Goal: Task Accomplishment & Management: Use online tool/utility

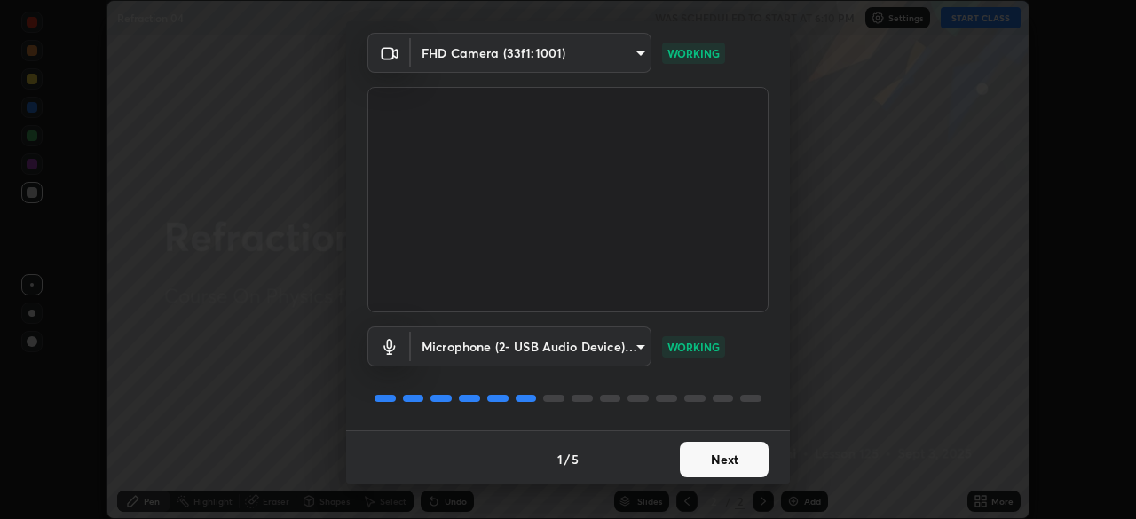
scroll to position [63, 0]
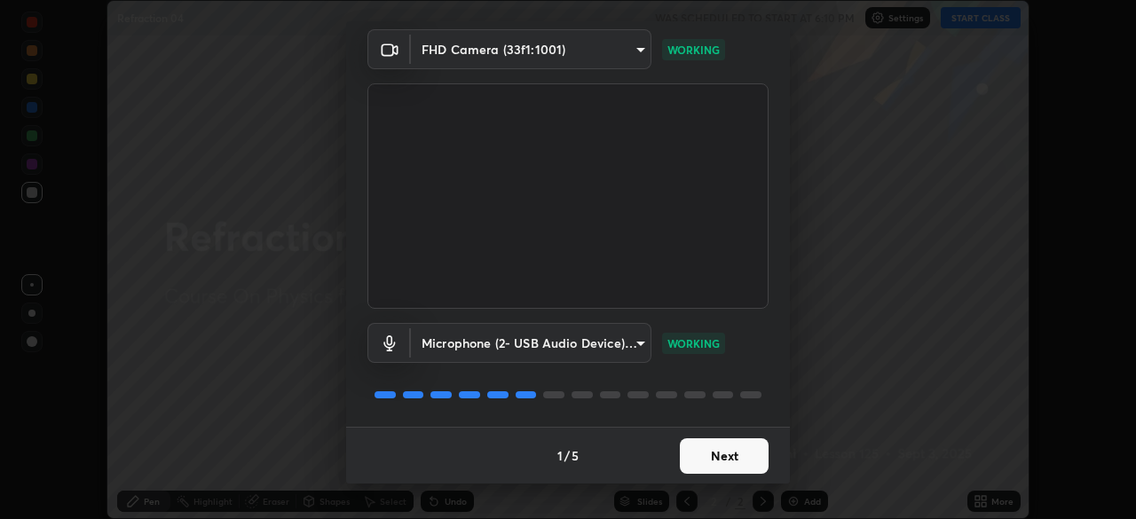
click at [721, 454] on button "Next" at bounding box center [724, 456] width 89 height 36
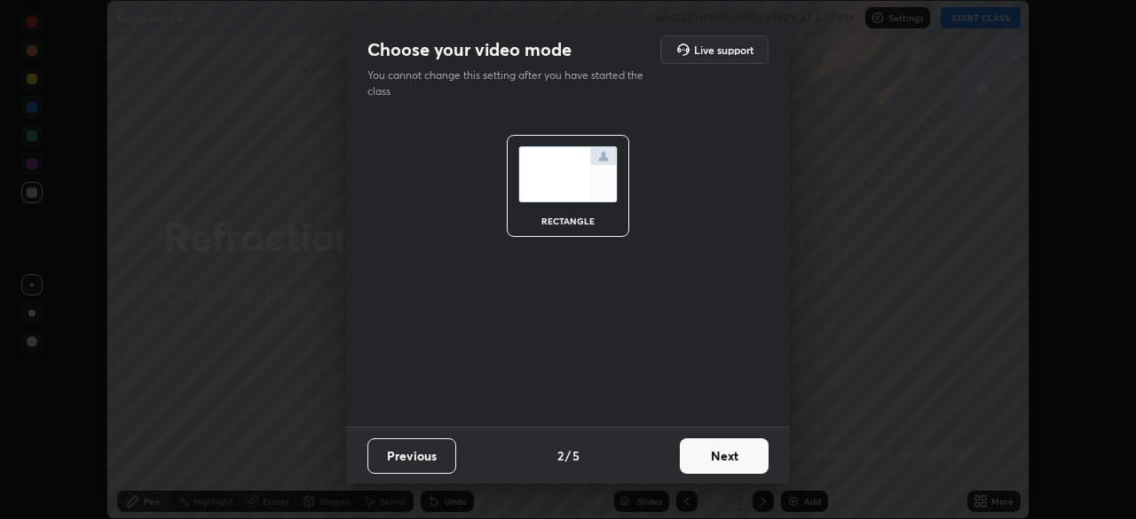
click at [723, 462] on button "Next" at bounding box center [724, 456] width 89 height 36
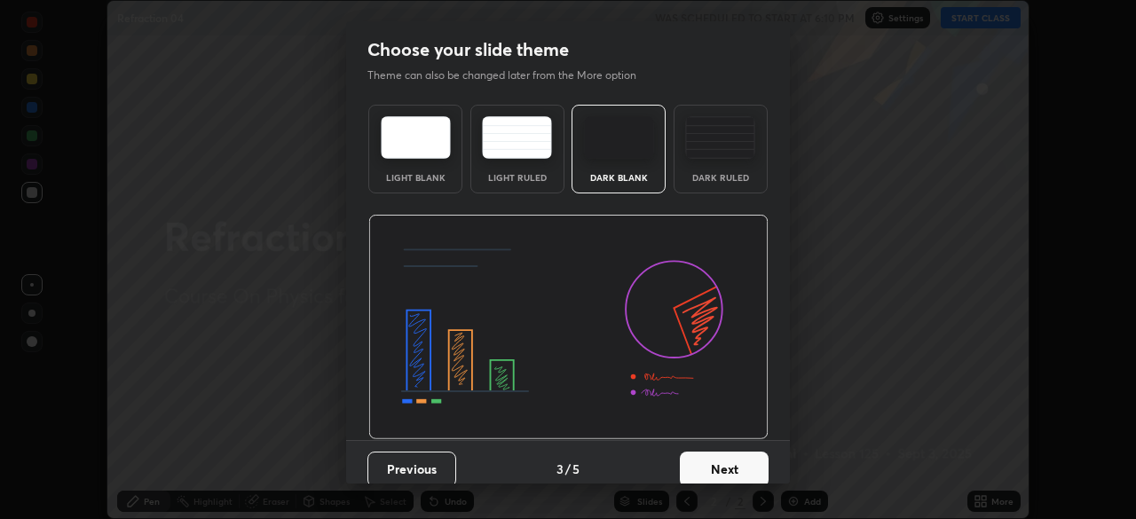
click at [725, 470] on button "Next" at bounding box center [724, 470] width 89 height 36
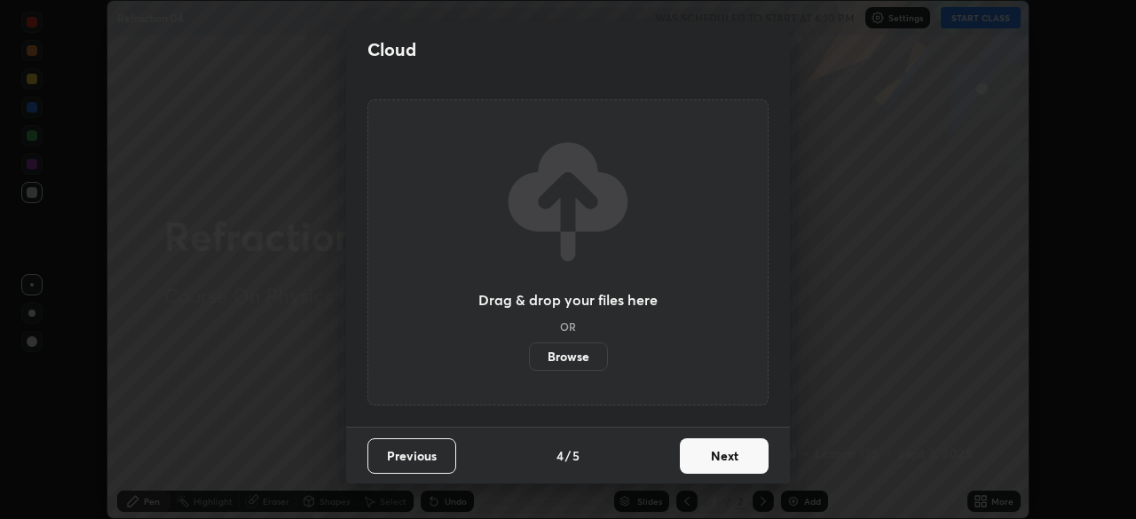
click at [732, 463] on button "Next" at bounding box center [724, 456] width 89 height 36
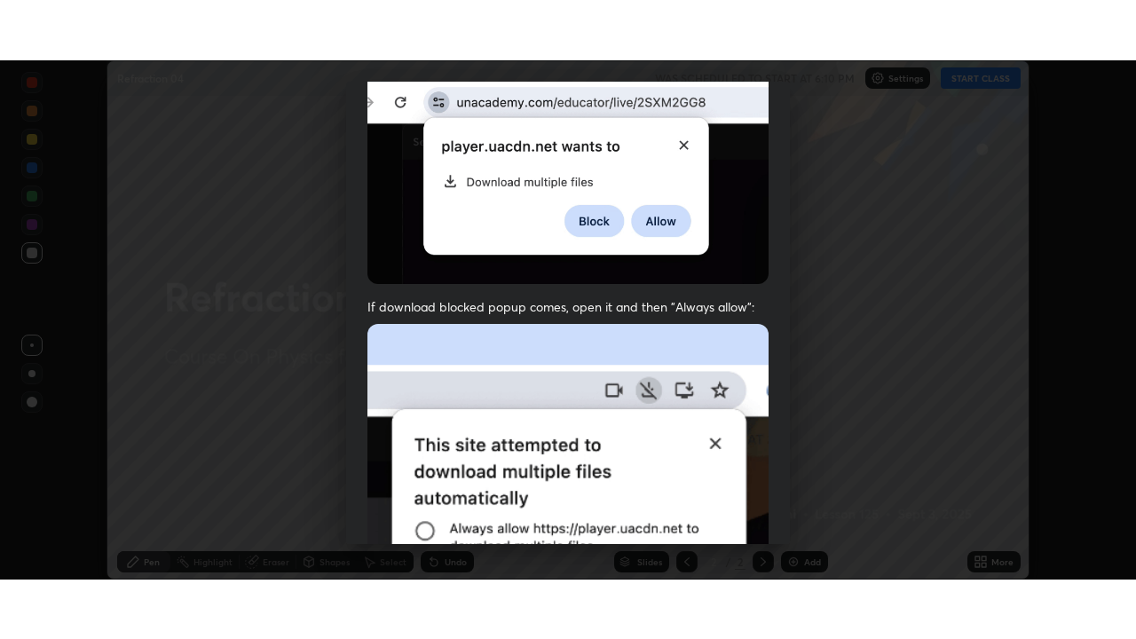
scroll to position [425, 0]
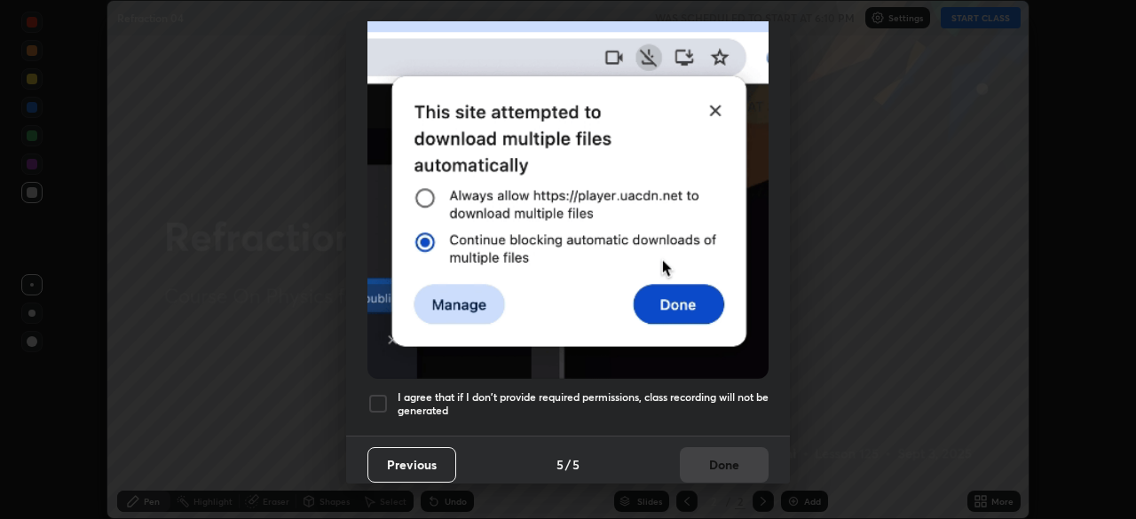
click at [376, 396] on div at bounding box center [377, 403] width 21 height 21
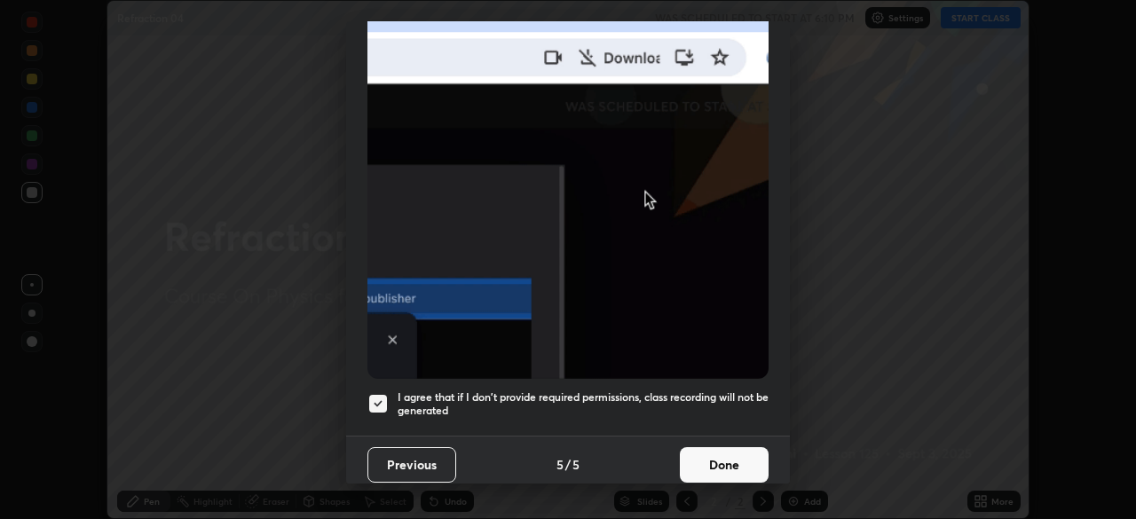
click at [713, 454] on button "Done" at bounding box center [724, 465] width 89 height 36
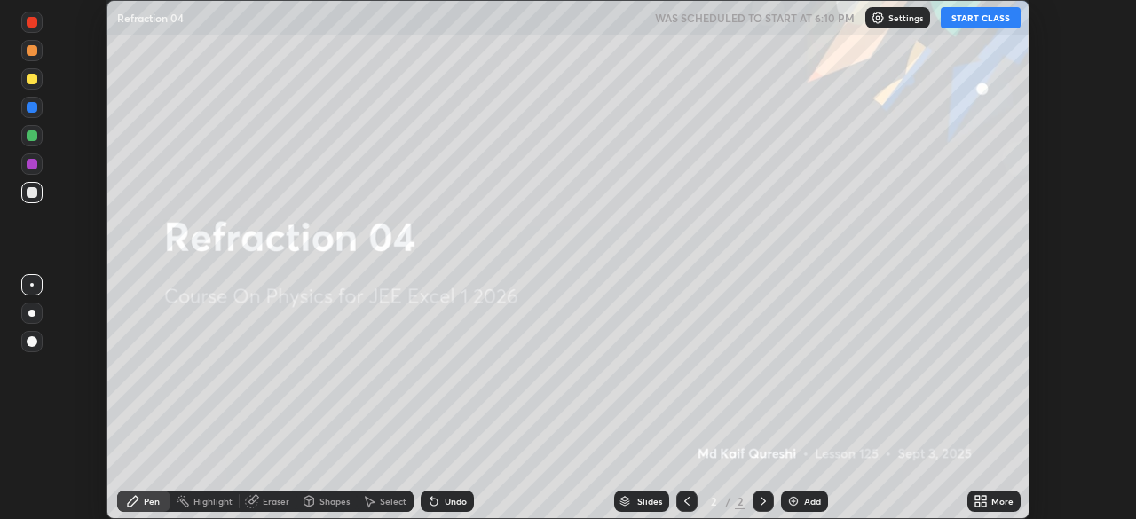
click at [977, 498] on icon at bounding box center [977, 498] width 4 height 4
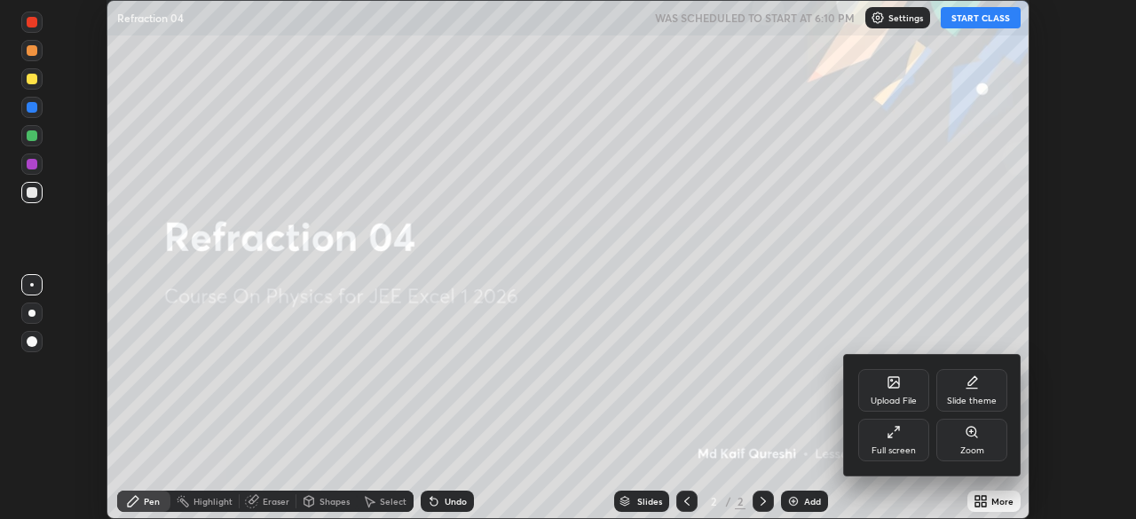
click at [882, 437] on div "Full screen" at bounding box center [893, 440] width 71 height 43
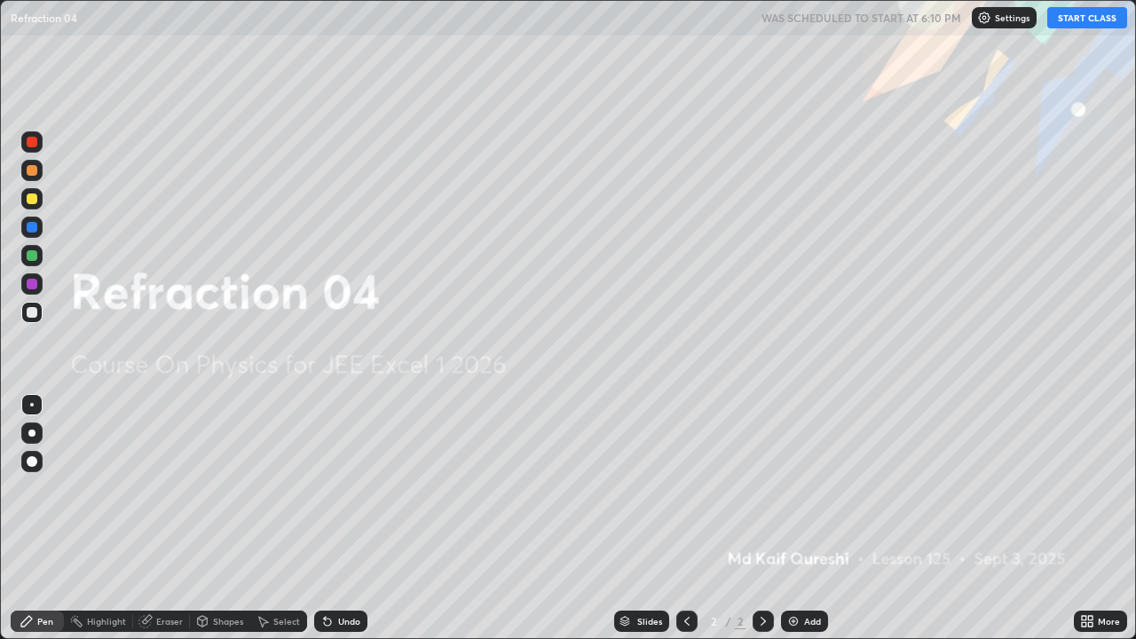
scroll to position [639, 1136]
click at [1087, 17] on button "START CLASS" at bounding box center [1087, 17] width 80 height 21
click at [30, 200] on div at bounding box center [32, 198] width 11 height 11
click at [794, 518] on img at bounding box center [793, 621] width 14 height 14
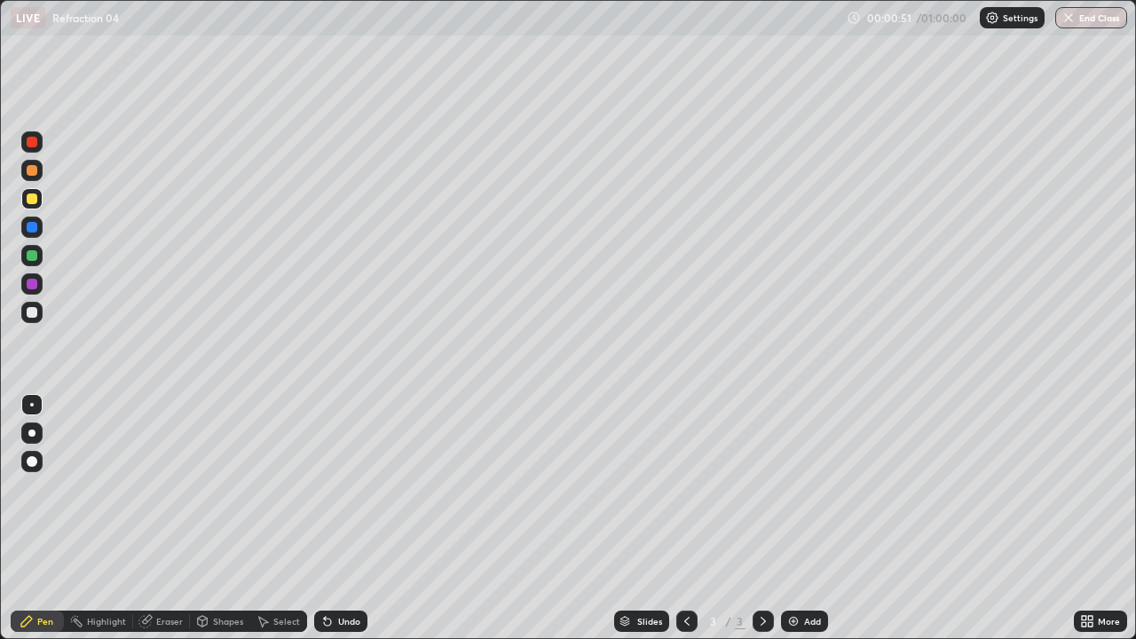
click at [27, 310] on div at bounding box center [32, 312] width 11 height 11
click at [330, 518] on icon at bounding box center [327, 621] width 14 height 14
click at [334, 518] on div "Undo" at bounding box center [340, 621] width 53 height 21
click at [324, 518] on icon at bounding box center [325, 618] width 2 height 2
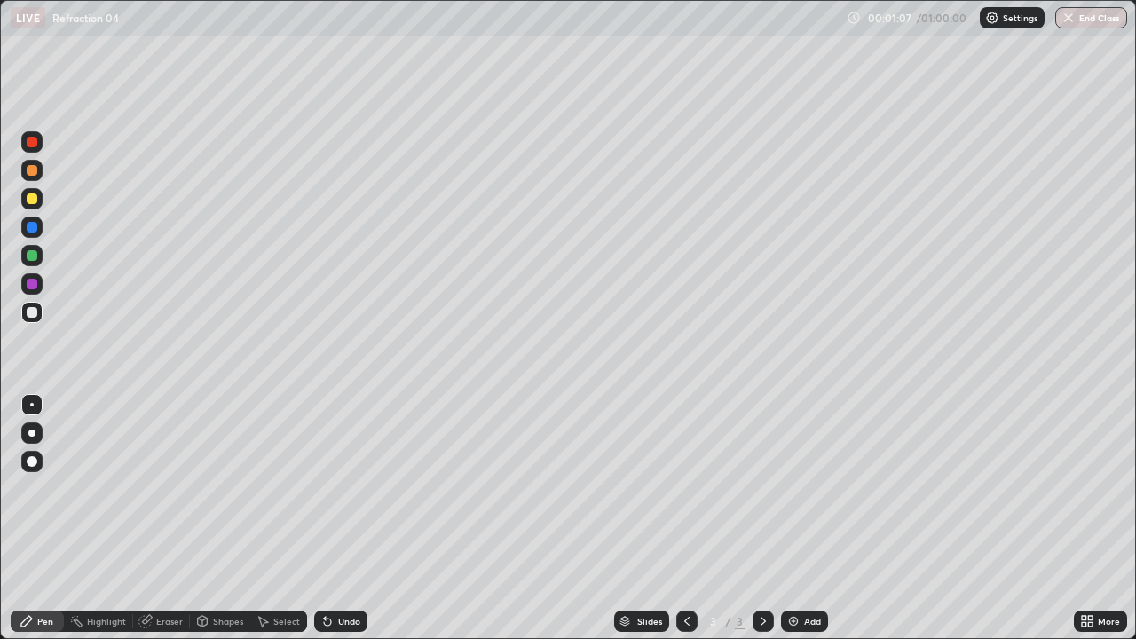
click at [202, 518] on div "Shapes" at bounding box center [220, 621] width 60 height 21
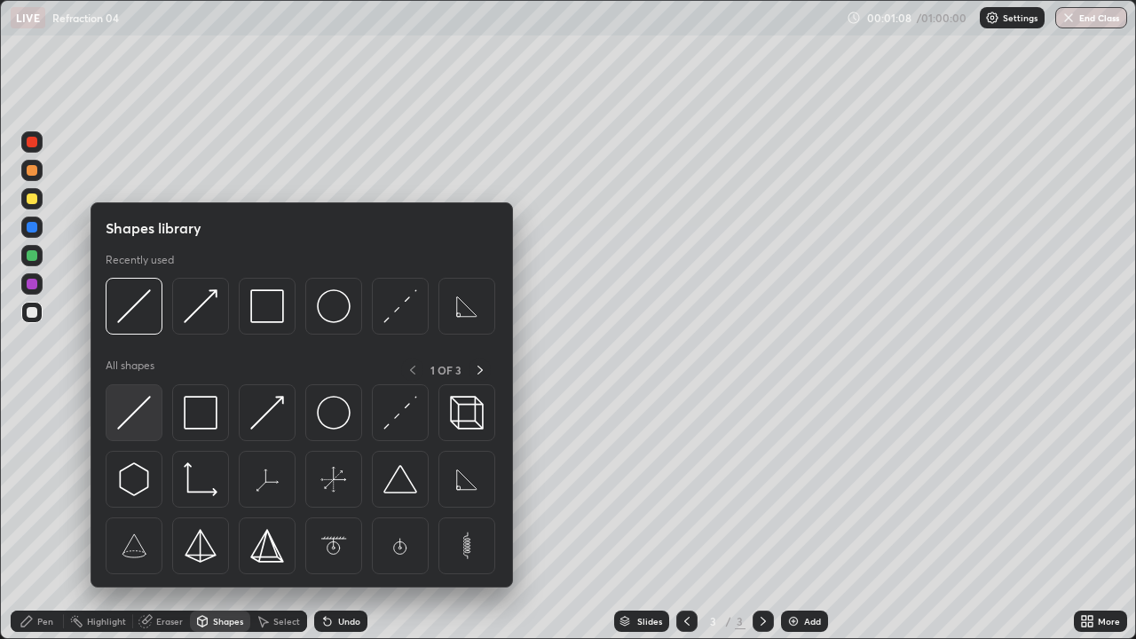
click at [139, 416] on img at bounding box center [134, 413] width 34 height 34
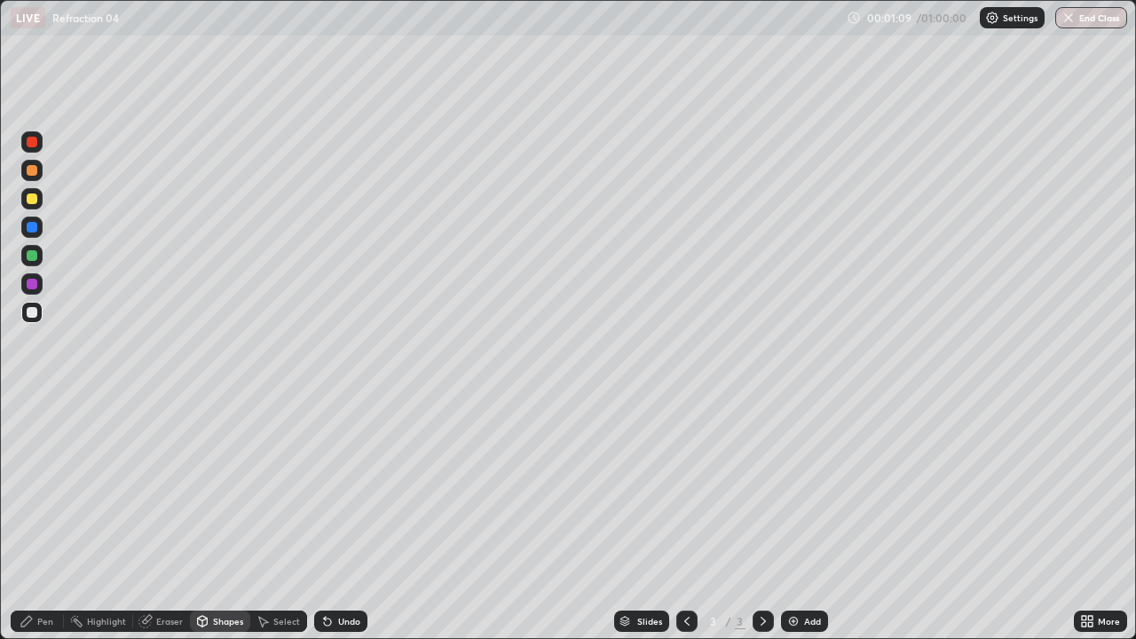
click at [31, 313] on div at bounding box center [32, 312] width 11 height 11
click at [28, 257] on div at bounding box center [32, 255] width 11 height 11
click at [31, 518] on div "Pen" at bounding box center [37, 621] width 53 height 21
click at [201, 518] on icon at bounding box center [202, 621] width 14 height 14
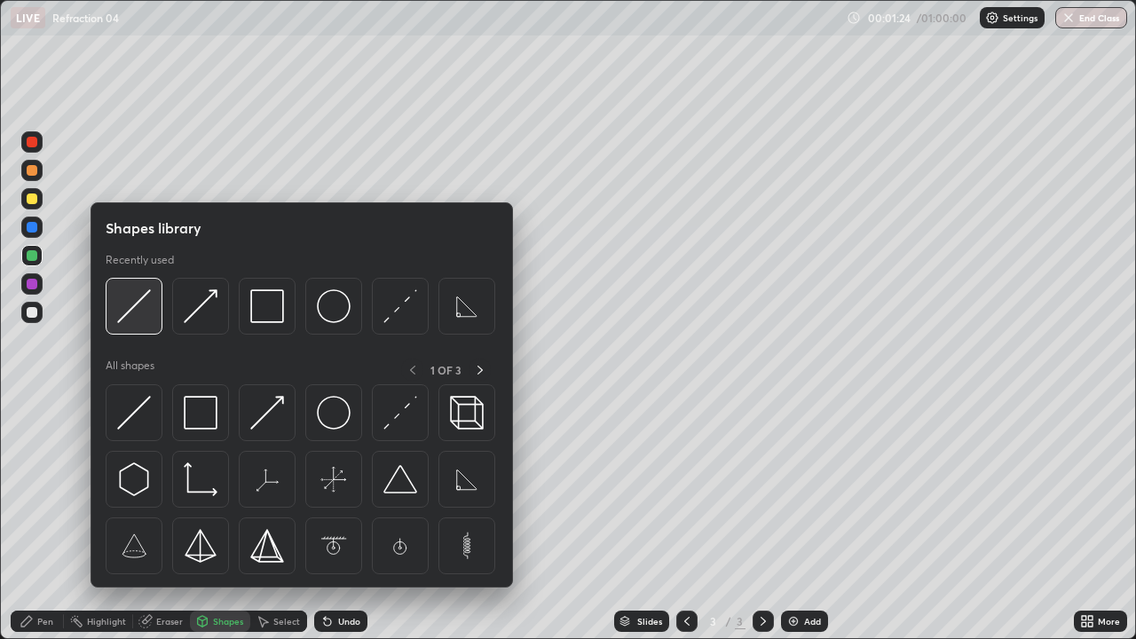
click at [134, 303] on img at bounding box center [134, 306] width 34 height 34
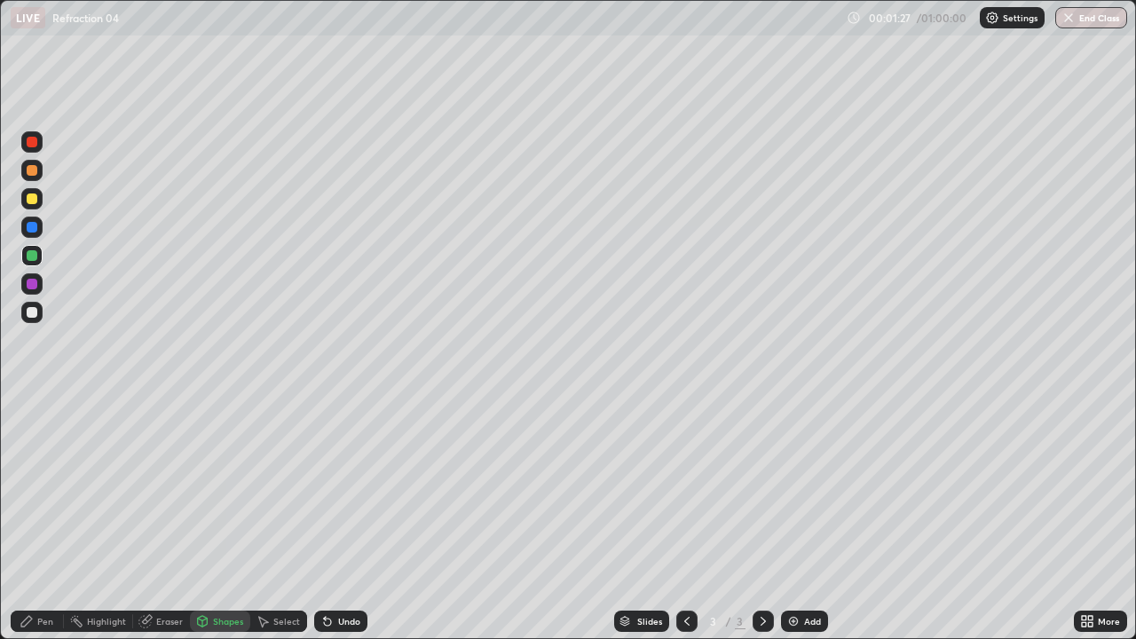
click at [39, 518] on div "Pen" at bounding box center [45, 621] width 16 height 9
click at [213, 518] on div "Shapes" at bounding box center [228, 621] width 30 height 9
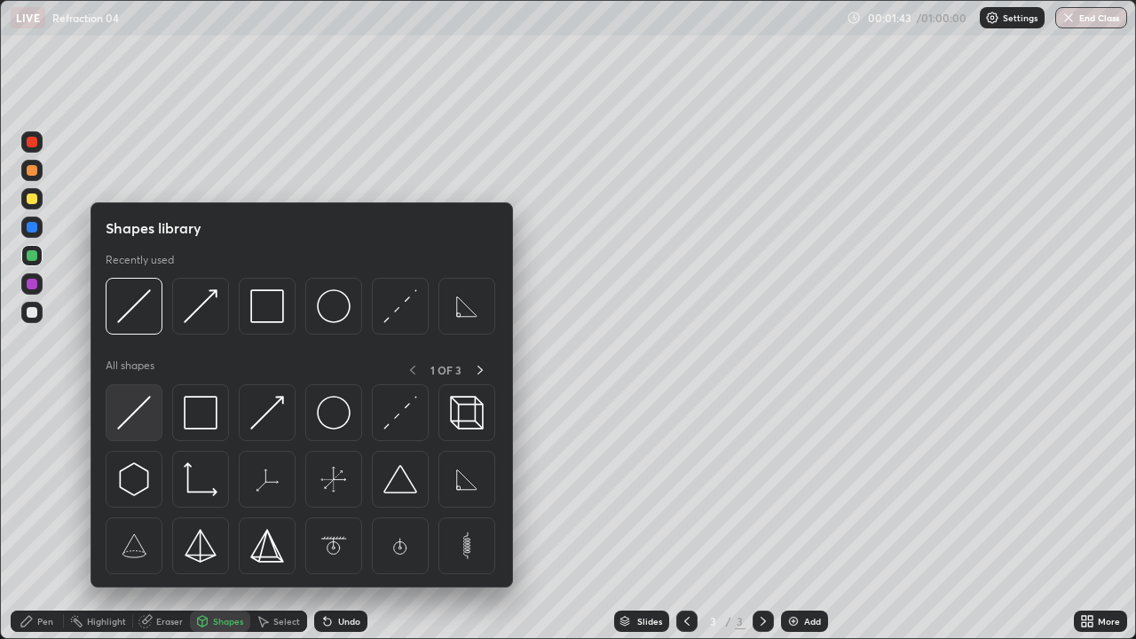
click at [123, 422] on img at bounding box center [134, 413] width 34 height 34
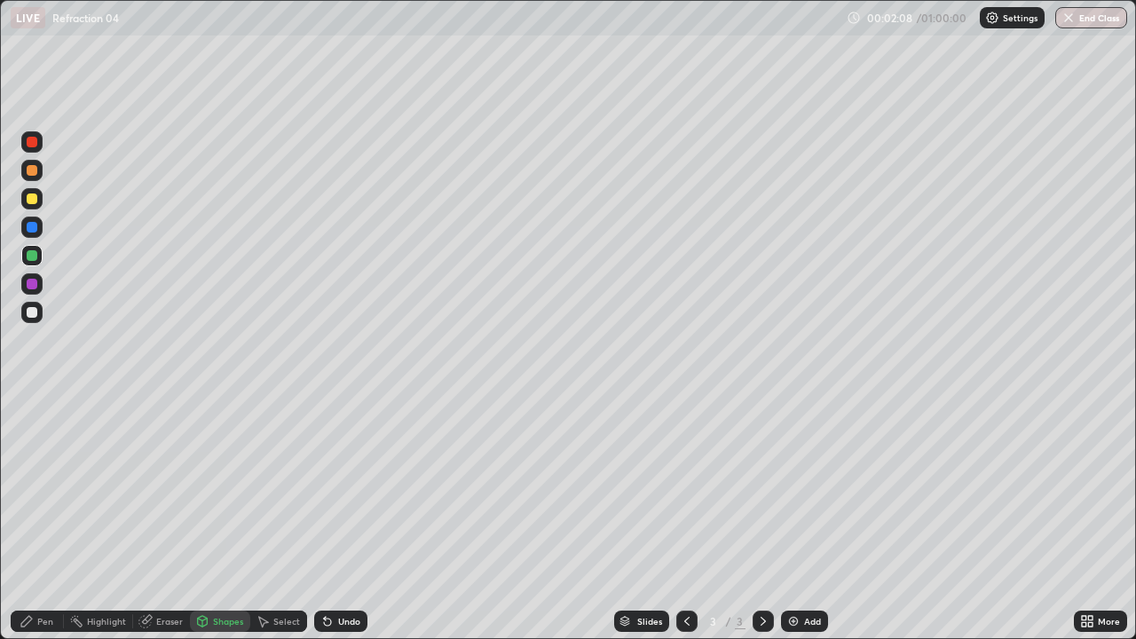
click at [0, 415] on div "Setting up your live class" at bounding box center [568, 319] width 1136 height 639
click at [46, 518] on div "Pen" at bounding box center [45, 621] width 16 height 9
click at [34, 319] on div at bounding box center [31, 312] width 21 height 21
click at [355, 518] on div "Undo" at bounding box center [340, 621] width 53 height 21
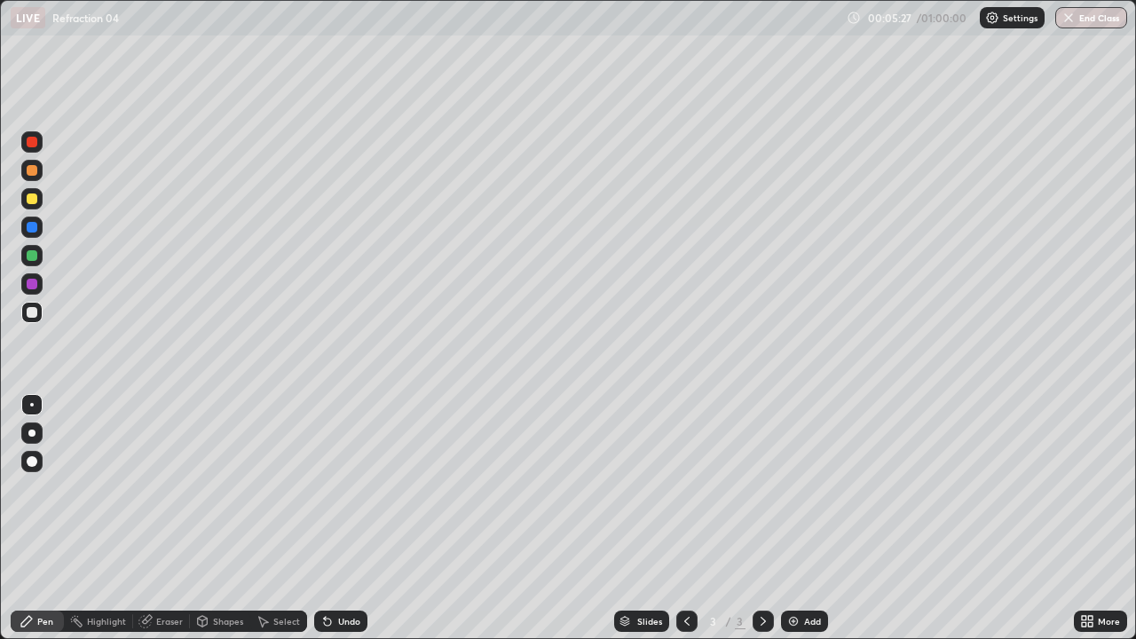
click at [225, 518] on div "Shapes" at bounding box center [228, 621] width 30 height 9
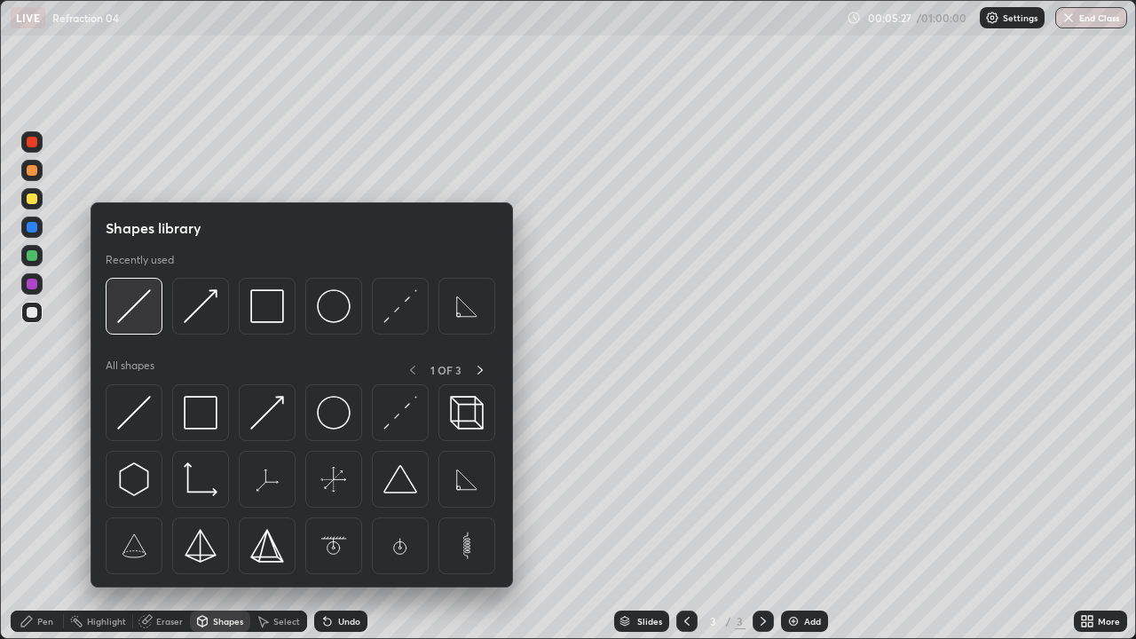
click at [142, 315] on img at bounding box center [134, 306] width 34 height 34
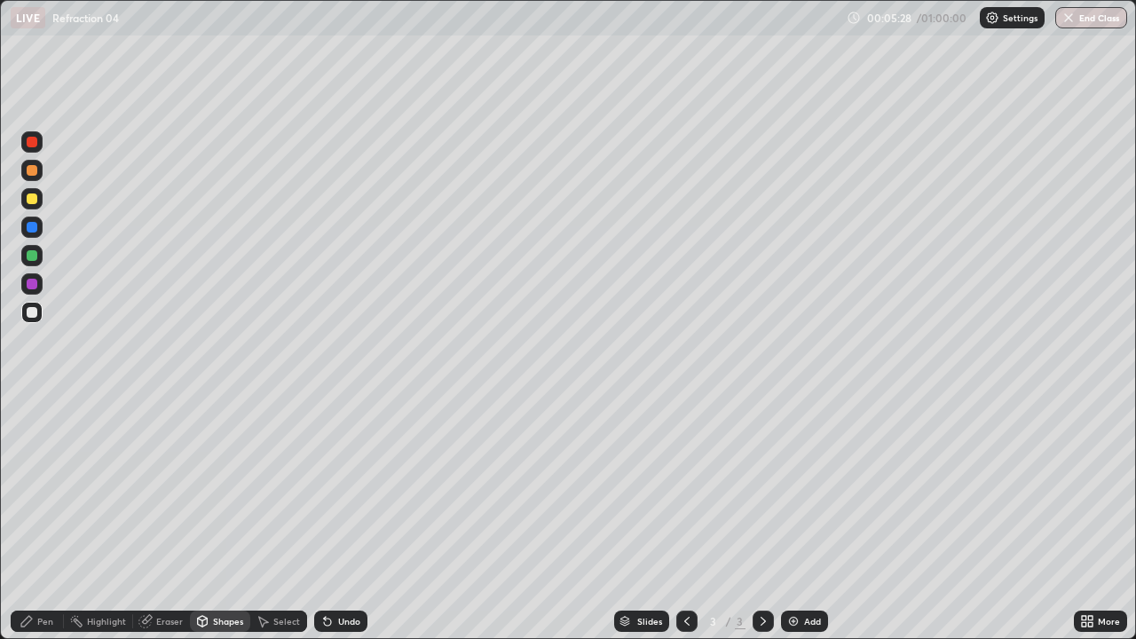
click at [32, 200] on div at bounding box center [32, 198] width 11 height 11
click at [51, 518] on div "Pen" at bounding box center [45, 621] width 16 height 9
click at [230, 518] on div "Shapes" at bounding box center [228, 621] width 30 height 9
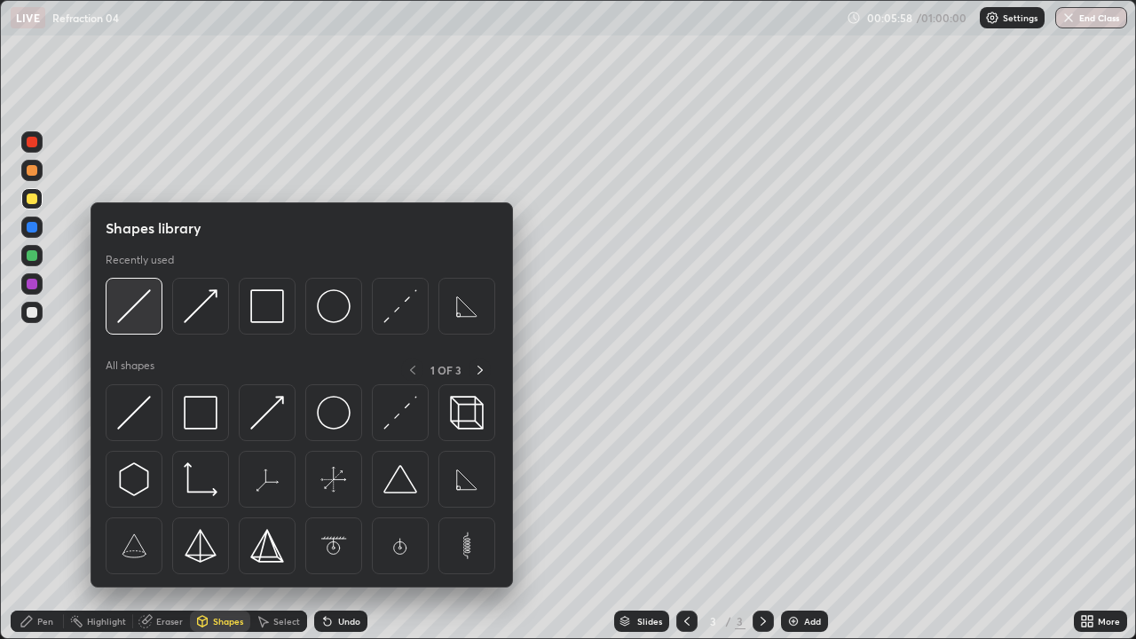
click at [132, 319] on img at bounding box center [134, 306] width 34 height 34
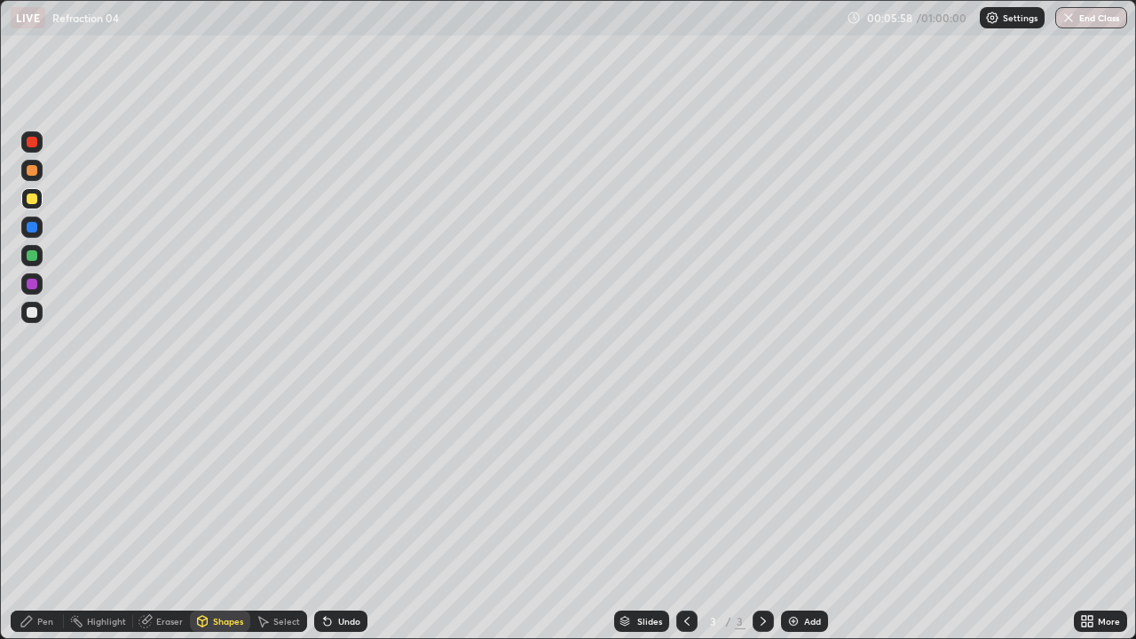
click at [33, 257] on div at bounding box center [32, 255] width 11 height 11
click at [40, 518] on div "Pen" at bounding box center [37, 621] width 53 height 21
click at [30, 202] on div at bounding box center [32, 198] width 11 height 11
click at [220, 518] on div "Shapes" at bounding box center [228, 621] width 30 height 9
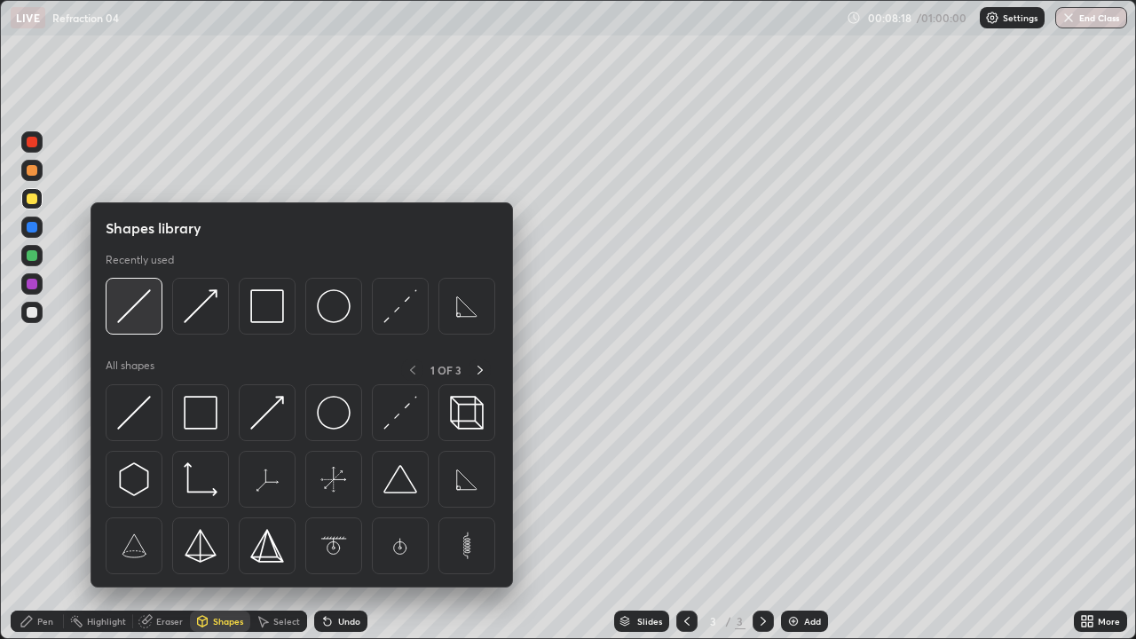
click at [138, 319] on img at bounding box center [134, 306] width 34 height 34
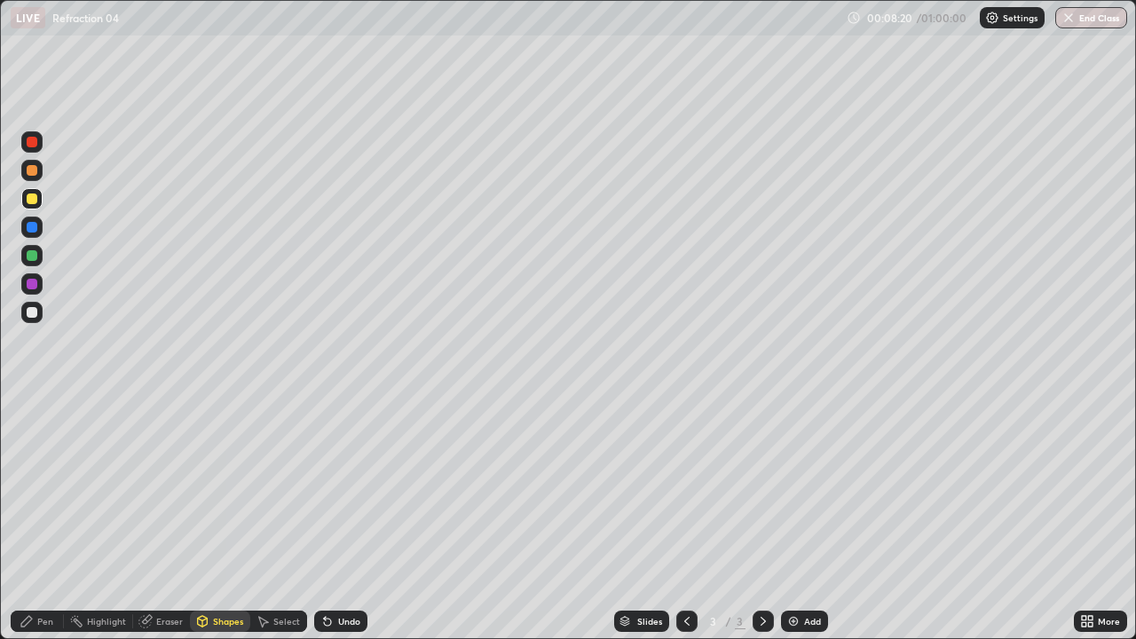
click at [28, 316] on div at bounding box center [32, 312] width 11 height 11
click at [50, 518] on div "Pen" at bounding box center [45, 621] width 16 height 9
click at [29, 317] on div at bounding box center [32, 312] width 11 height 11
click at [792, 518] on img at bounding box center [793, 621] width 14 height 14
click at [202, 518] on icon at bounding box center [202, 623] width 0 height 6
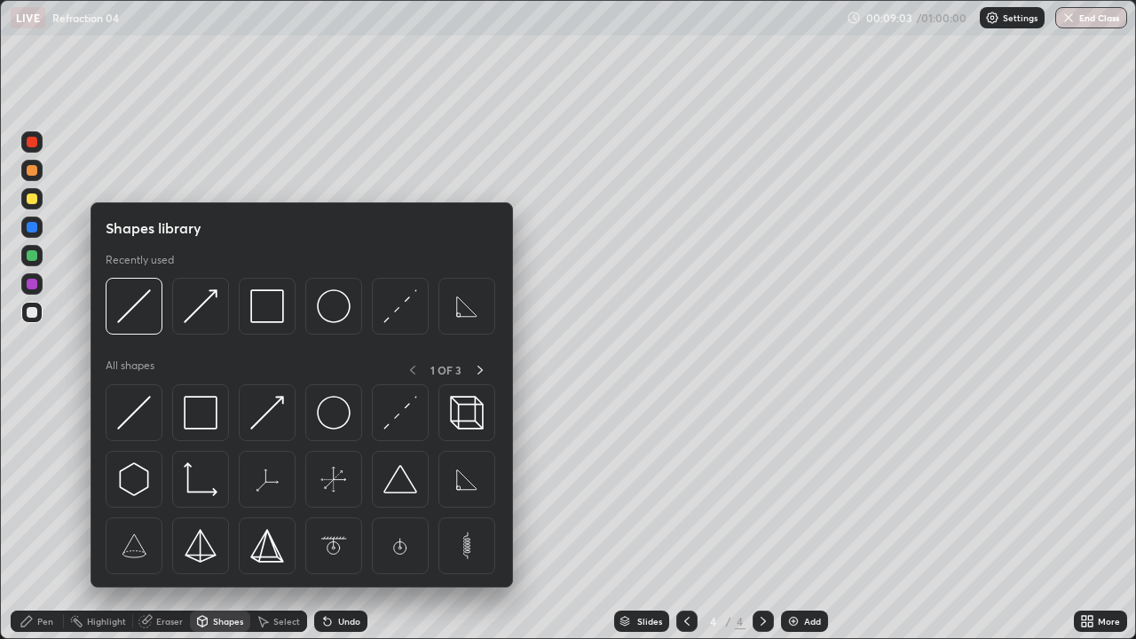
click at [36, 518] on div "Pen" at bounding box center [37, 621] width 53 height 21
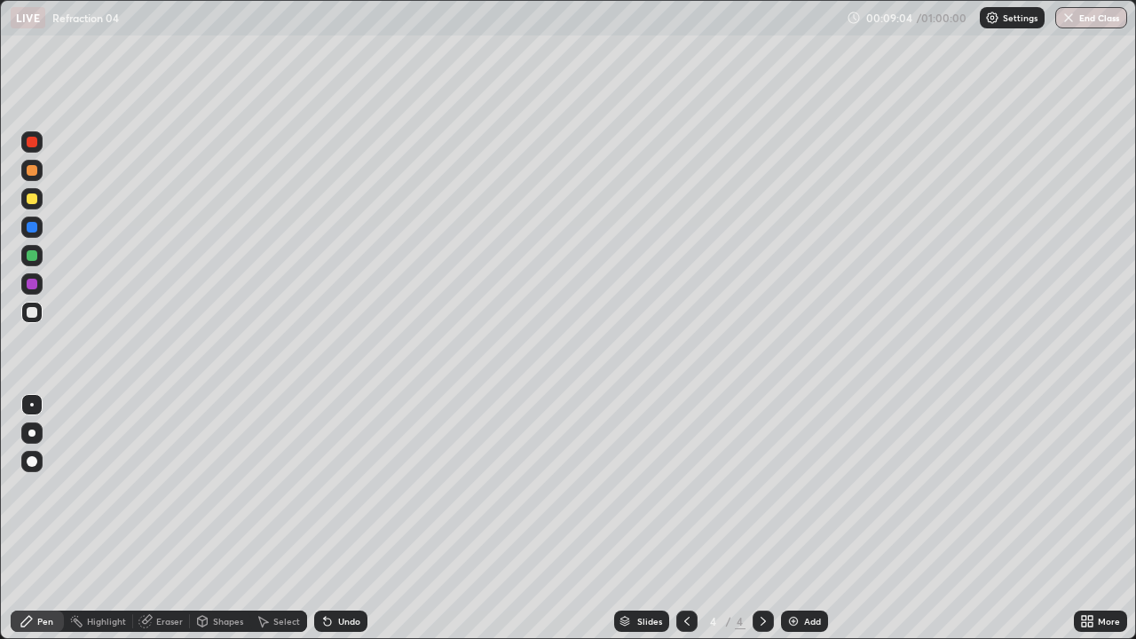
click at [31, 199] on div at bounding box center [32, 198] width 11 height 11
click at [204, 518] on icon at bounding box center [203, 620] width 10 height 3
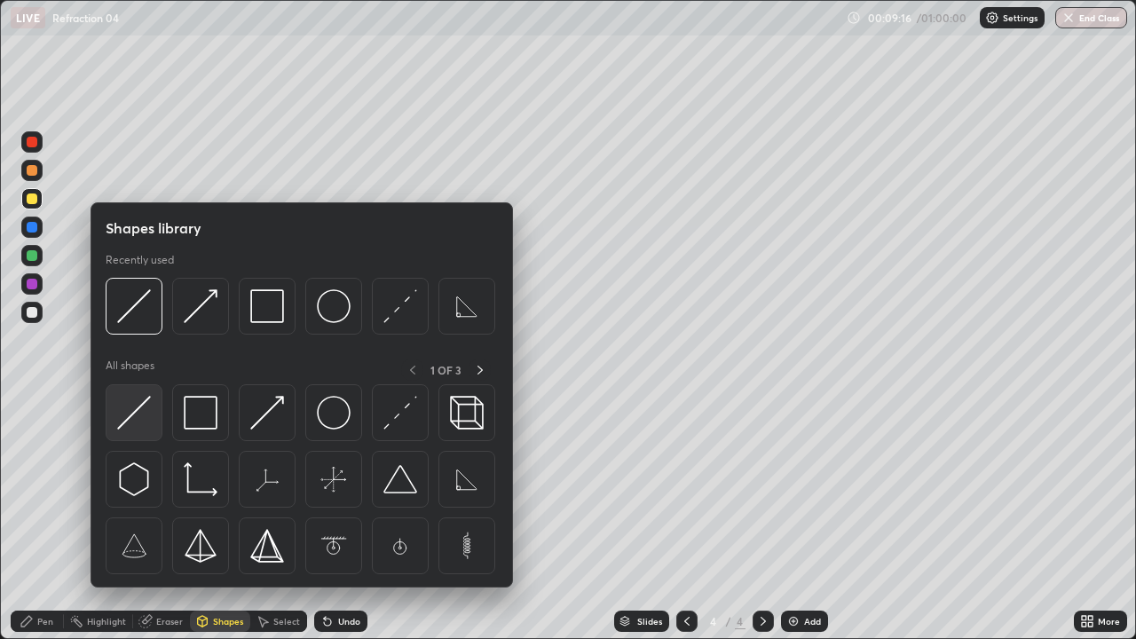
click at [126, 411] on img at bounding box center [134, 413] width 34 height 34
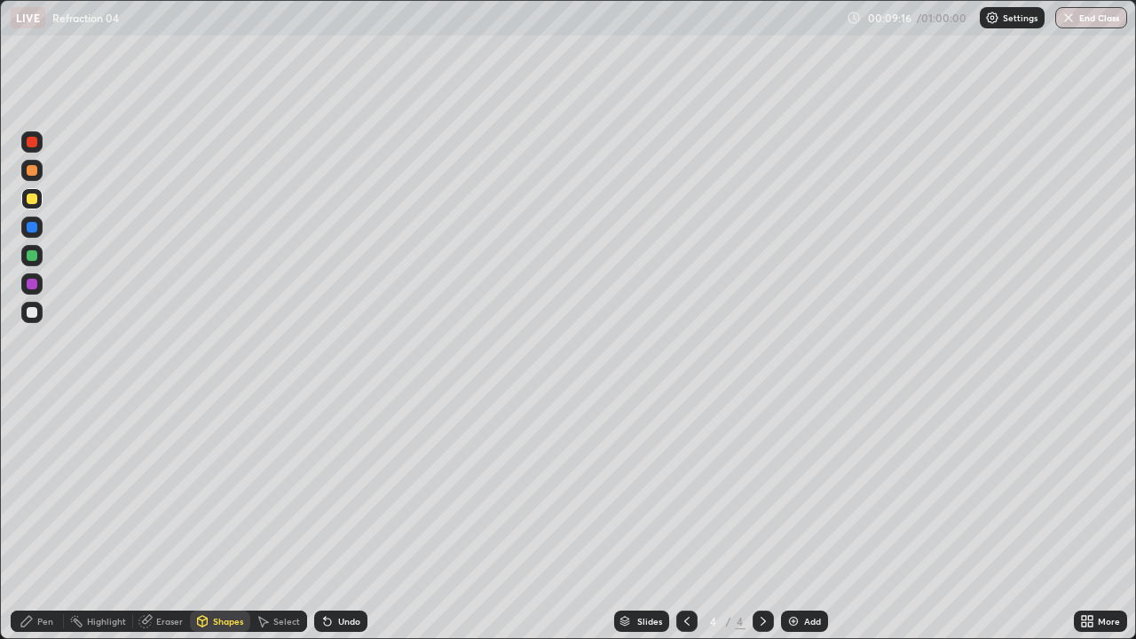
click at [30, 260] on div at bounding box center [32, 255] width 11 height 11
click at [37, 518] on div "Pen" at bounding box center [37, 621] width 53 height 21
click at [685, 518] on icon at bounding box center [687, 621] width 14 height 14
click at [764, 518] on div at bounding box center [763, 621] width 21 height 21
click at [28, 196] on div at bounding box center [32, 198] width 11 height 11
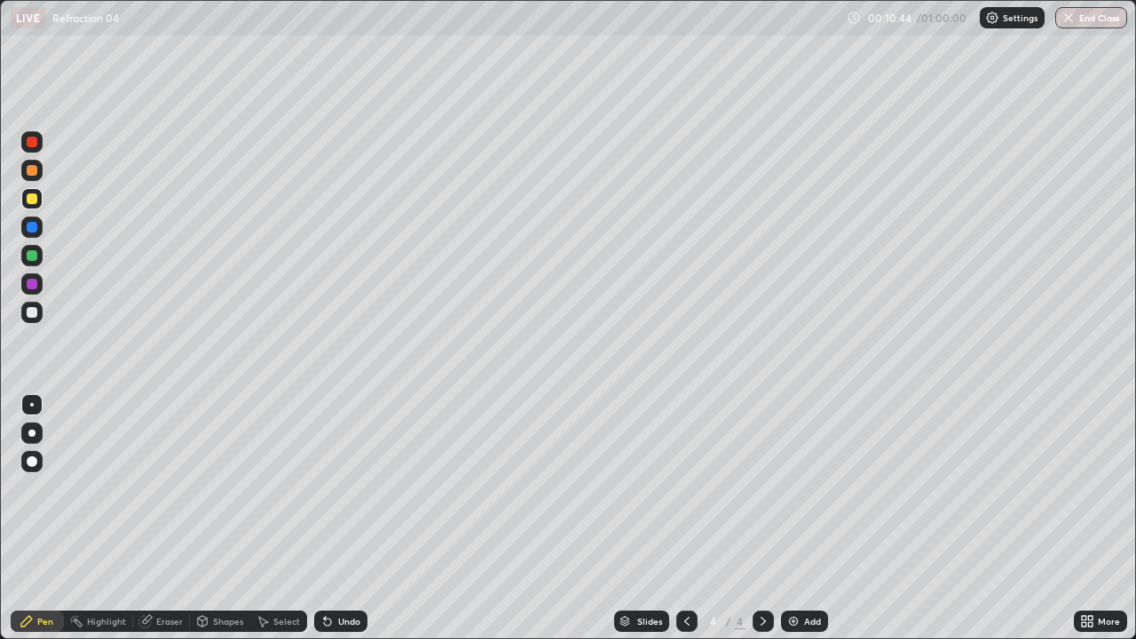
click at [32, 313] on div at bounding box center [32, 312] width 11 height 11
click at [213, 518] on div "Shapes" at bounding box center [228, 621] width 30 height 9
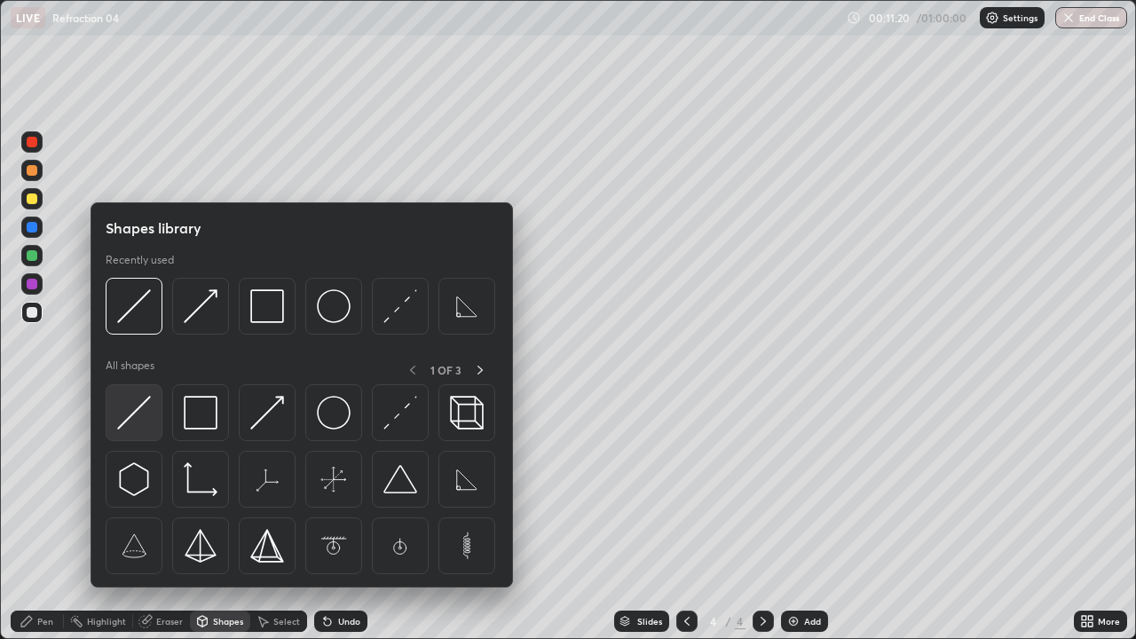
click at [131, 415] on img at bounding box center [134, 413] width 34 height 34
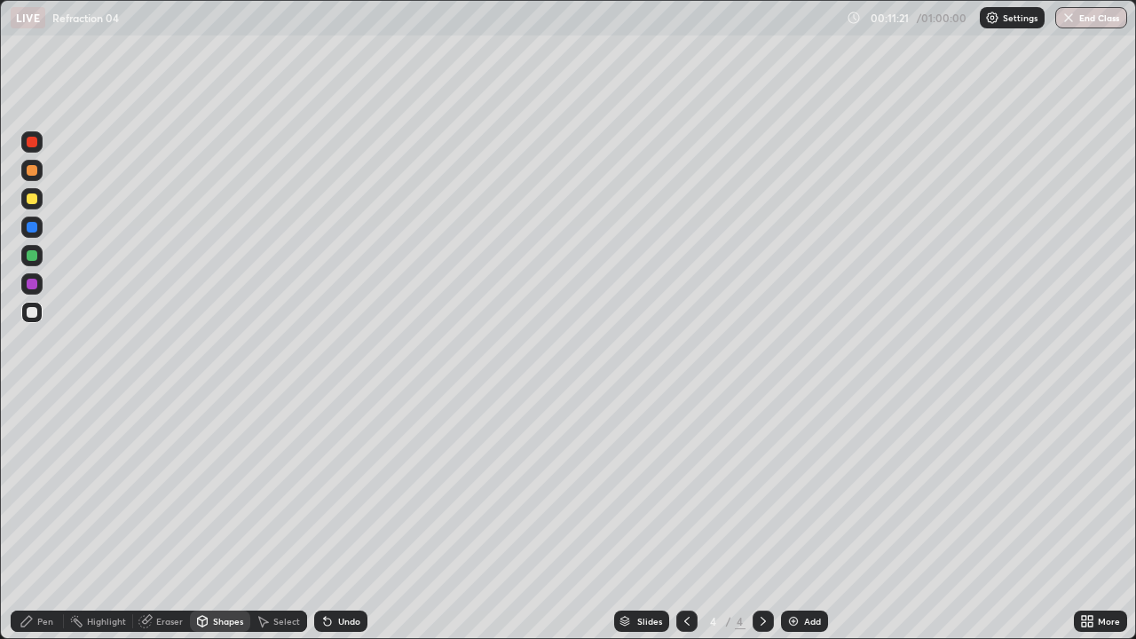
click at [29, 256] on div at bounding box center [32, 255] width 11 height 11
click at [685, 518] on icon at bounding box center [687, 621] width 14 height 14
click at [155, 518] on div "Eraser" at bounding box center [161, 621] width 57 height 21
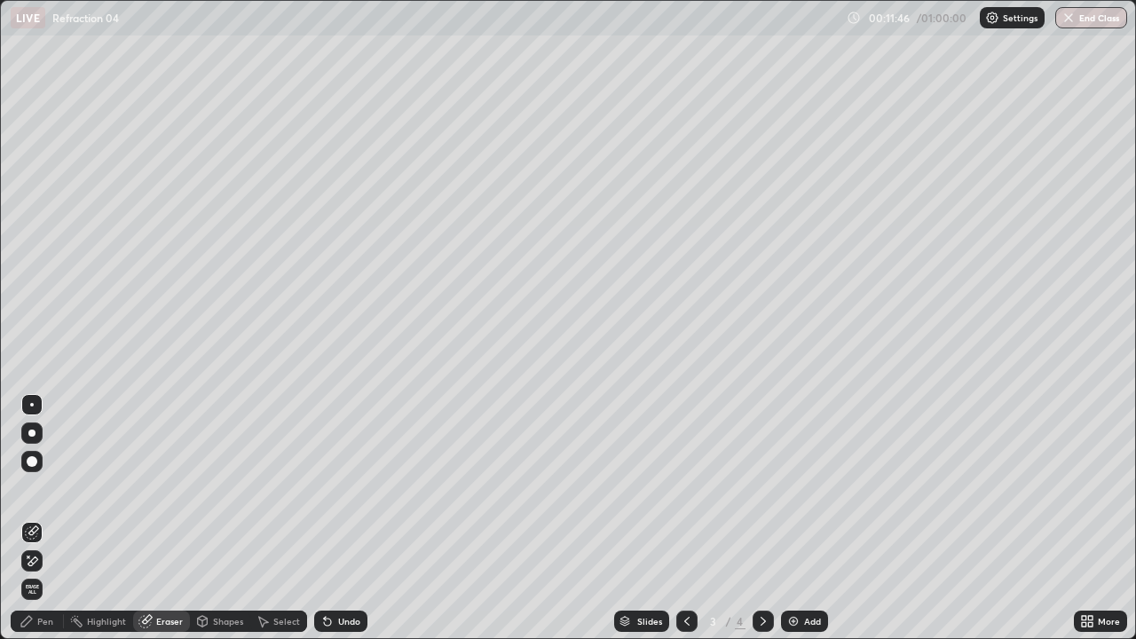
click at [213, 518] on div "Shapes" at bounding box center [228, 621] width 30 height 9
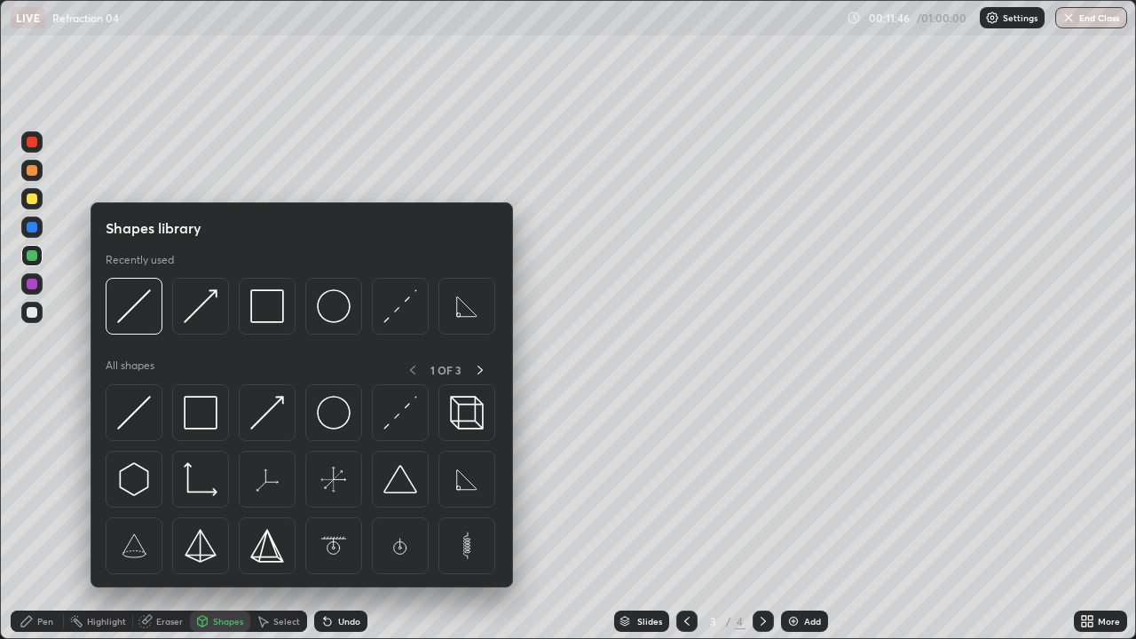
click at [213, 518] on div "Shapes" at bounding box center [228, 621] width 30 height 9
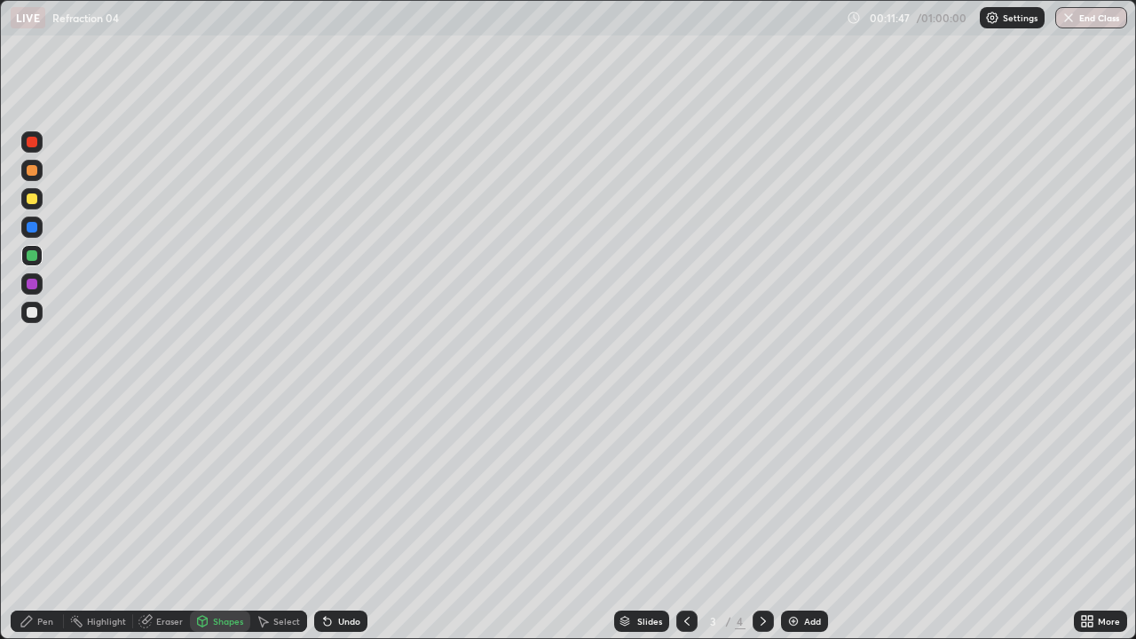
click at [215, 518] on div "Shapes" at bounding box center [228, 621] width 30 height 9
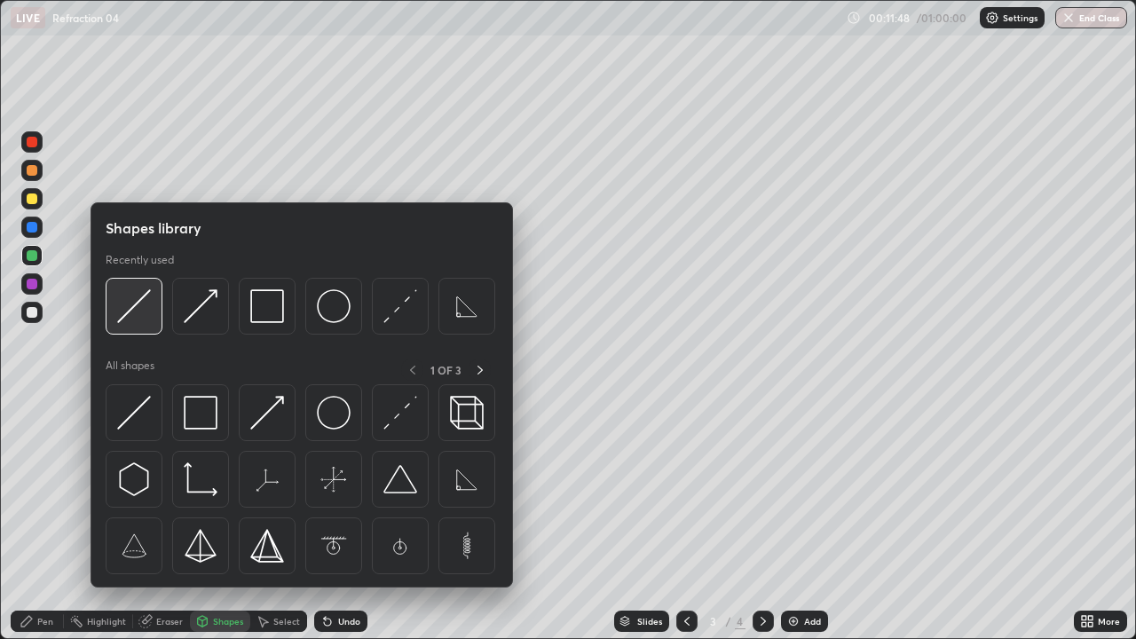
click at [132, 307] on img at bounding box center [134, 306] width 34 height 34
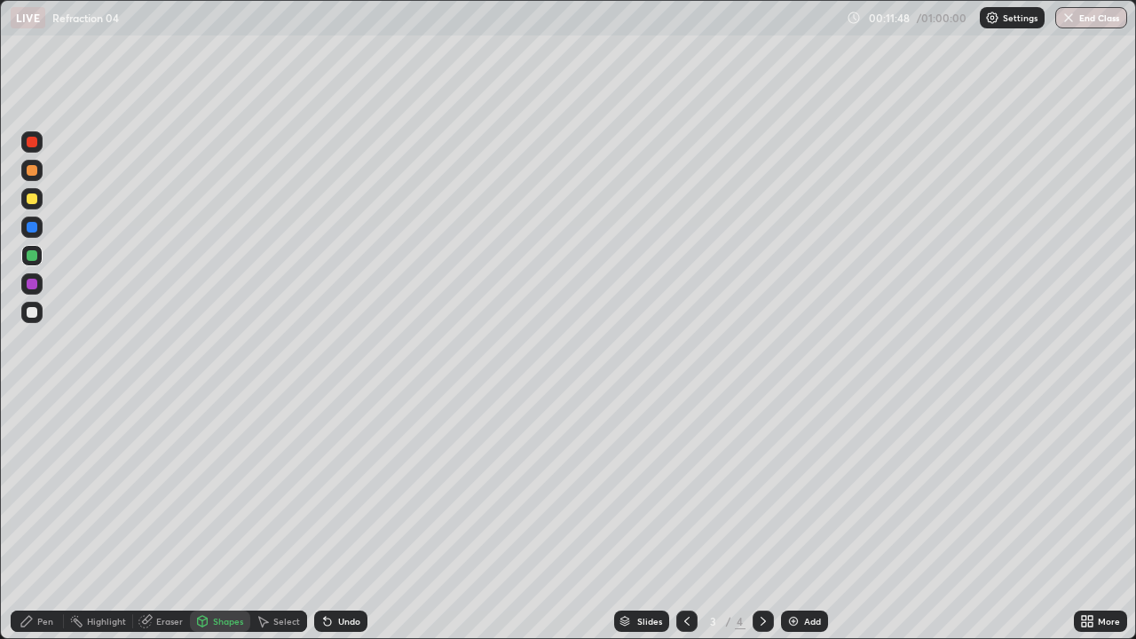
click at [29, 312] on div at bounding box center [32, 312] width 11 height 11
click at [324, 518] on icon at bounding box center [327, 622] width 7 height 7
click at [771, 518] on div at bounding box center [763, 621] width 21 height 21
click at [213, 518] on div "Shapes" at bounding box center [220, 621] width 60 height 21
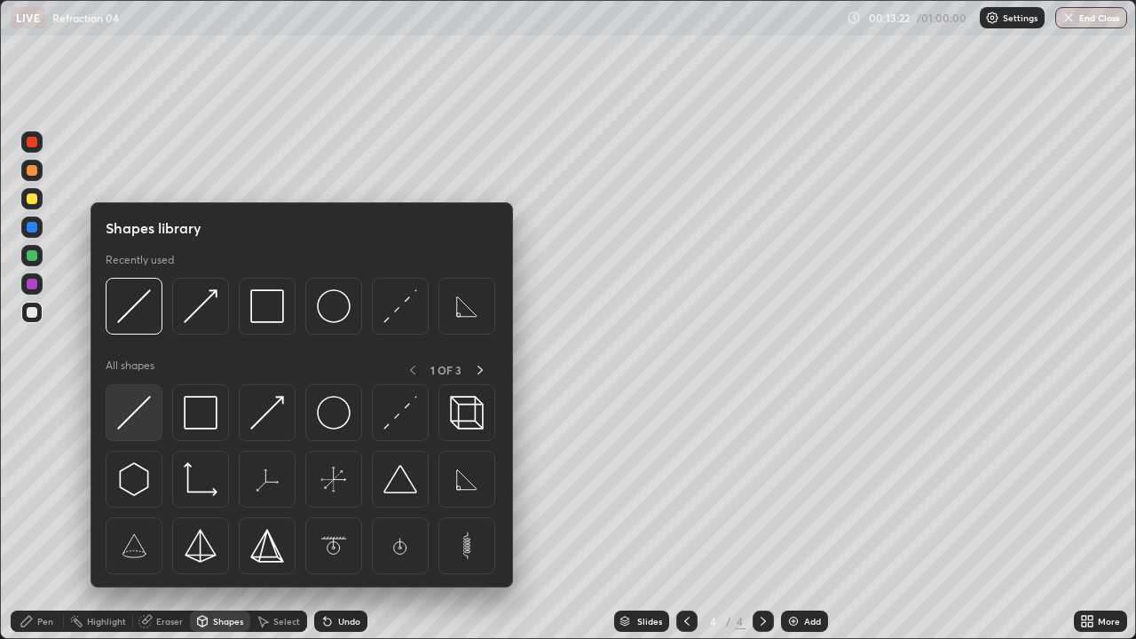
click at [138, 429] on img at bounding box center [134, 413] width 34 height 34
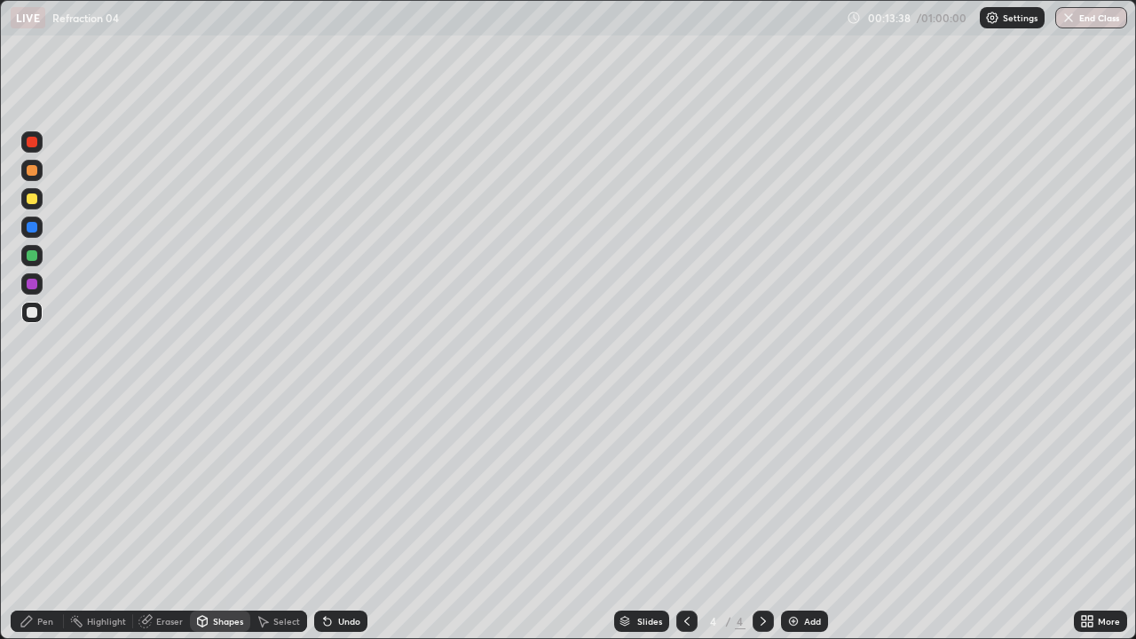
click at [33, 518] on icon at bounding box center [27, 621] width 14 height 14
click at [202, 518] on icon at bounding box center [202, 623] width 0 height 6
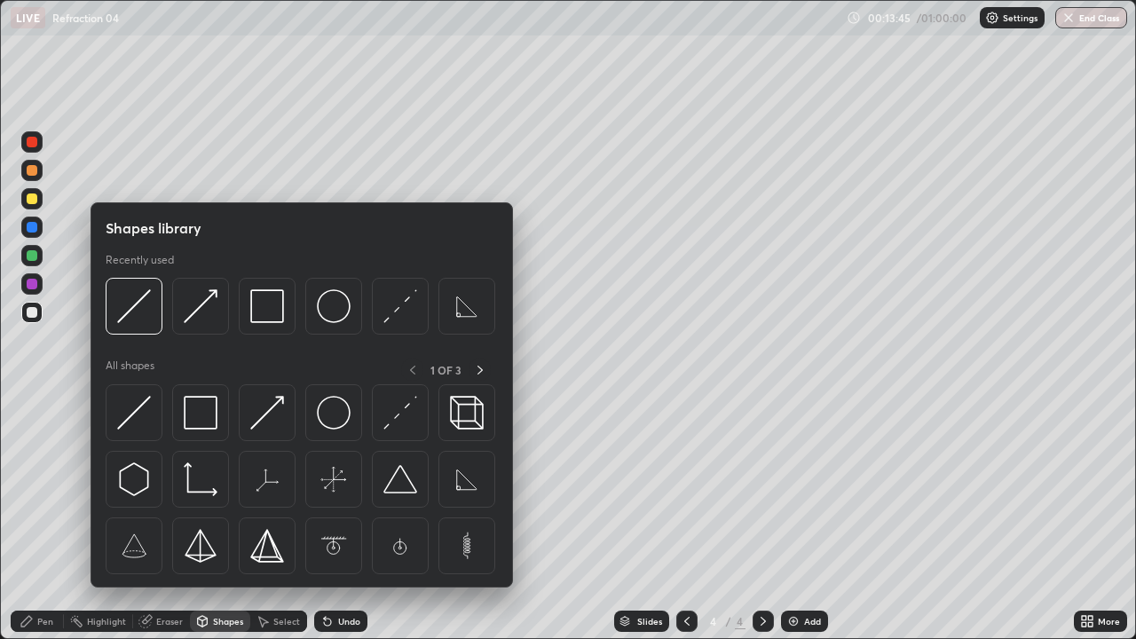
click at [34, 316] on div at bounding box center [32, 312] width 11 height 11
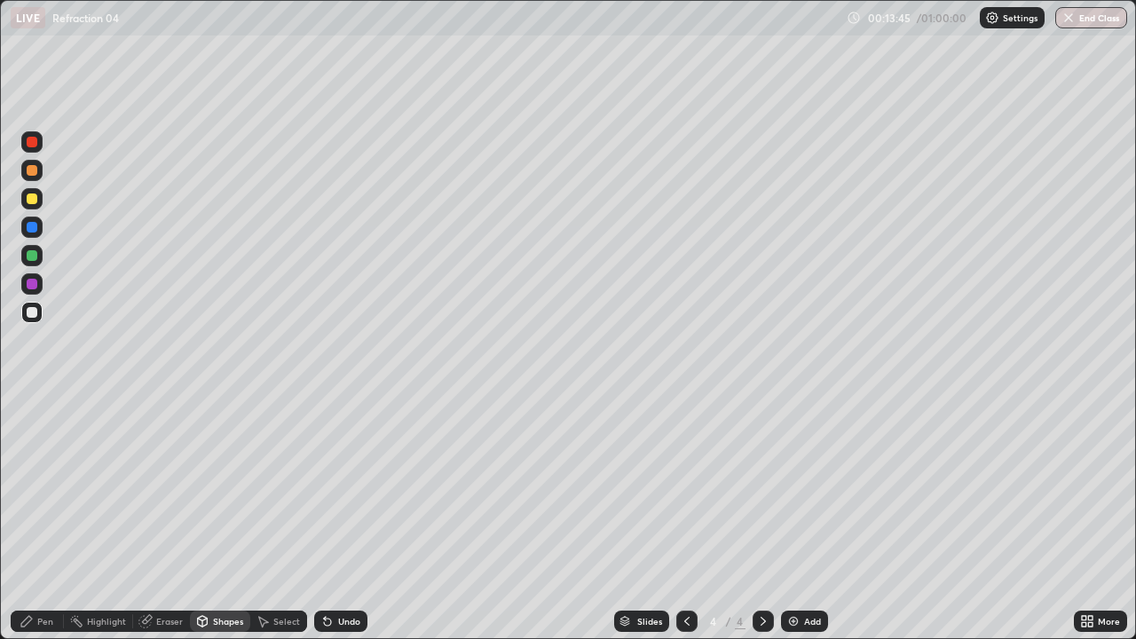
click at [36, 518] on div "Pen" at bounding box center [37, 621] width 53 height 21
click at [45, 518] on div "Pen" at bounding box center [45, 621] width 16 height 9
click at [36, 313] on div at bounding box center [32, 312] width 11 height 11
click at [34, 282] on div at bounding box center [32, 284] width 11 height 11
click at [27, 320] on div at bounding box center [31, 312] width 21 height 21
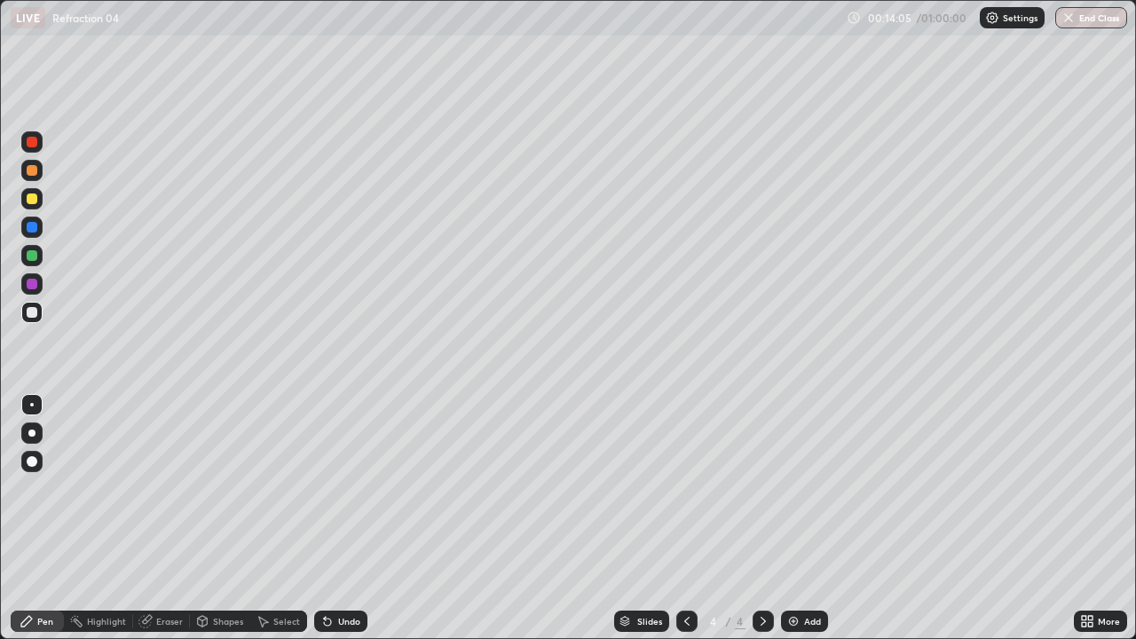
click at [29, 257] on div at bounding box center [32, 255] width 11 height 11
click at [30, 307] on div at bounding box center [32, 312] width 11 height 11
click at [217, 518] on div "Shapes" at bounding box center [228, 621] width 30 height 9
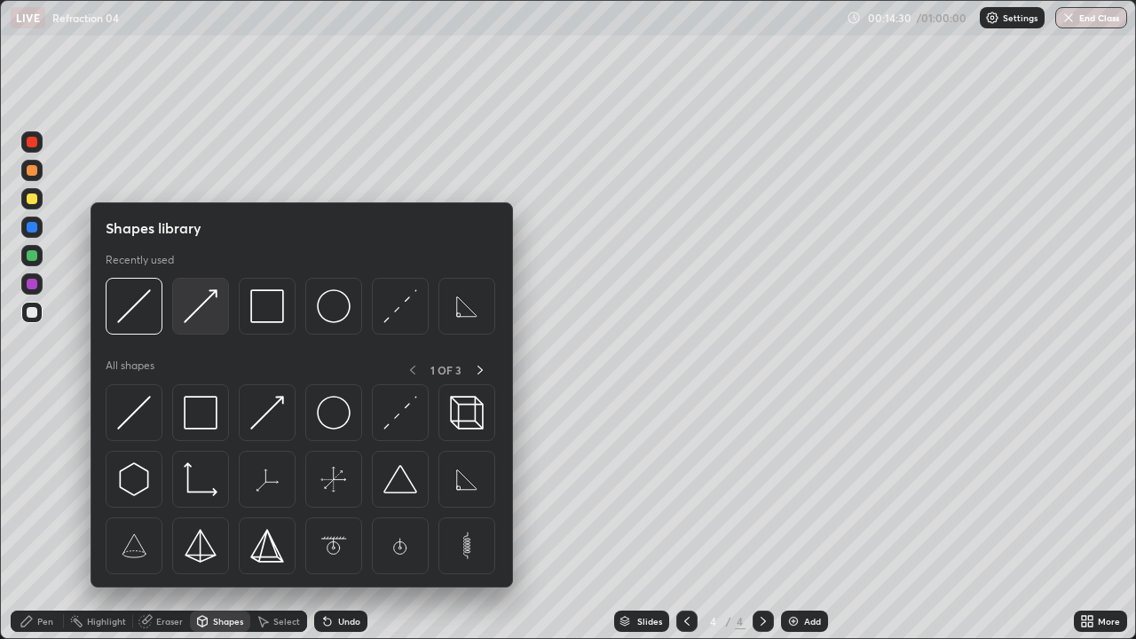
click at [192, 320] on img at bounding box center [201, 306] width 34 height 34
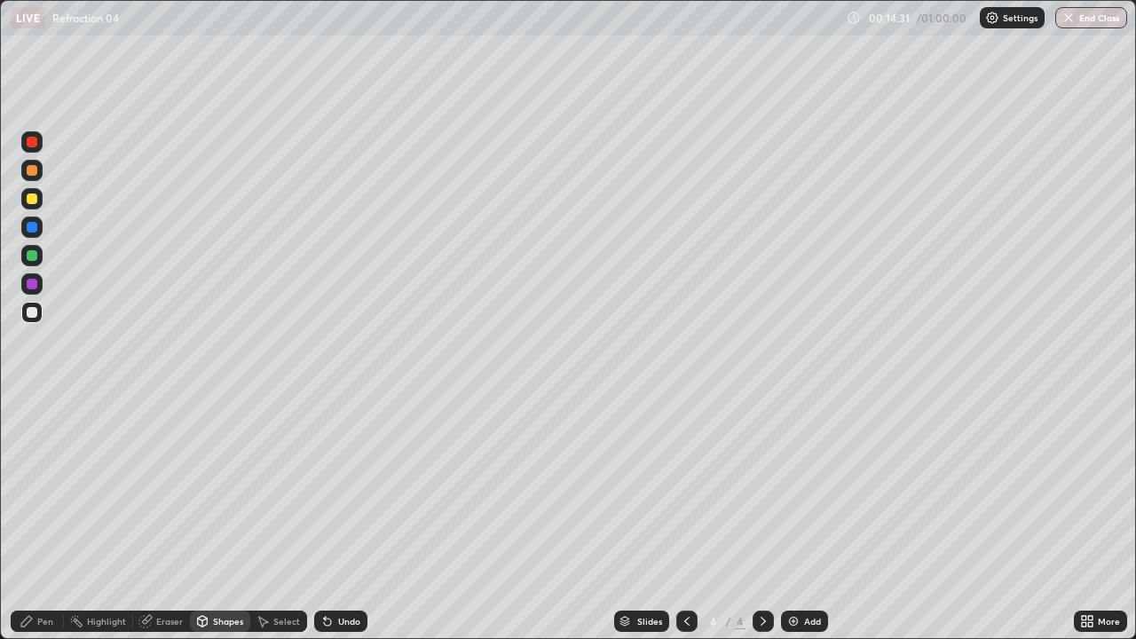
click at [225, 518] on div "Shapes" at bounding box center [228, 621] width 30 height 9
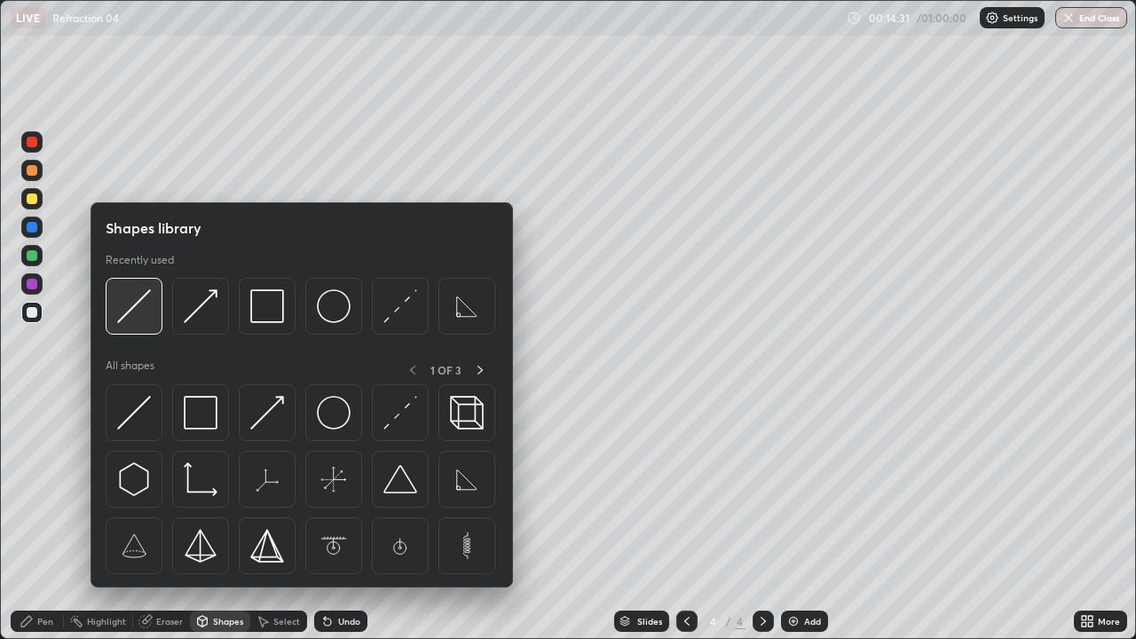
click at [137, 319] on img at bounding box center [134, 306] width 34 height 34
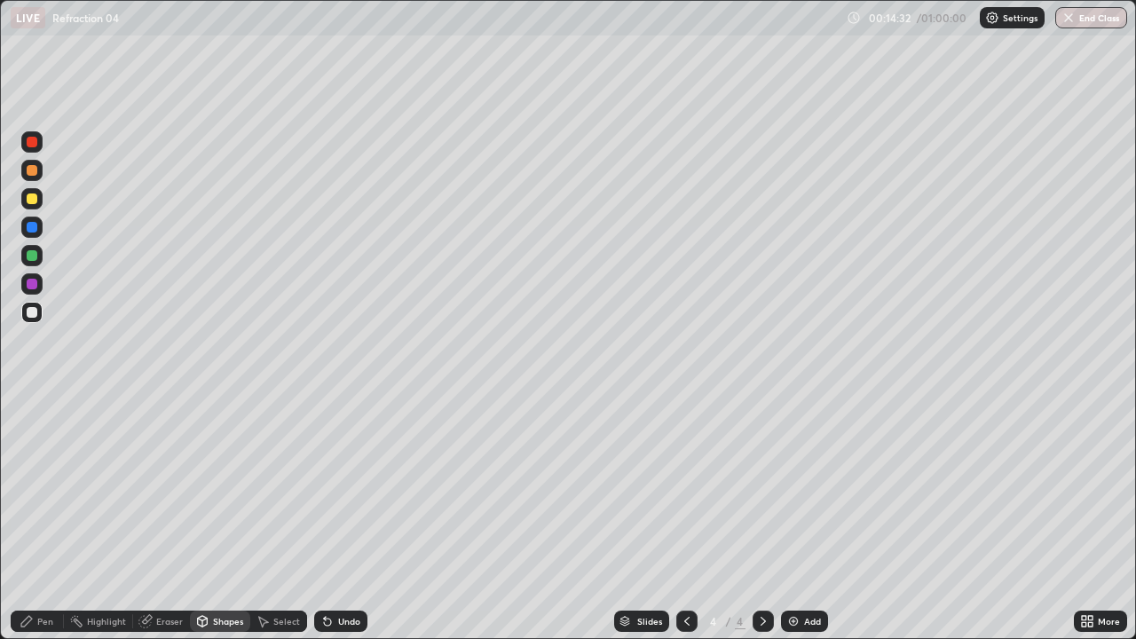
click at [34, 256] on div at bounding box center [32, 255] width 11 height 11
click at [36, 518] on div "Pen" at bounding box center [37, 621] width 53 height 21
click at [36, 317] on div at bounding box center [31, 312] width 21 height 21
click at [215, 518] on div "Shapes" at bounding box center [228, 621] width 30 height 9
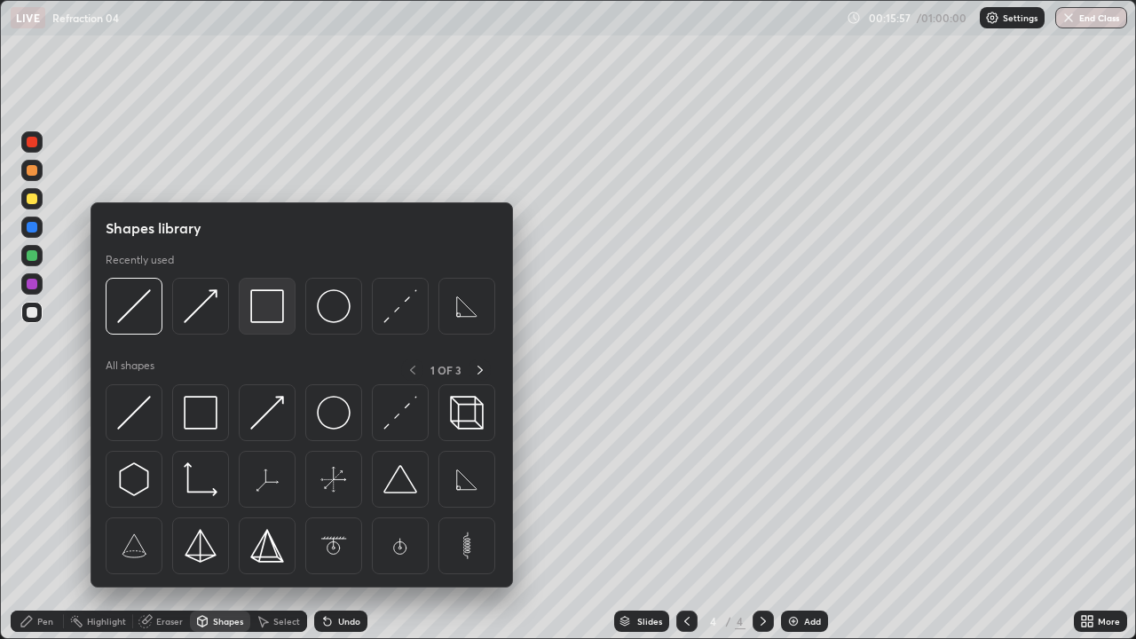
click at [272, 312] on img at bounding box center [267, 306] width 34 height 34
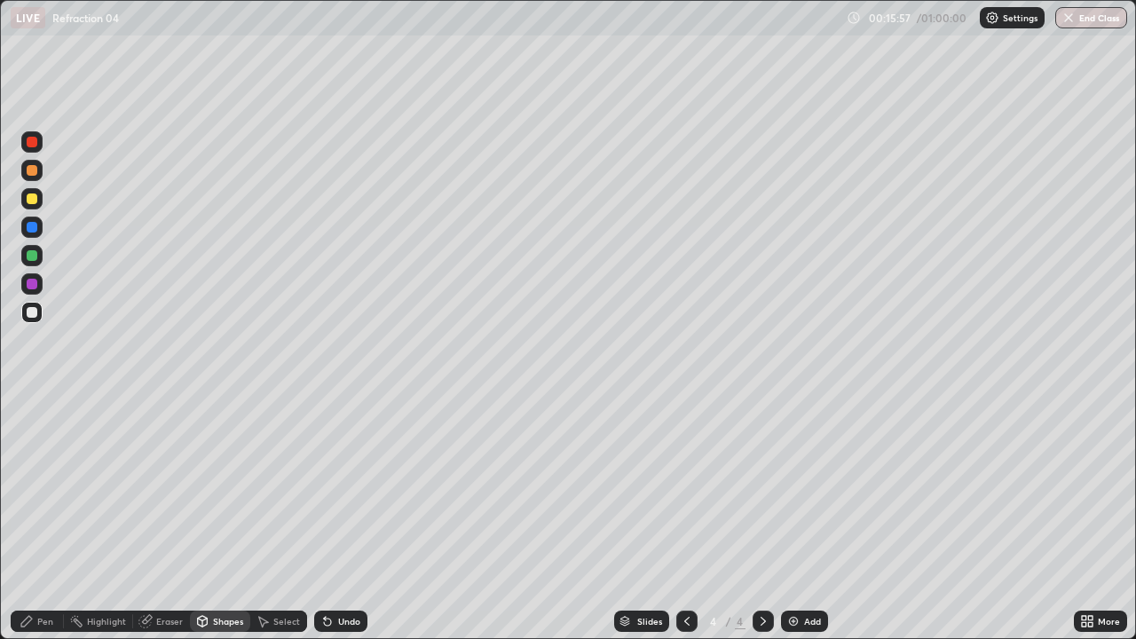
click at [28, 257] on div at bounding box center [32, 255] width 11 height 11
click at [41, 320] on div at bounding box center [31, 312] width 21 height 21
click at [354, 518] on div "Undo" at bounding box center [349, 621] width 22 height 9
click at [59, 518] on div "Pen" at bounding box center [37, 621] width 53 height 21
click at [349, 518] on div "Undo" at bounding box center [349, 621] width 22 height 9
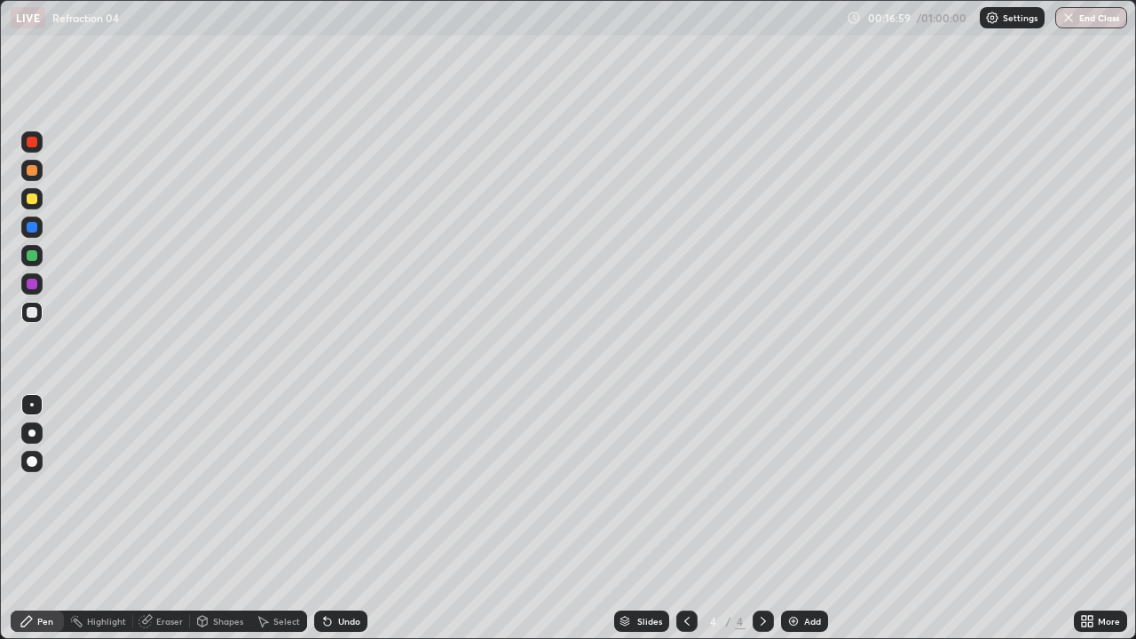
click at [349, 518] on div "Undo" at bounding box center [349, 621] width 22 height 9
click at [32, 313] on div at bounding box center [32, 312] width 11 height 11
click at [796, 518] on img at bounding box center [793, 621] width 14 height 14
click at [685, 518] on icon at bounding box center [687, 621] width 14 height 14
click at [761, 518] on icon at bounding box center [763, 621] width 5 height 9
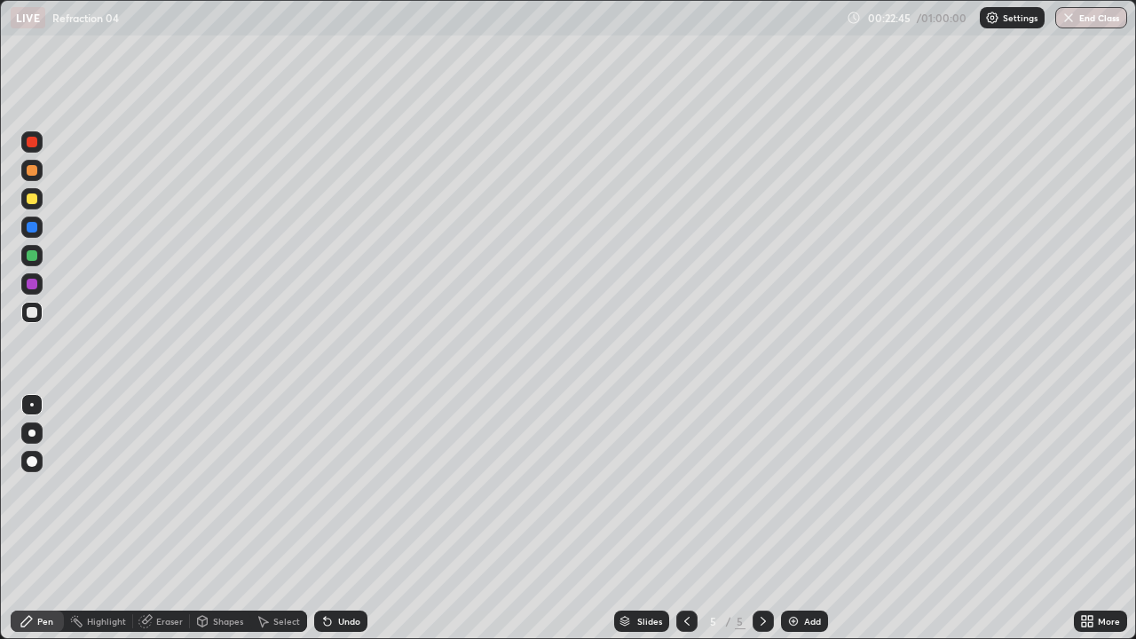
click at [33, 199] on div at bounding box center [32, 198] width 11 height 11
click at [35, 310] on div at bounding box center [32, 312] width 11 height 11
click at [798, 518] on img at bounding box center [793, 621] width 14 height 14
click at [201, 518] on icon at bounding box center [203, 620] width 10 height 3
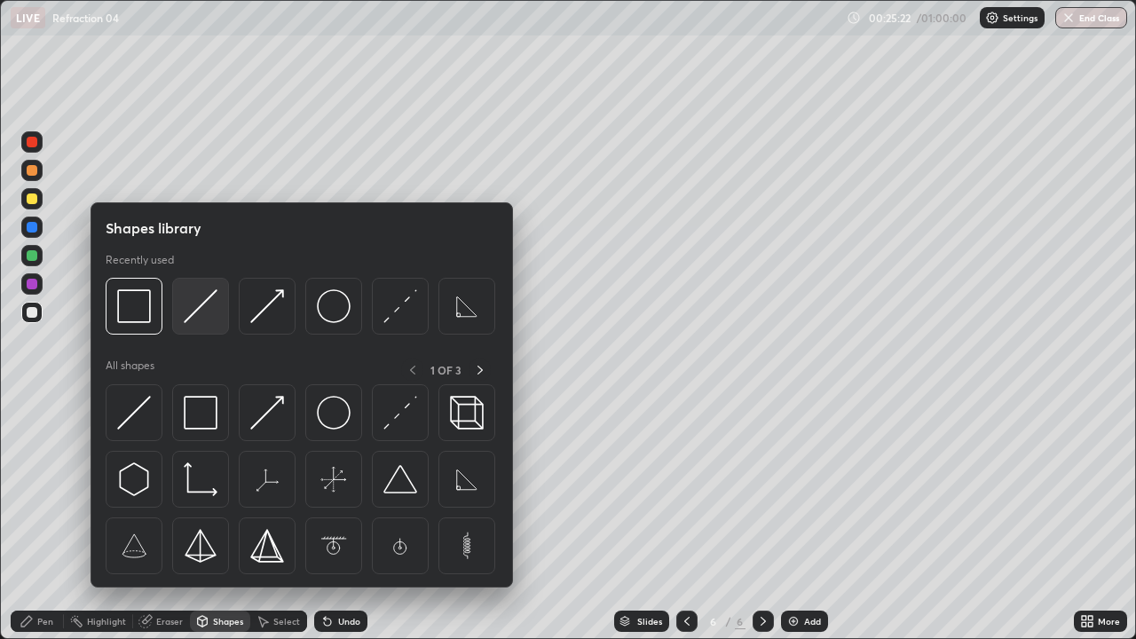
click at [198, 312] on img at bounding box center [201, 306] width 34 height 34
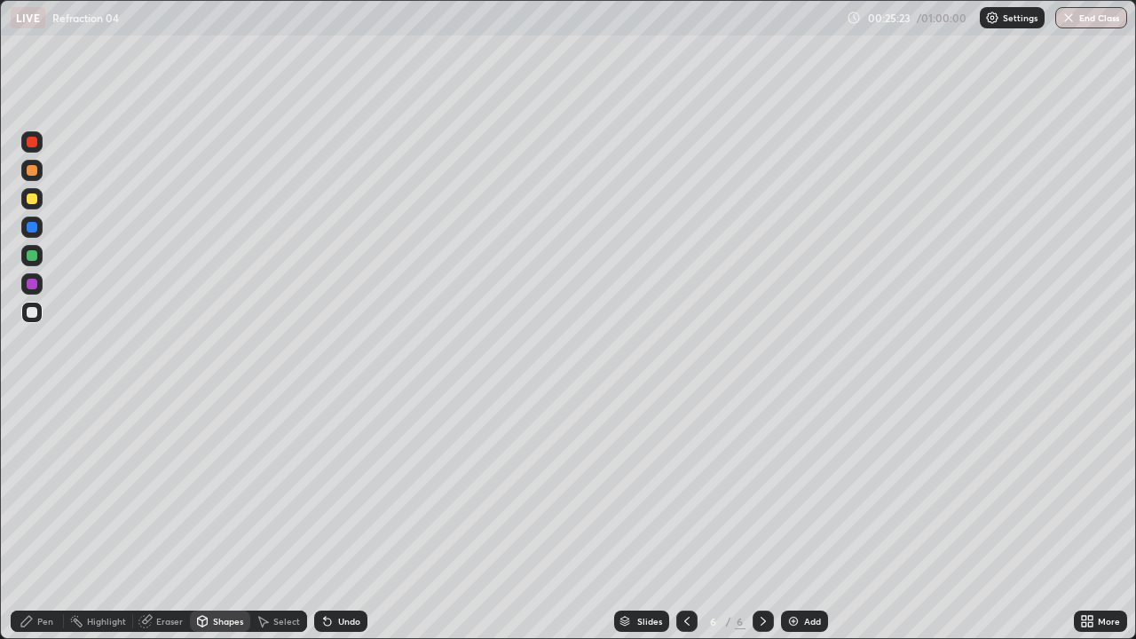
click at [28, 196] on div at bounding box center [32, 198] width 11 height 11
click at [328, 518] on icon at bounding box center [327, 622] width 7 height 7
click at [38, 518] on div "Pen" at bounding box center [45, 621] width 16 height 9
click at [95, 518] on div "Highlight" at bounding box center [106, 621] width 39 height 9
click at [207, 518] on div "Shapes" at bounding box center [220, 621] width 60 height 21
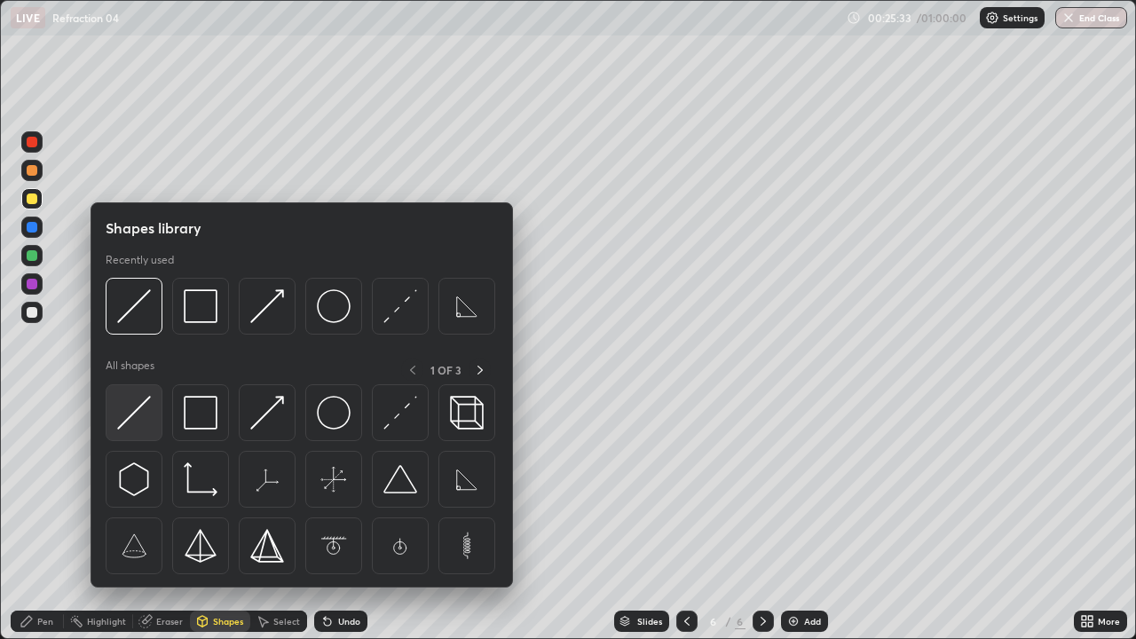
click at [145, 414] on img at bounding box center [134, 413] width 34 height 34
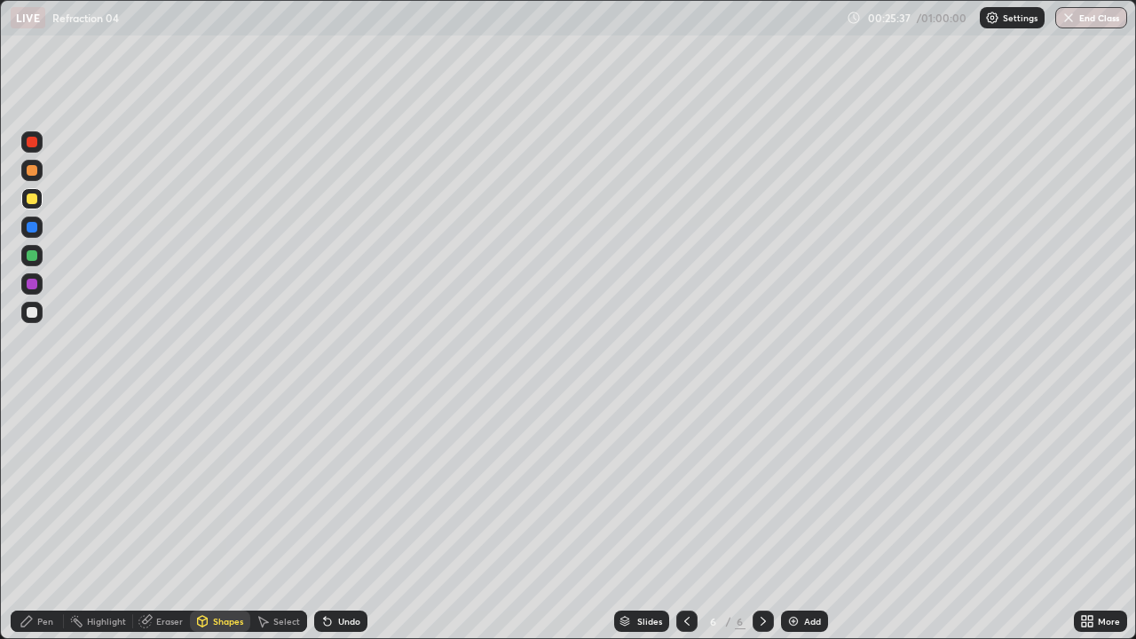
click at [84, 518] on div "Highlight" at bounding box center [98, 621] width 69 height 21
click at [32, 518] on icon at bounding box center [26, 621] width 11 height 11
click at [30, 309] on div at bounding box center [32, 312] width 11 height 11
click at [213, 518] on div "Shapes" at bounding box center [228, 621] width 30 height 9
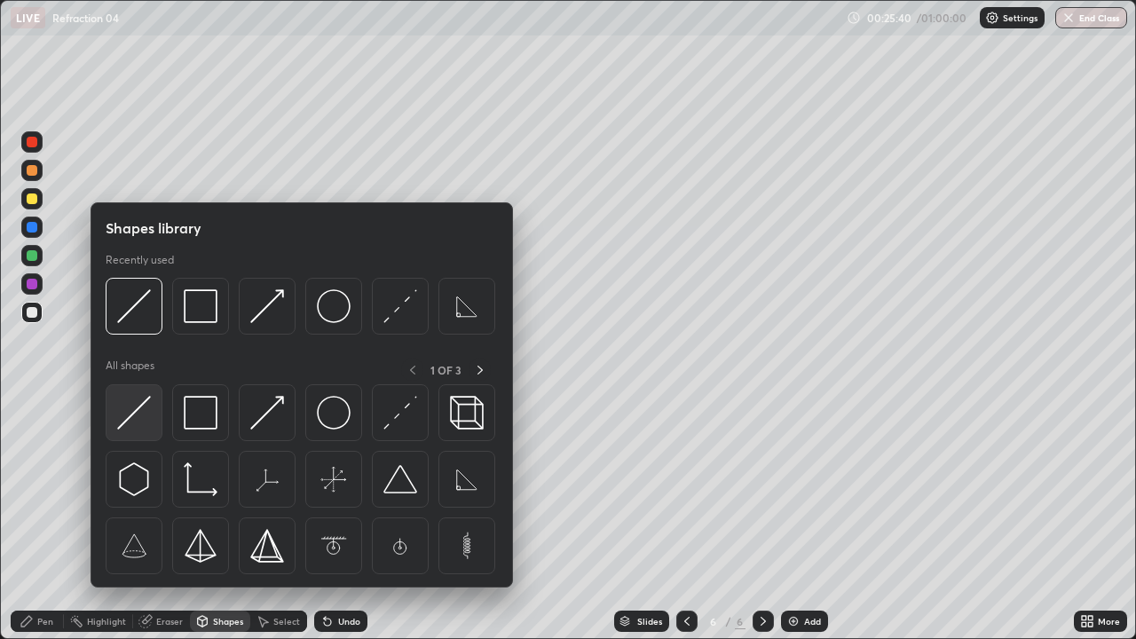
click at [139, 413] on img at bounding box center [134, 413] width 34 height 34
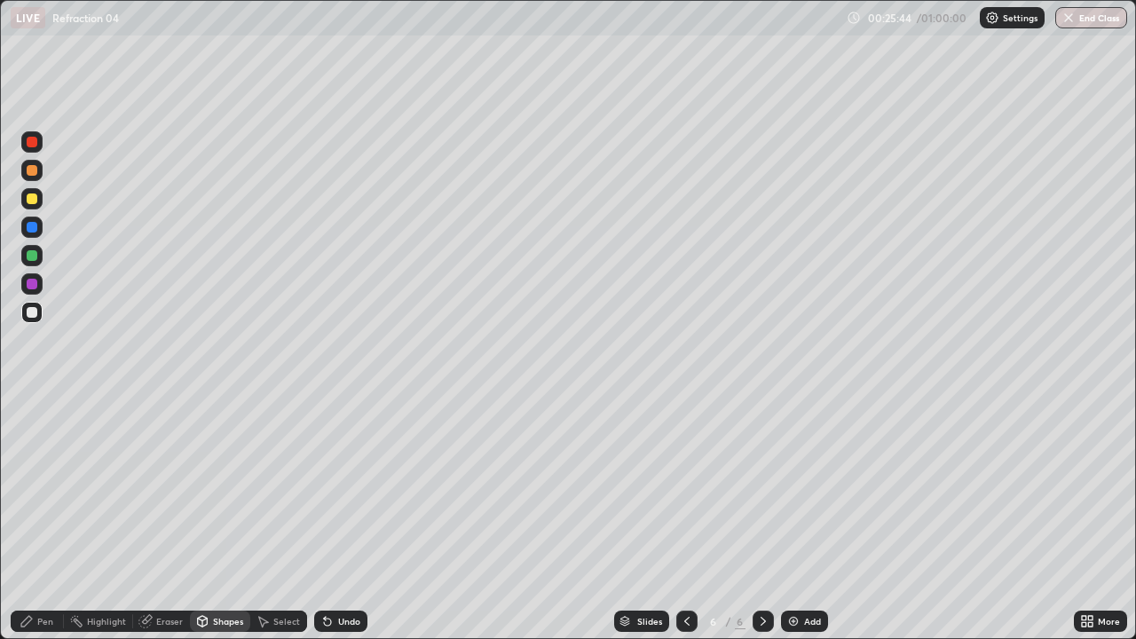
click at [33, 518] on icon at bounding box center [27, 621] width 14 height 14
click at [34, 316] on div at bounding box center [32, 312] width 11 height 11
click at [170, 518] on div "Eraser" at bounding box center [169, 621] width 27 height 9
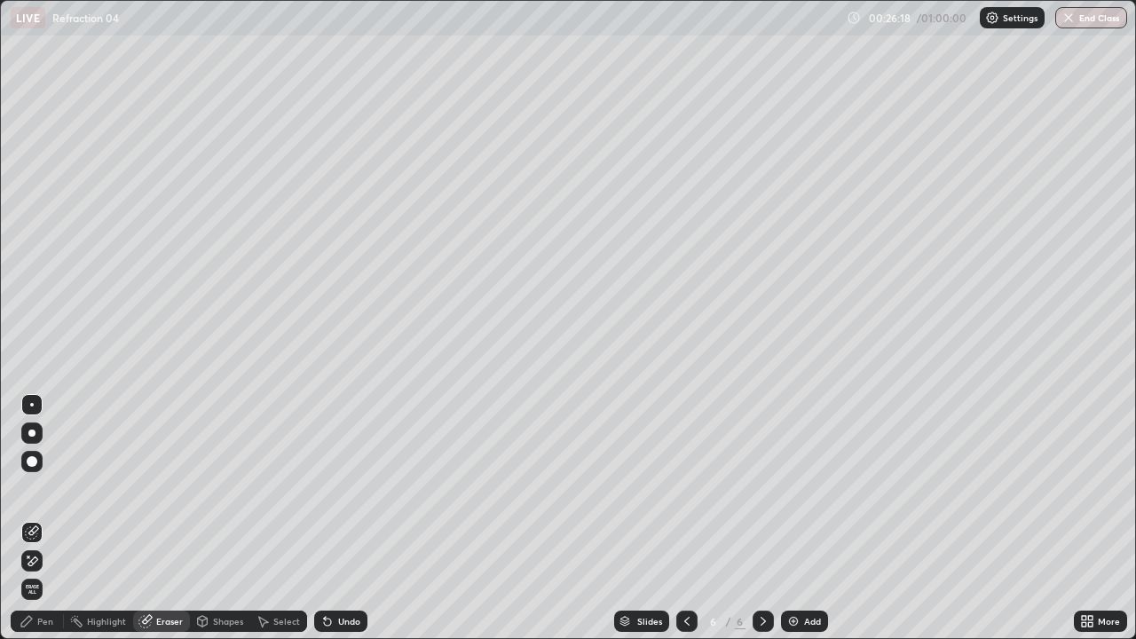
click at [58, 518] on div "Pen" at bounding box center [37, 621] width 53 height 21
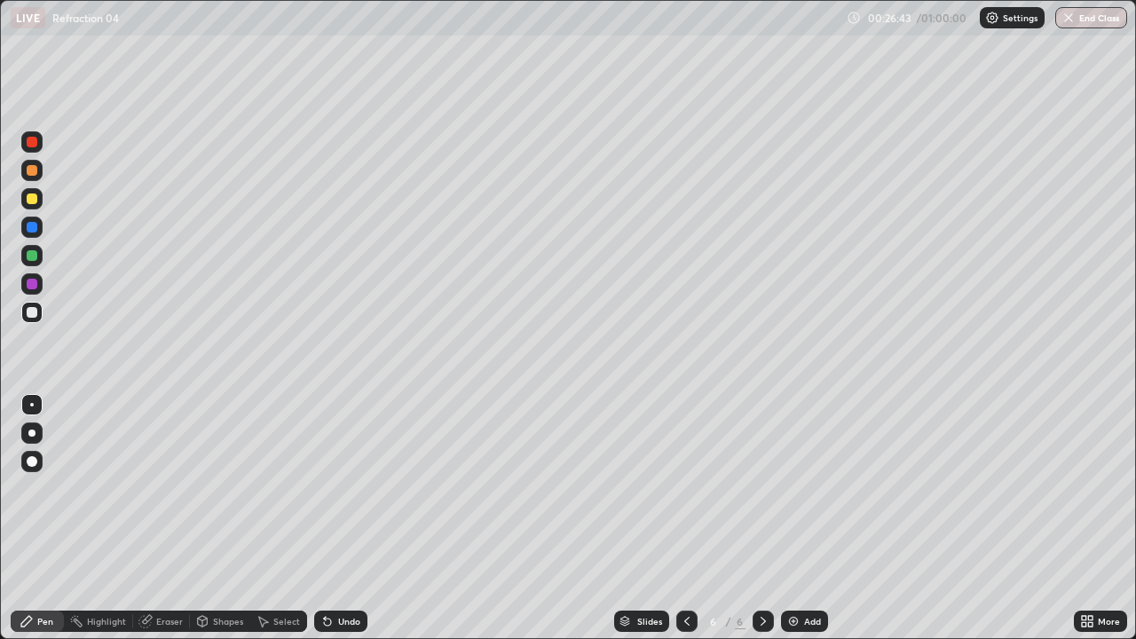
click at [27, 197] on div at bounding box center [32, 198] width 11 height 11
click at [31, 313] on div at bounding box center [32, 312] width 11 height 11
click at [234, 518] on div "Shapes" at bounding box center [220, 621] width 60 height 21
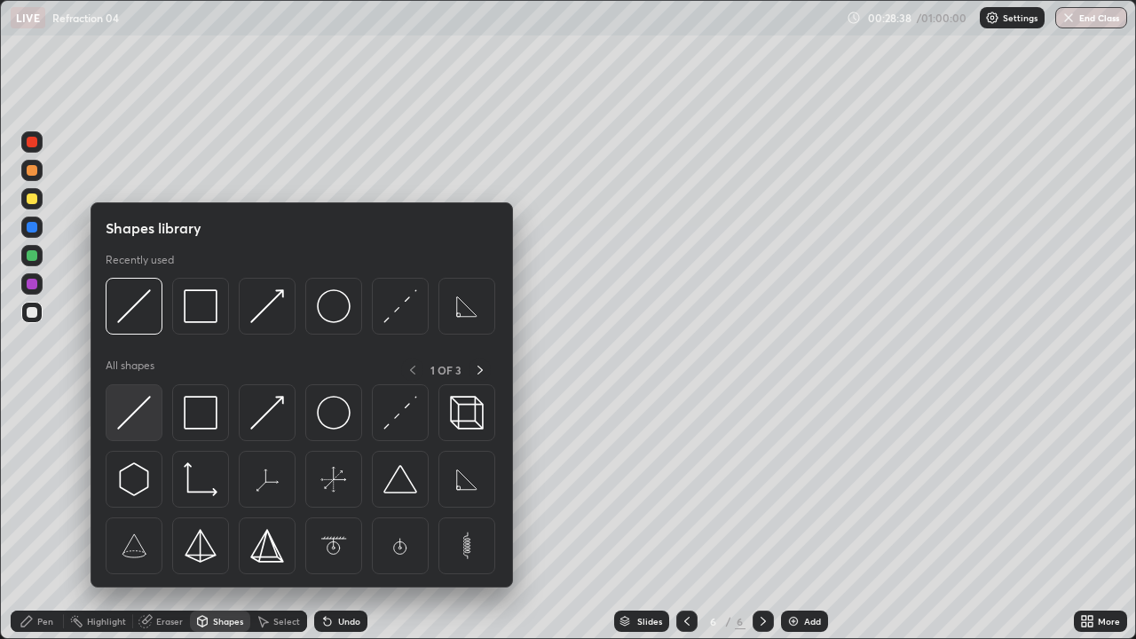
click at [136, 413] on img at bounding box center [134, 413] width 34 height 34
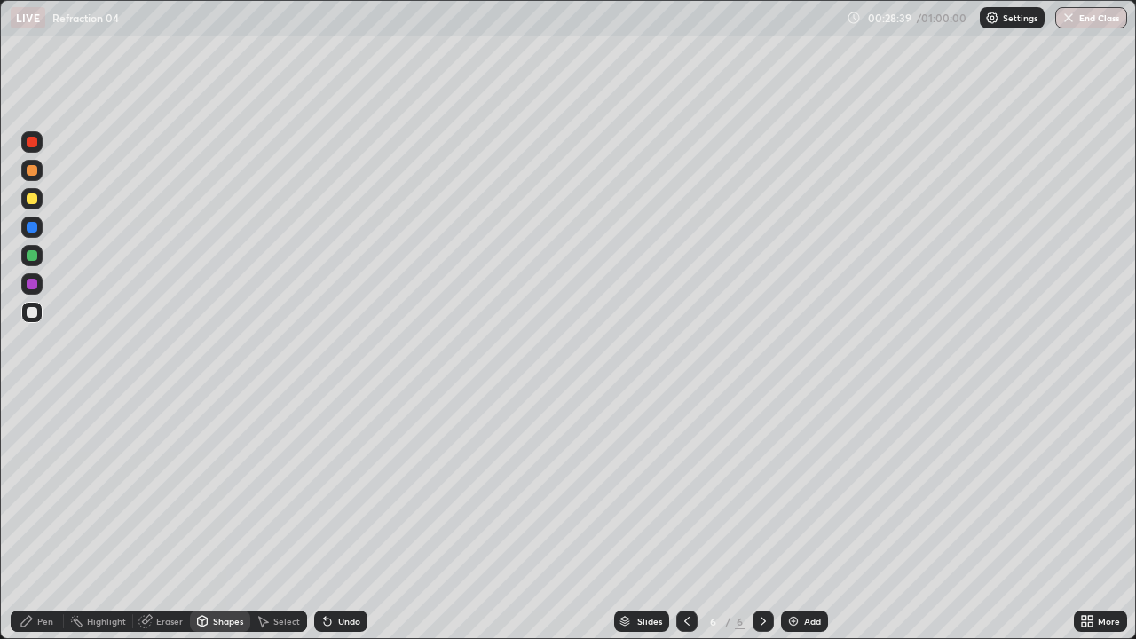
click at [27, 258] on div at bounding box center [32, 255] width 11 height 11
click at [28, 518] on icon at bounding box center [26, 621] width 11 height 11
click at [29, 312] on div at bounding box center [32, 312] width 11 height 11
click at [32, 199] on div at bounding box center [32, 198] width 11 height 11
click at [213, 518] on div "Shapes" at bounding box center [220, 621] width 60 height 21
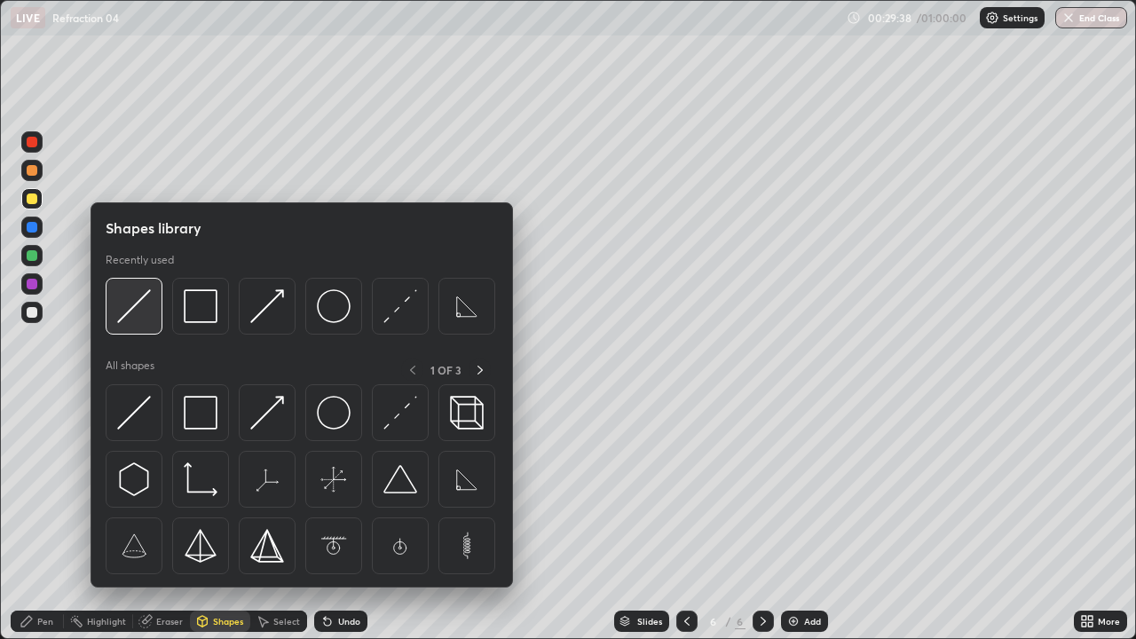
click at [131, 319] on img at bounding box center [134, 306] width 34 height 34
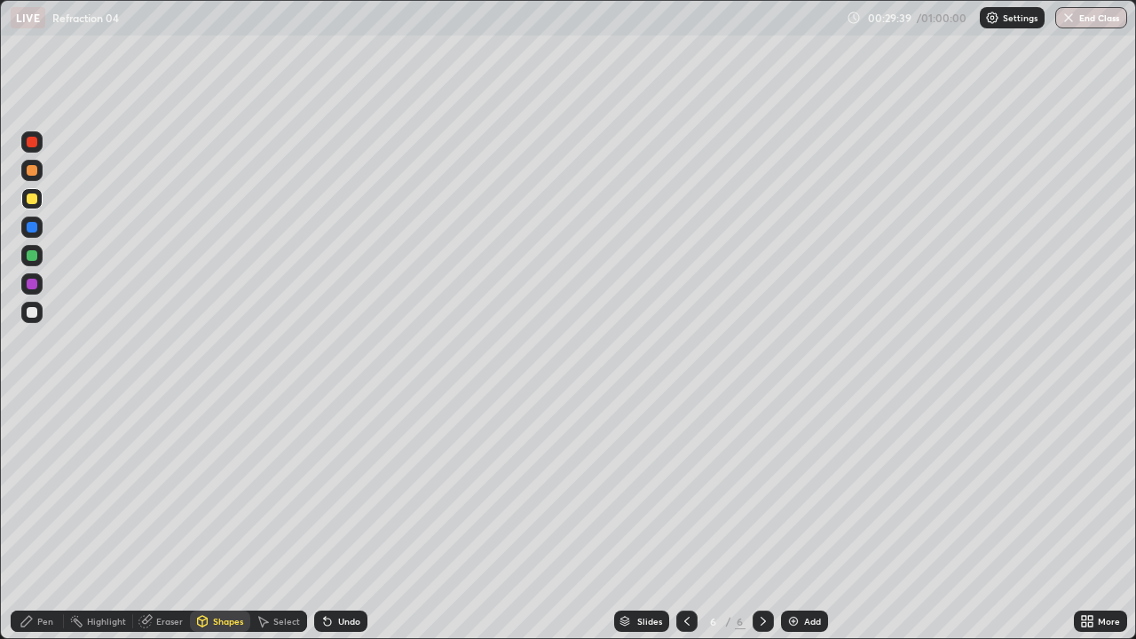
click at [32, 313] on div at bounding box center [32, 312] width 11 height 11
click at [46, 518] on div "Pen" at bounding box center [45, 621] width 16 height 9
click at [221, 518] on div "Shapes" at bounding box center [228, 621] width 30 height 9
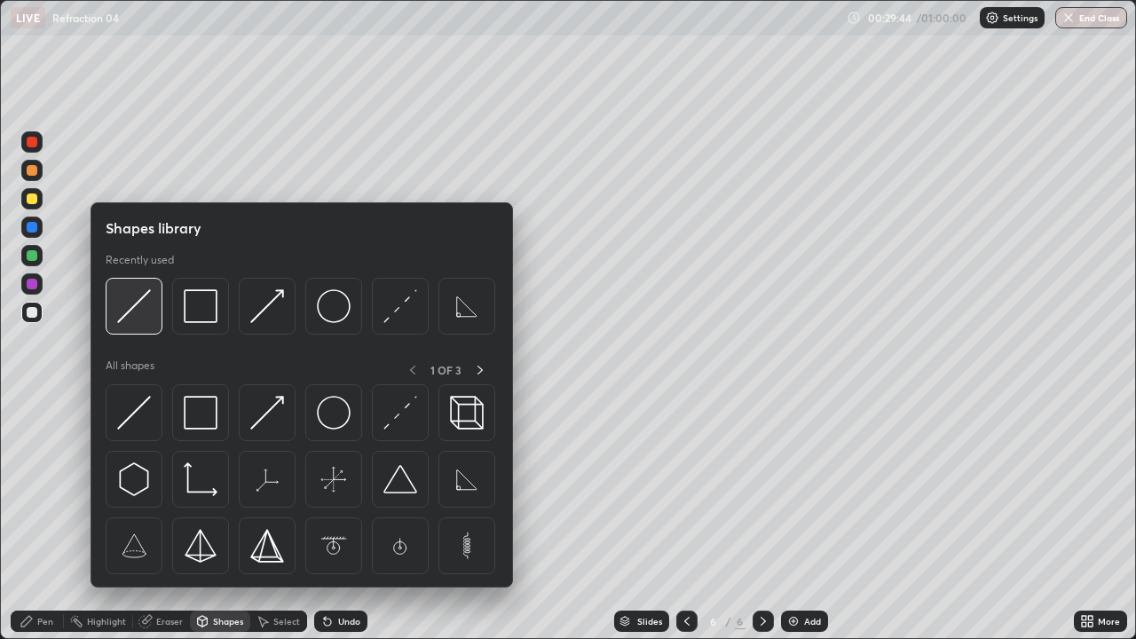
click at [138, 321] on img at bounding box center [134, 306] width 34 height 34
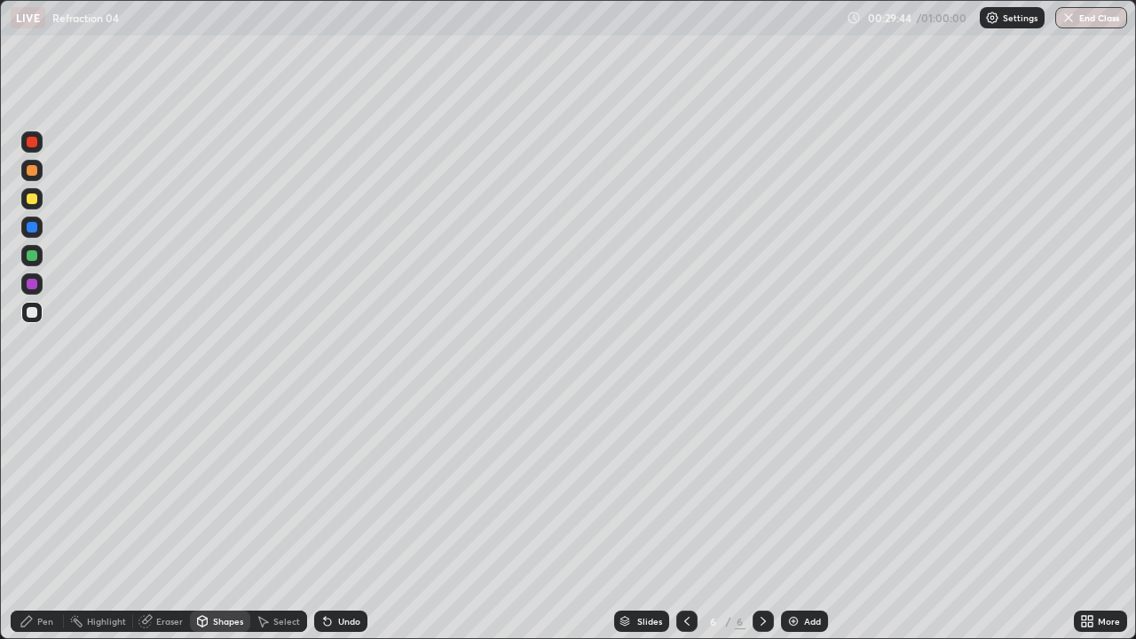
click at [32, 257] on div at bounding box center [32, 255] width 11 height 11
click at [59, 518] on div "Pen" at bounding box center [37, 621] width 53 height 21
click at [40, 317] on div at bounding box center [31, 312] width 21 height 21
click at [349, 518] on div "Undo" at bounding box center [349, 621] width 22 height 9
click at [344, 518] on div "Undo" at bounding box center [349, 621] width 22 height 9
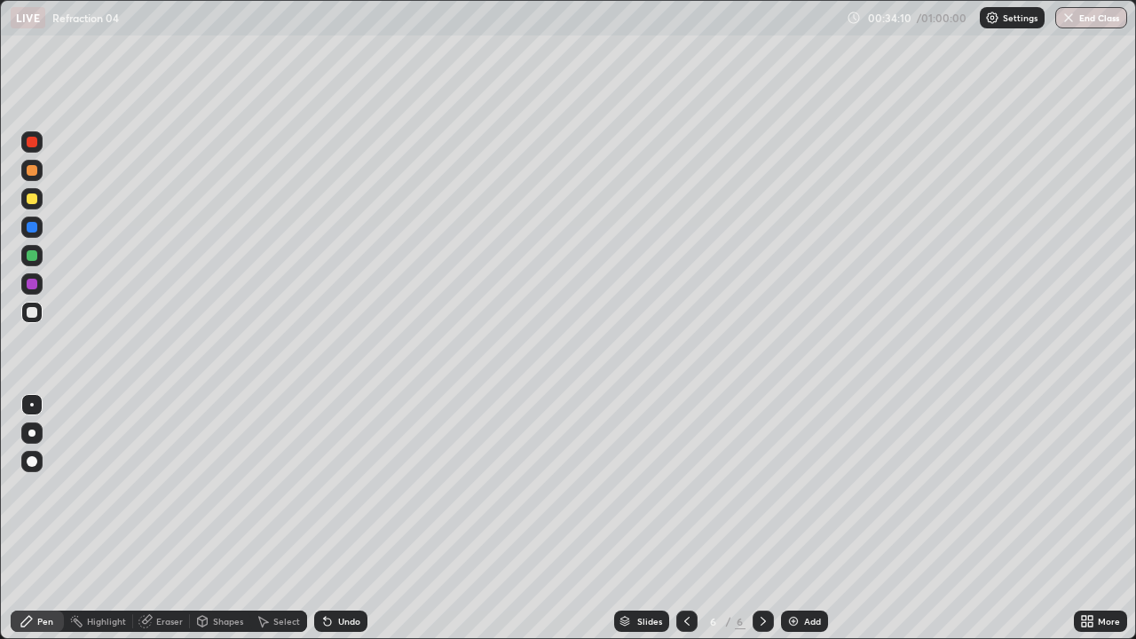
click at [22, 318] on div at bounding box center [31, 312] width 21 height 21
click at [28, 199] on div at bounding box center [32, 198] width 11 height 11
click at [214, 518] on div "Shapes" at bounding box center [220, 621] width 60 height 21
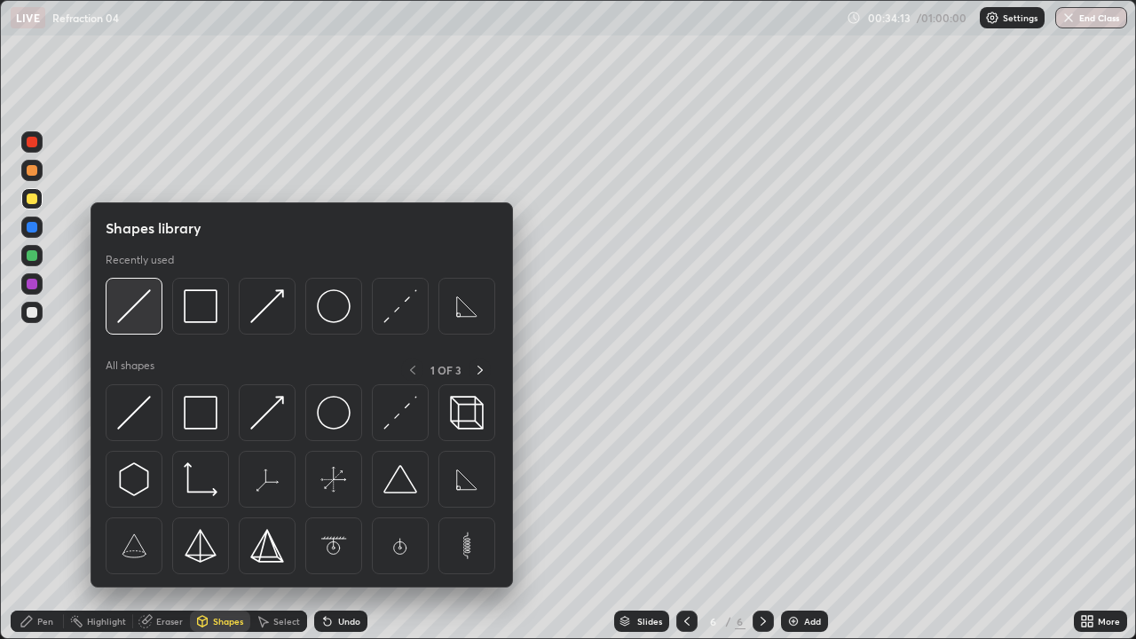
click at [135, 315] on img at bounding box center [134, 306] width 34 height 34
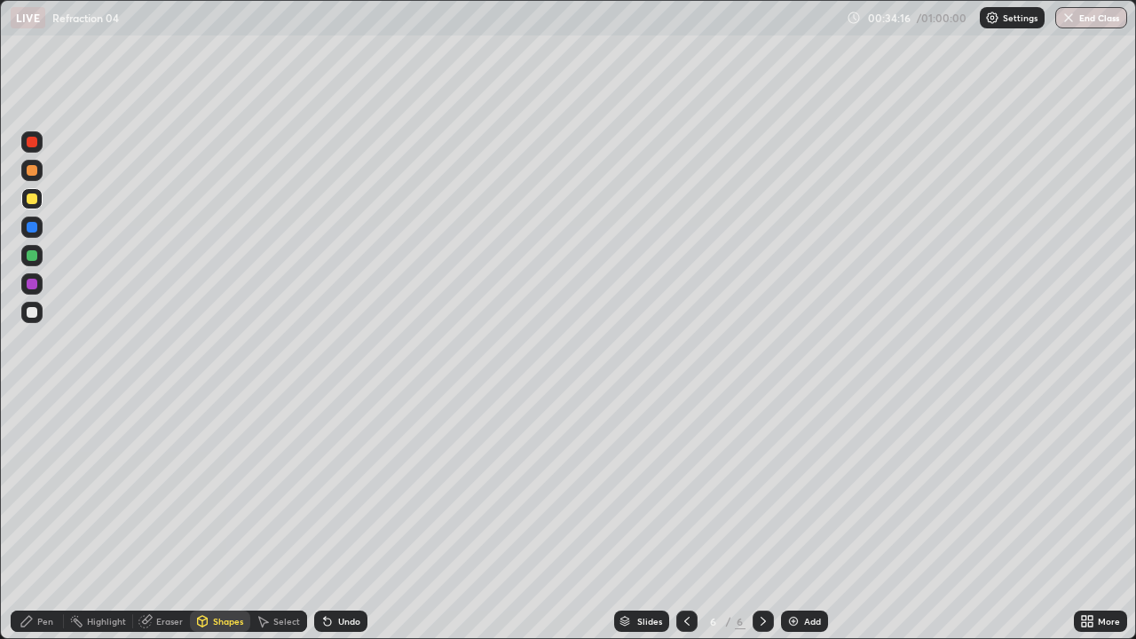
click at [30, 170] on div at bounding box center [32, 170] width 11 height 11
click at [46, 518] on div "Pen" at bounding box center [45, 621] width 16 height 9
click at [33, 312] on div at bounding box center [32, 312] width 11 height 11
click at [798, 518] on img at bounding box center [793, 621] width 14 height 14
click at [33, 313] on div at bounding box center [32, 312] width 11 height 11
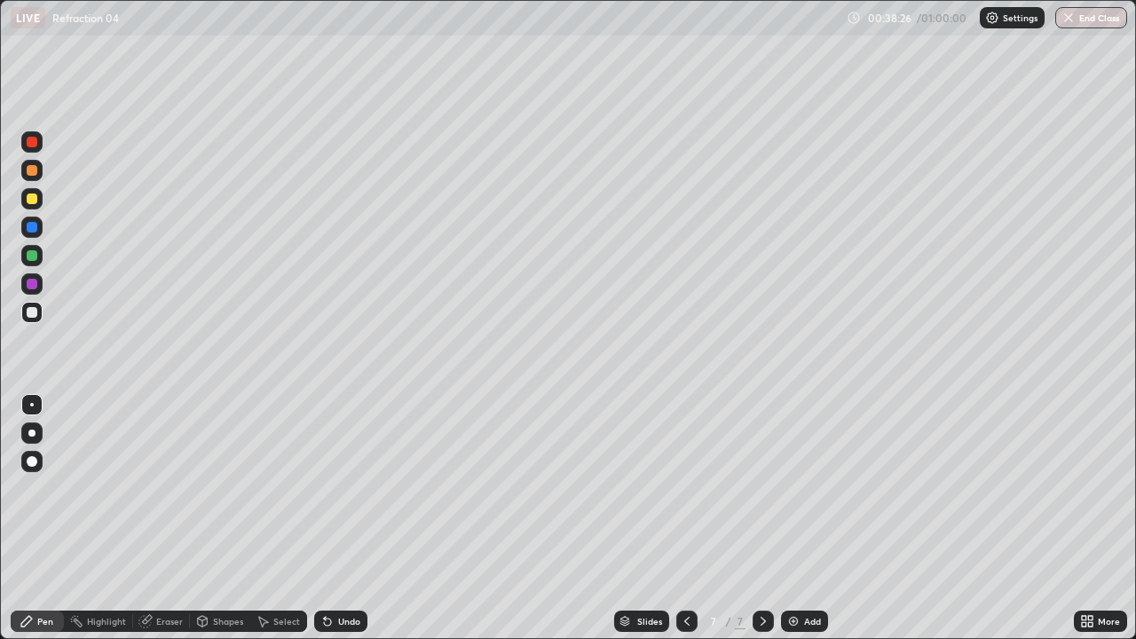
click at [228, 518] on div "Shapes" at bounding box center [228, 621] width 30 height 9
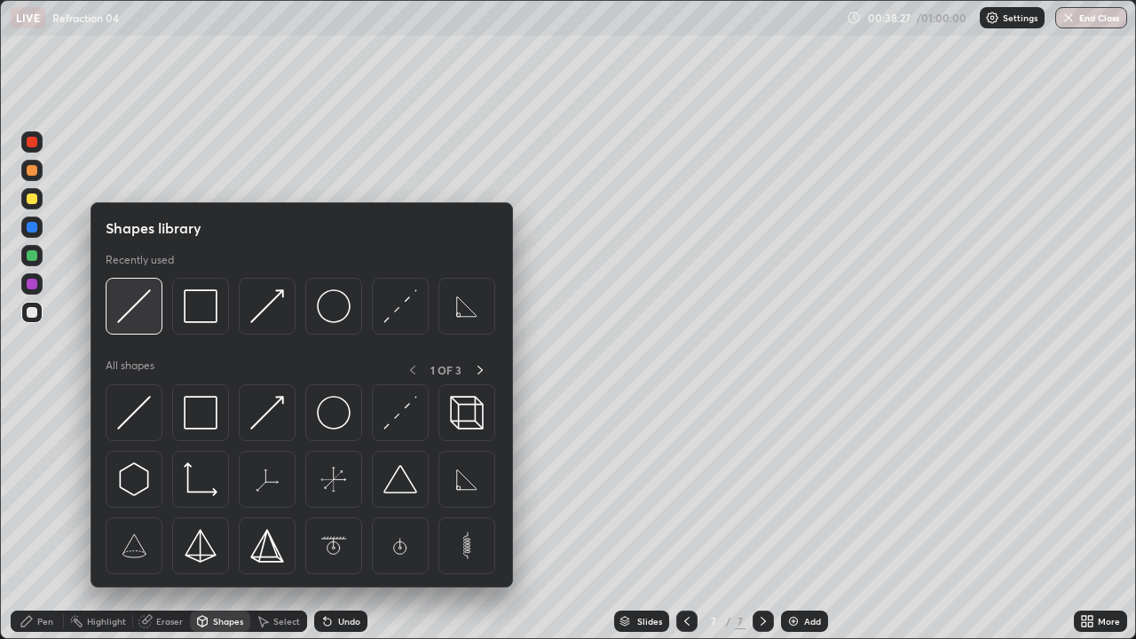
click at [136, 310] on img at bounding box center [134, 306] width 34 height 34
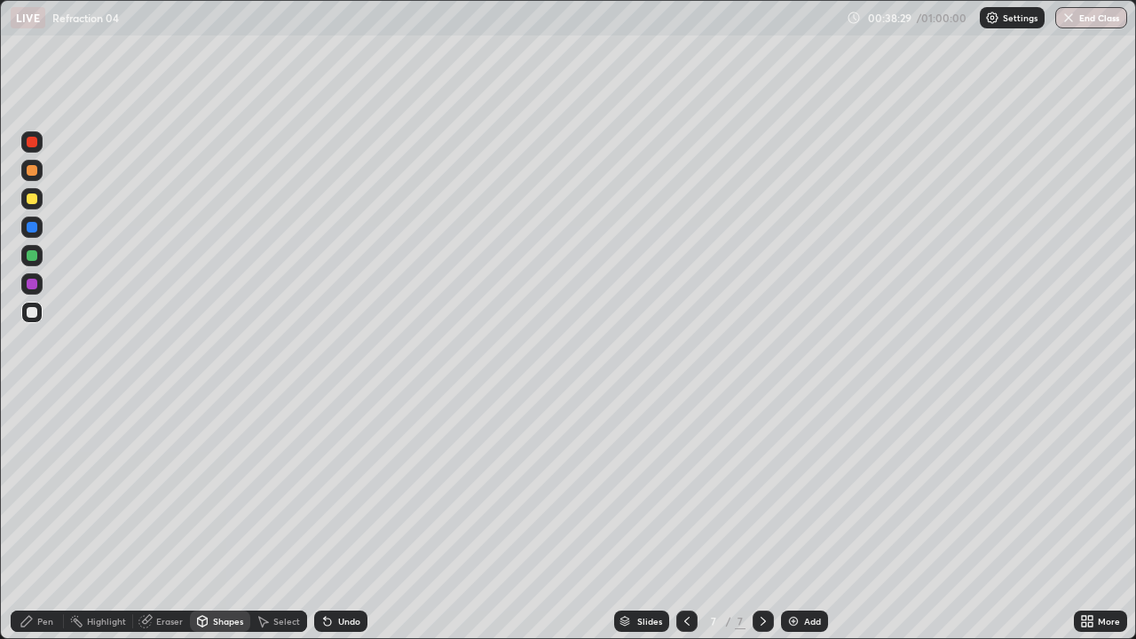
click at [213, 518] on div "Shapes" at bounding box center [228, 621] width 30 height 9
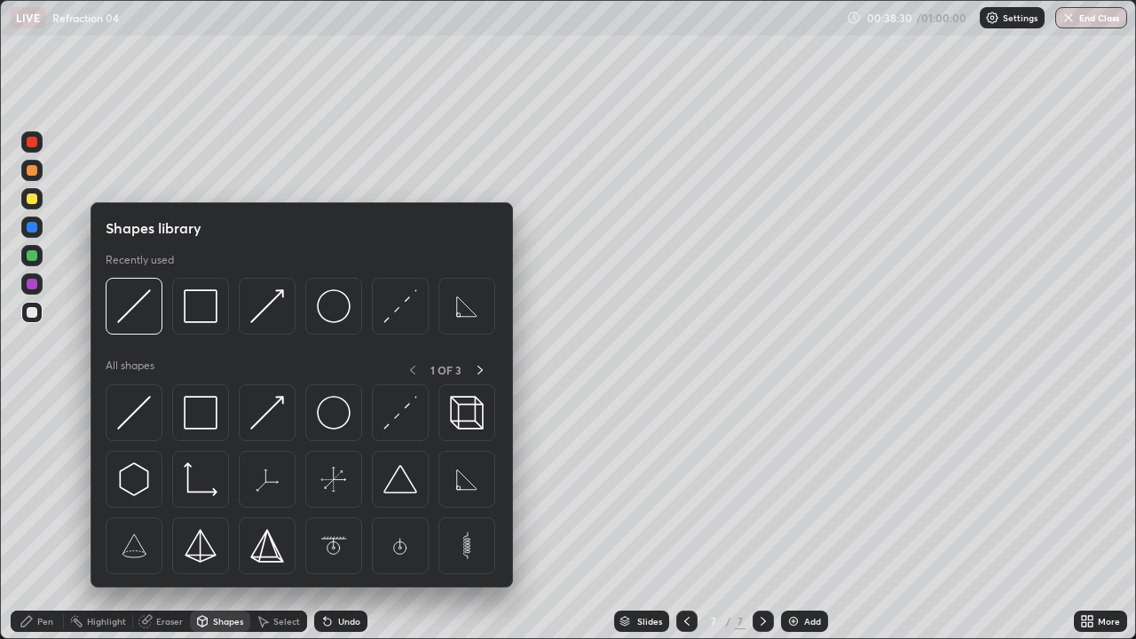
click at [35, 312] on div at bounding box center [32, 312] width 11 height 11
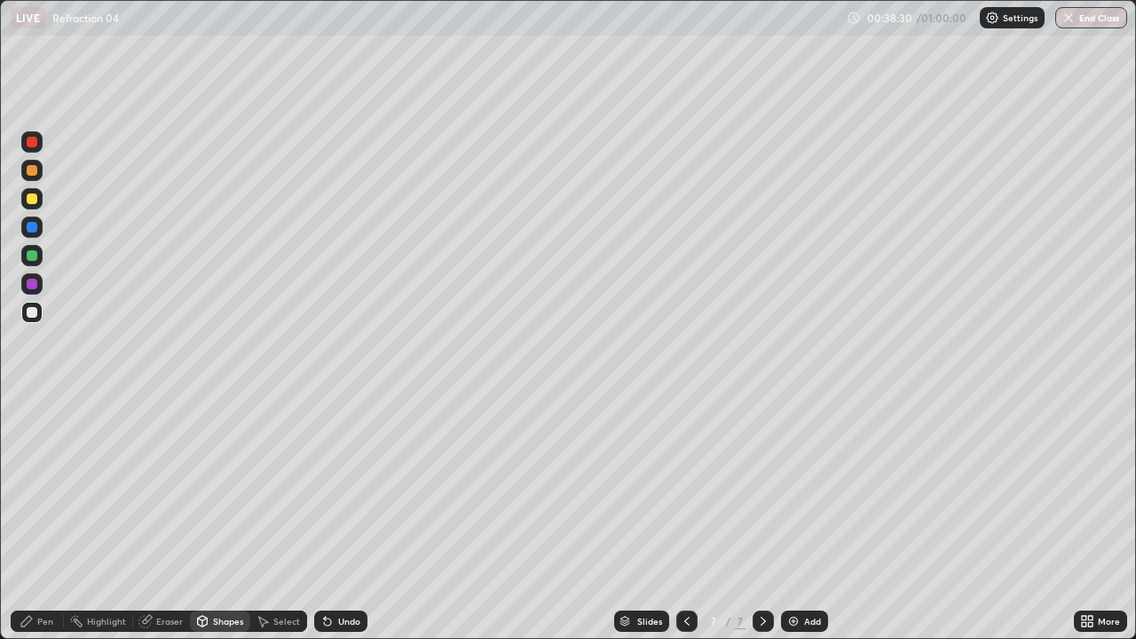
click at [33, 199] on div at bounding box center [32, 198] width 11 height 11
click at [340, 518] on div "Undo" at bounding box center [349, 621] width 22 height 9
click at [53, 518] on div "Pen" at bounding box center [37, 621] width 53 height 21
click at [222, 518] on div "Shapes" at bounding box center [228, 621] width 30 height 9
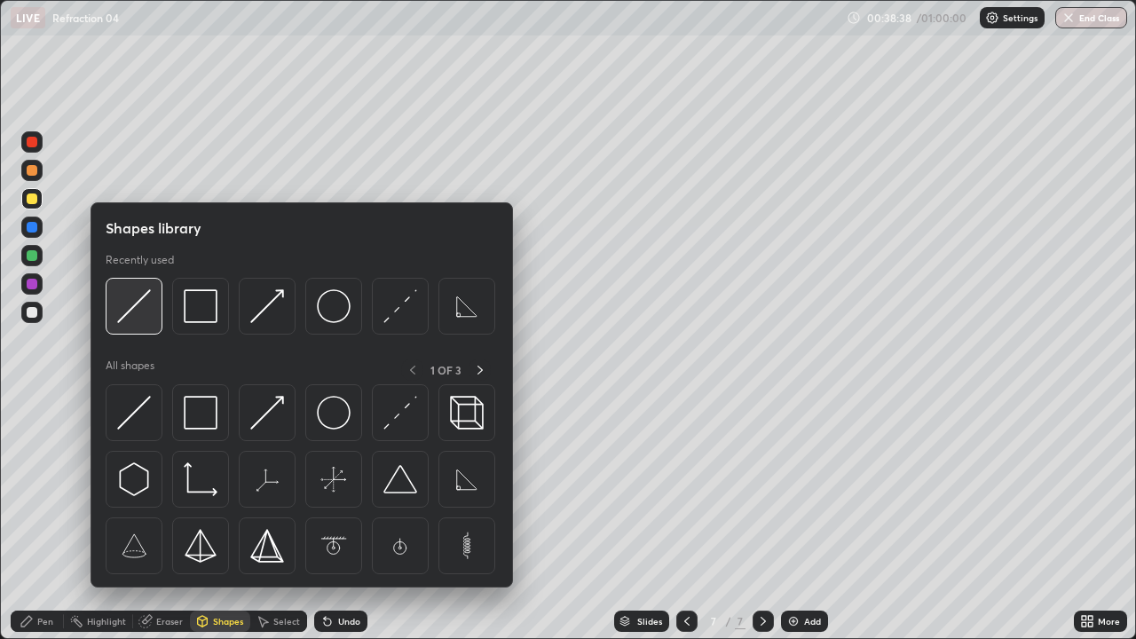
click at [138, 319] on img at bounding box center [134, 306] width 34 height 34
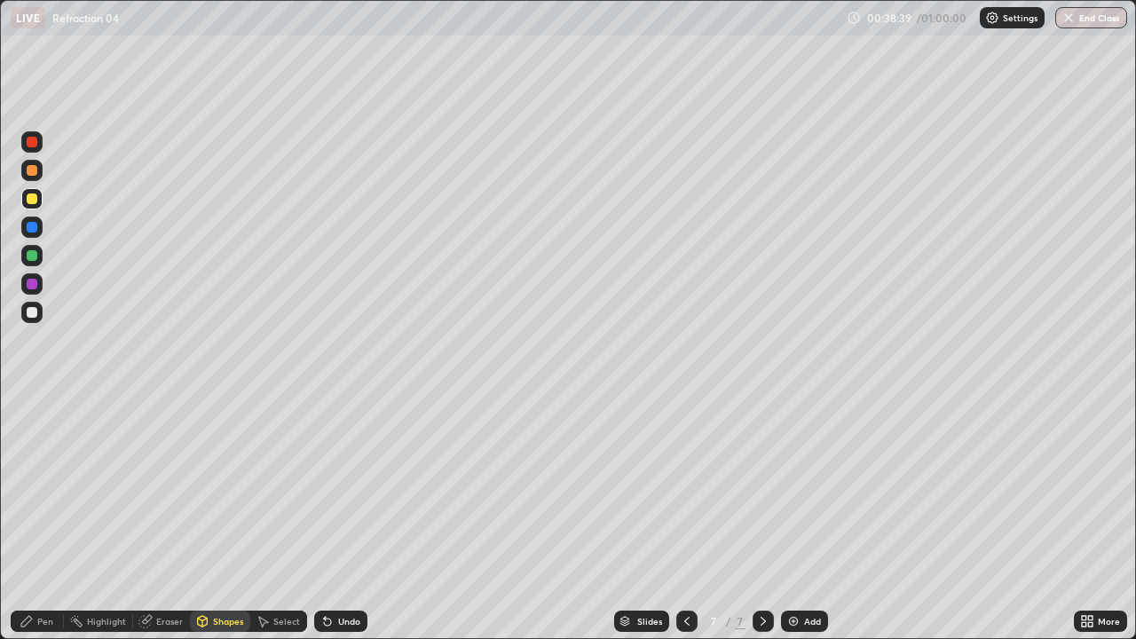
click at [30, 256] on div at bounding box center [32, 255] width 11 height 11
click at [34, 197] on div at bounding box center [32, 198] width 11 height 11
click at [51, 518] on div "Pen" at bounding box center [37, 621] width 53 height 21
click at [30, 315] on div at bounding box center [32, 312] width 11 height 11
click at [31, 197] on div at bounding box center [32, 198] width 11 height 11
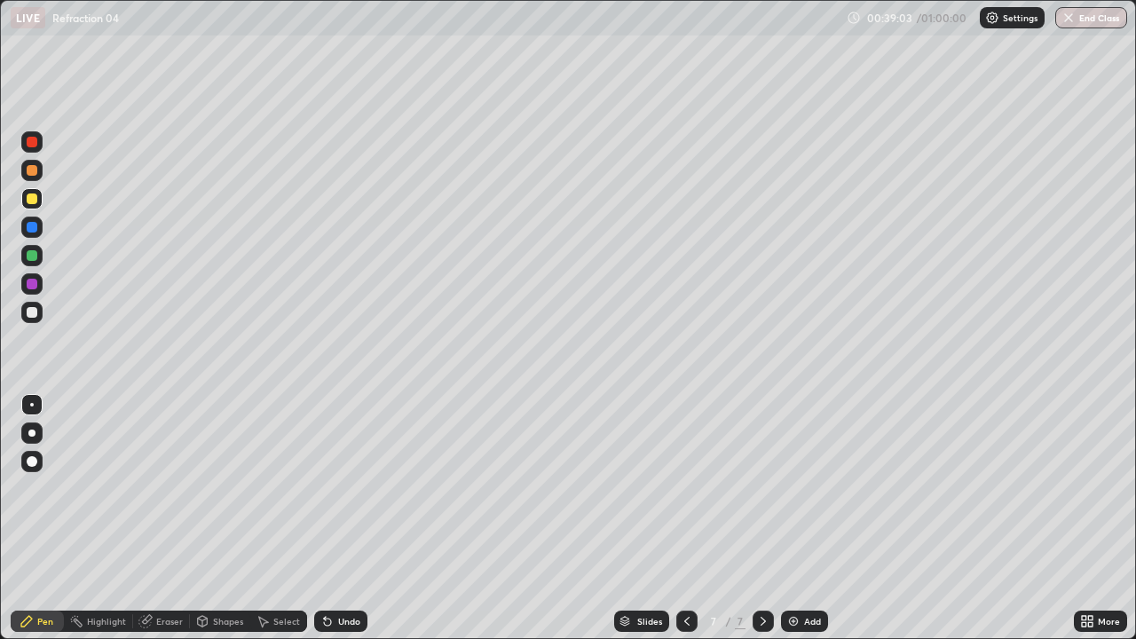
click at [338, 518] on div "Undo" at bounding box center [349, 621] width 22 height 9
click at [217, 518] on div "Shapes" at bounding box center [228, 621] width 30 height 9
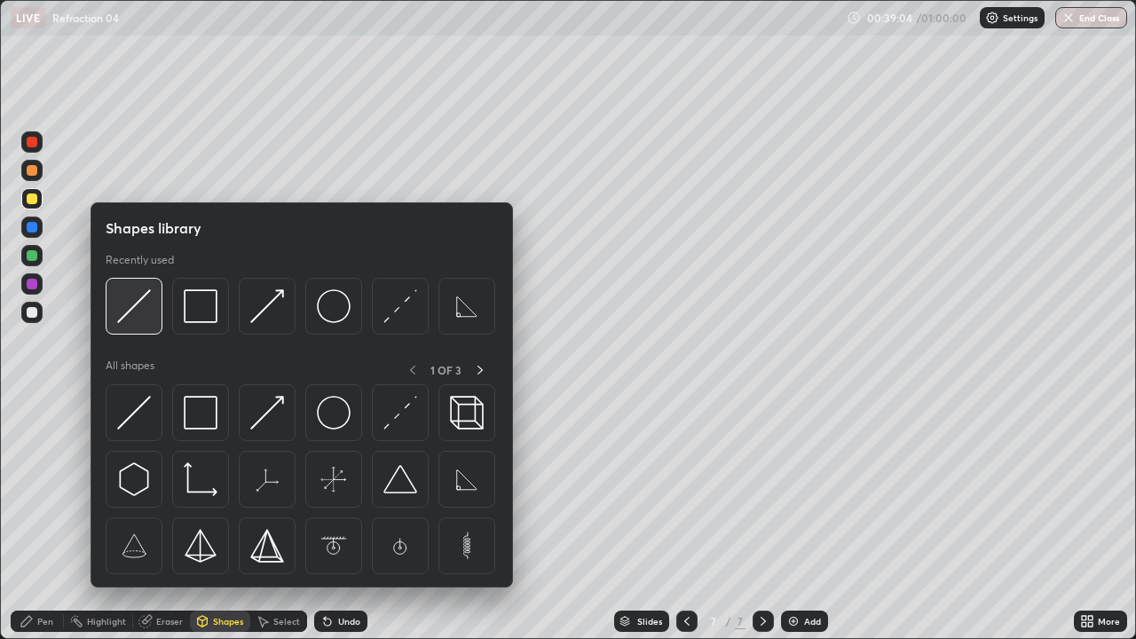
click at [138, 319] on img at bounding box center [134, 306] width 34 height 34
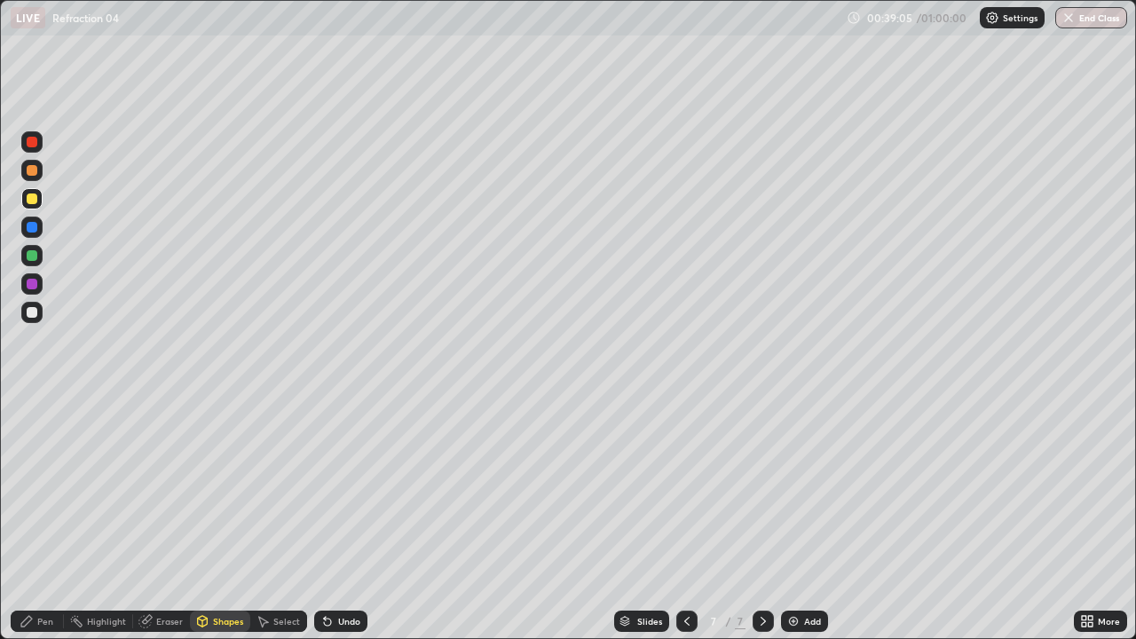
click at [217, 518] on div "Shapes" at bounding box center [228, 621] width 30 height 9
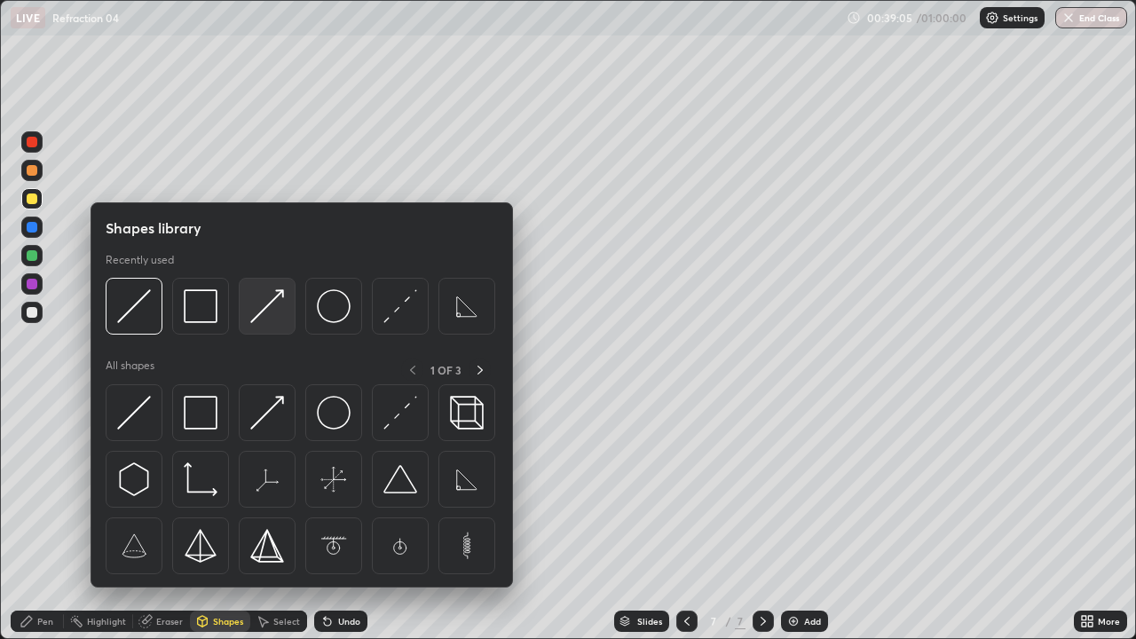
click at [275, 310] on img at bounding box center [267, 306] width 34 height 34
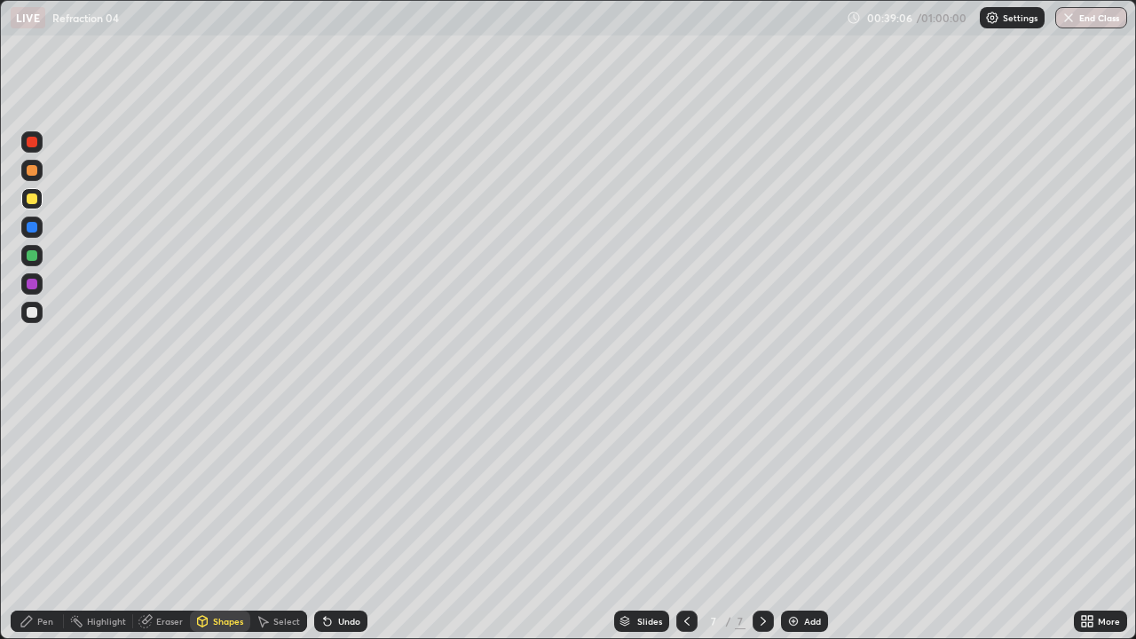
click at [28, 227] on div at bounding box center [32, 227] width 11 height 11
click at [32, 518] on icon at bounding box center [27, 621] width 14 height 14
click at [35, 200] on div at bounding box center [32, 198] width 11 height 11
click at [28, 320] on div at bounding box center [31, 312] width 21 height 21
click at [33, 314] on div at bounding box center [32, 312] width 11 height 11
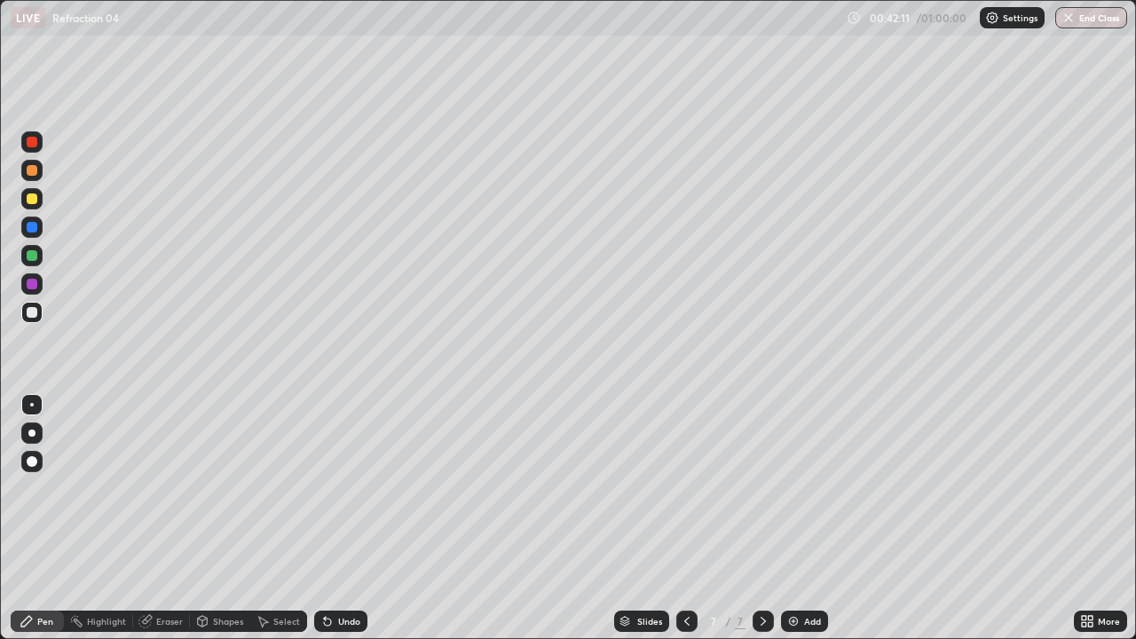
click at [29, 312] on div at bounding box center [32, 312] width 11 height 11
click at [344, 518] on div "Undo" at bounding box center [349, 621] width 22 height 9
click at [340, 518] on div "Undo" at bounding box center [349, 621] width 22 height 9
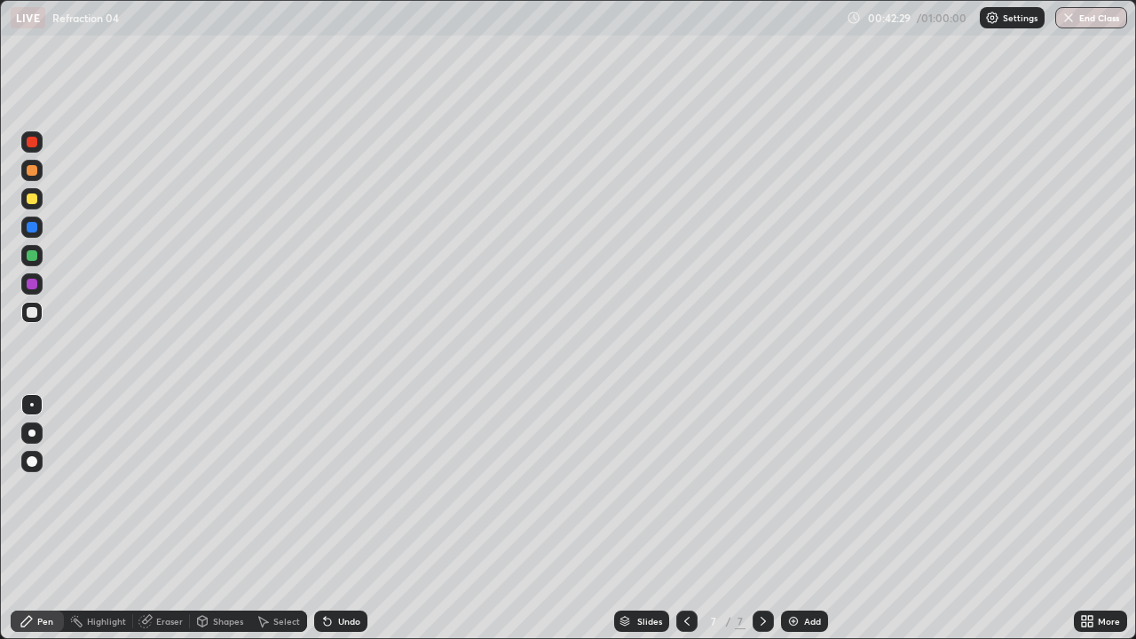
click at [338, 518] on div "Undo" at bounding box center [340, 621] width 53 height 21
click at [338, 518] on div "Undo" at bounding box center [349, 621] width 22 height 9
click at [684, 518] on icon at bounding box center [686, 621] width 5 height 9
click at [756, 518] on icon at bounding box center [763, 621] width 14 height 14
click at [817, 518] on div "Add" at bounding box center [812, 621] width 17 height 9
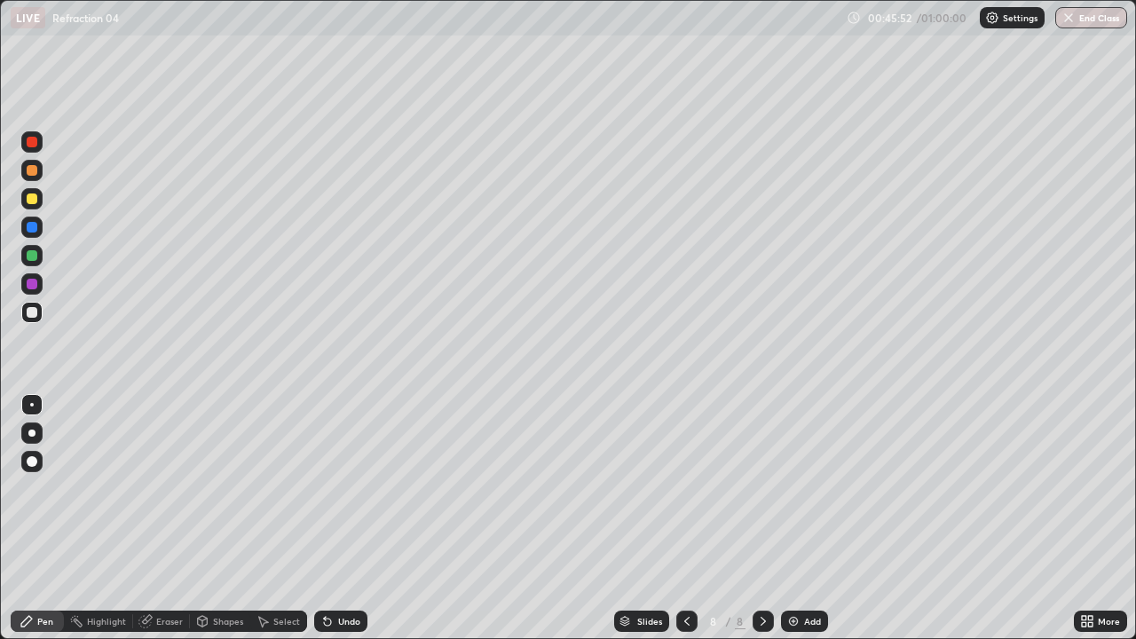
click at [32, 200] on div at bounding box center [32, 198] width 11 height 11
click at [344, 518] on div "Undo" at bounding box center [349, 621] width 22 height 9
click at [338, 518] on div "Undo" at bounding box center [349, 621] width 22 height 9
click at [341, 518] on div "Undo" at bounding box center [349, 621] width 22 height 9
click at [338, 518] on div "Undo" at bounding box center [349, 621] width 22 height 9
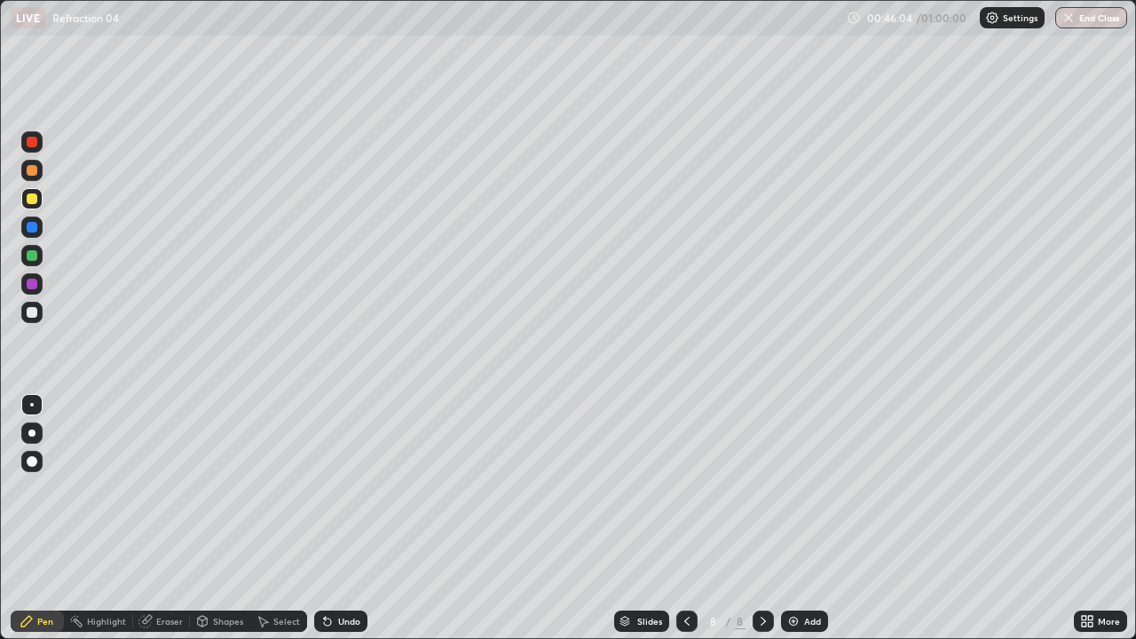
click at [336, 518] on div "Undo" at bounding box center [340, 621] width 53 height 21
click at [688, 518] on div at bounding box center [686, 621] width 21 height 21
click at [762, 518] on icon at bounding box center [763, 621] width 14 height 14
click at [30, 197] on div at bounding box center [32, 198] width 11 height 11
click at [241, 518] on div "Shapes" at bounding box center [220, 621] width 60 height 21
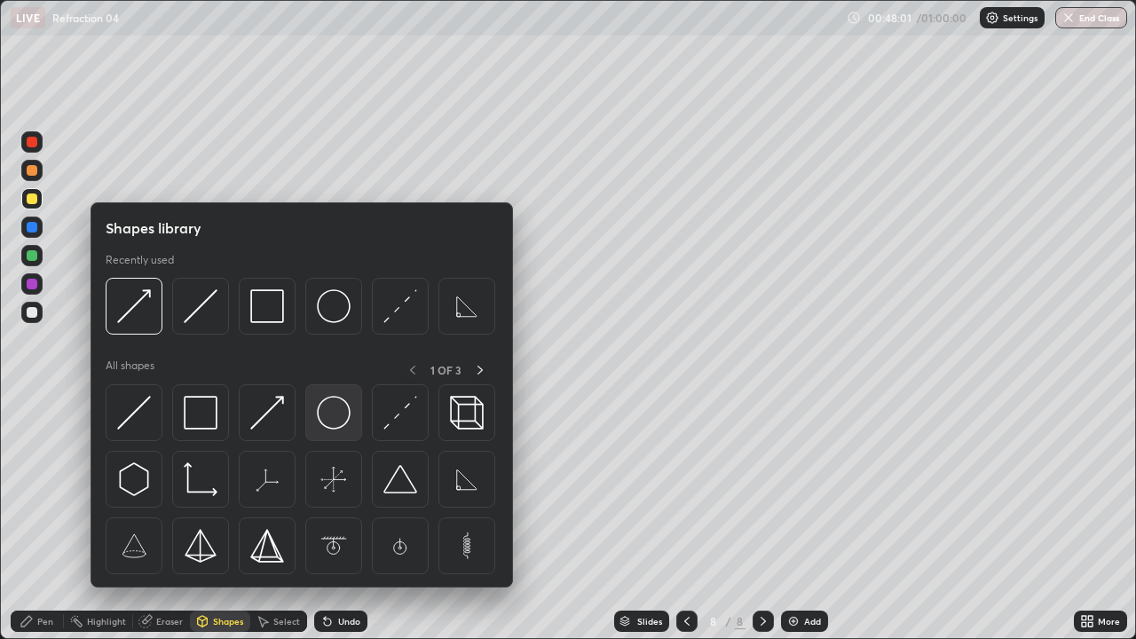
click at [336, 406] on img at bounding box center [334, 413] width 34 height 34
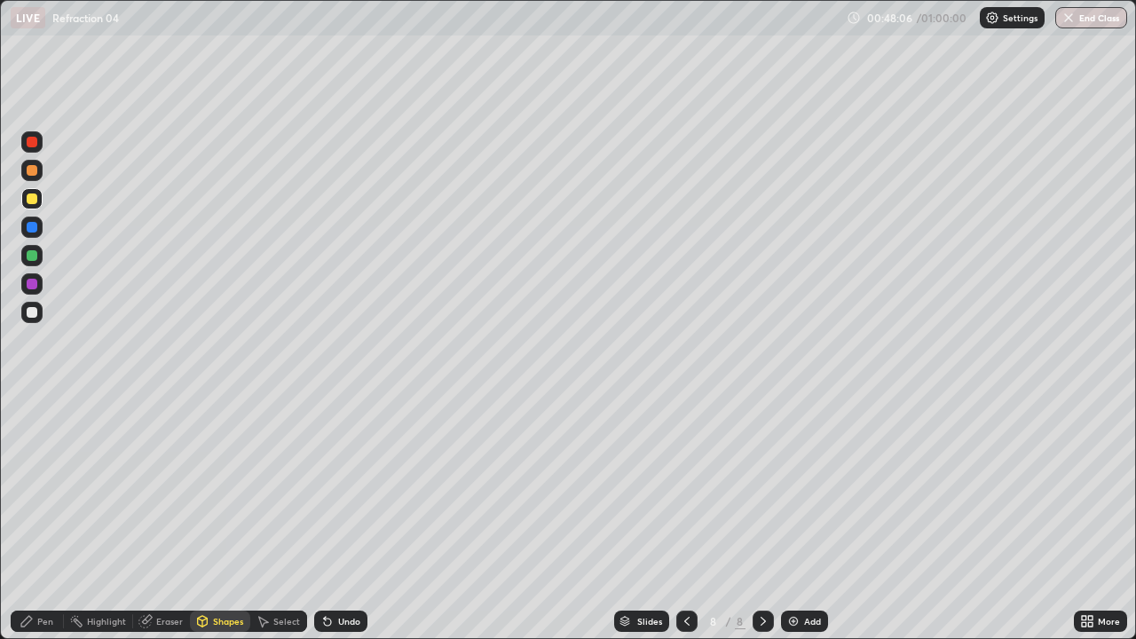
click at [215, 518] on div "Shapes" at bounding box center [220, 621] width 60 height 21
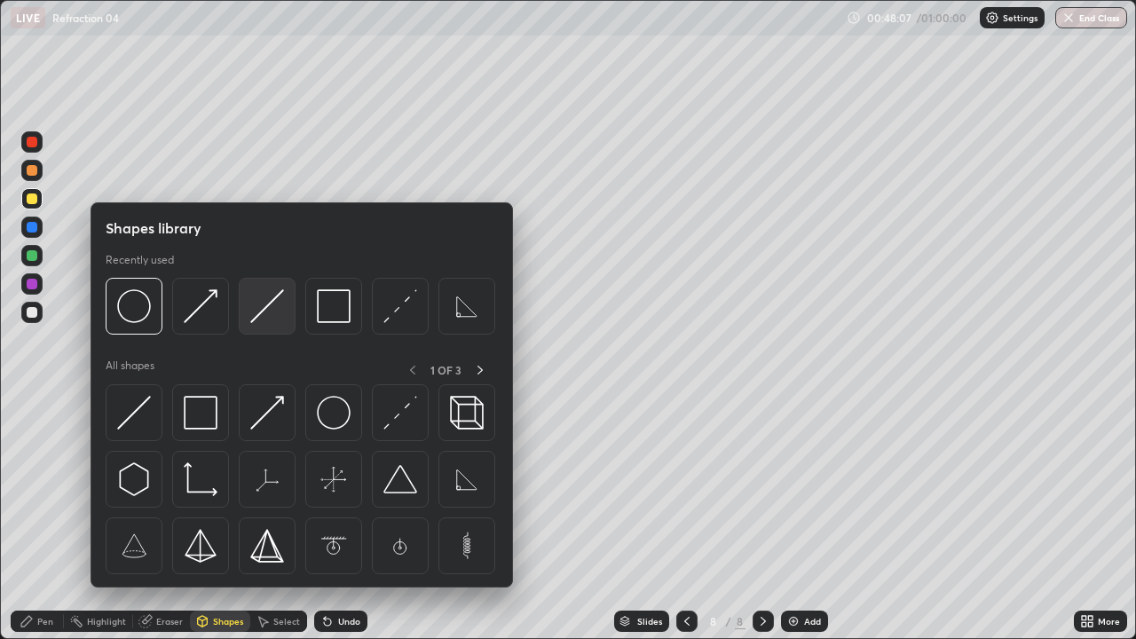
click at [258, 320] on img at bounding box center [267, 306] width 34 height 34
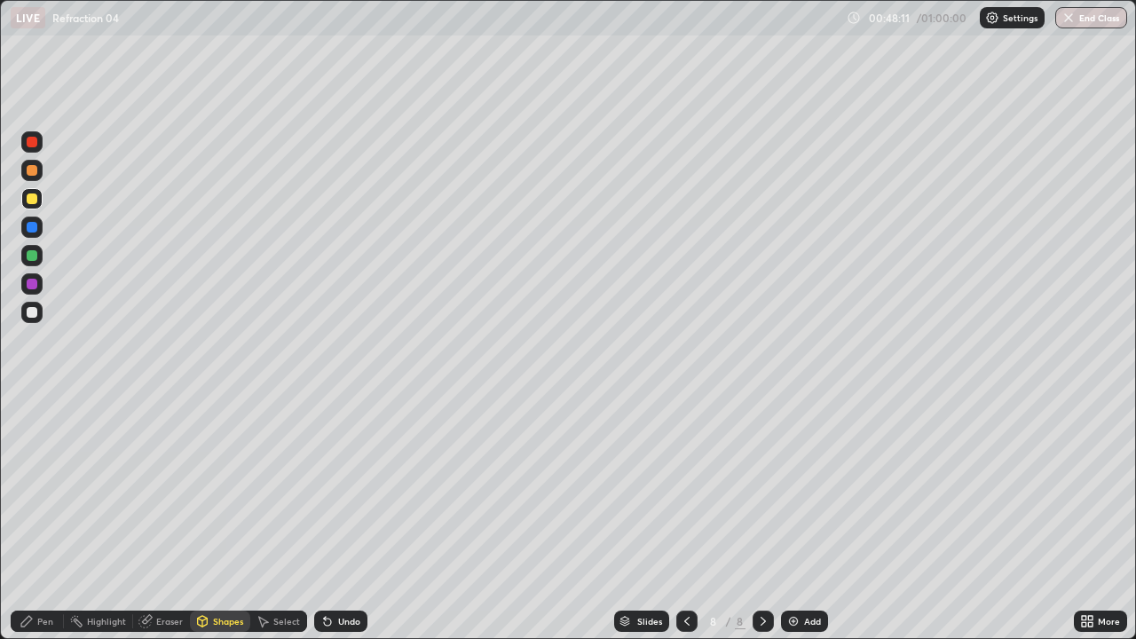
click at [36, 518] on div "Pen" at bounding box center [37, 621] width 53 height 21
click at [29, 308] on div at bounding box center [32, 312] width 11 height 11
click at [32, 200] on div at bounding box center [32, 198] width 11 height 11
click at [208, 518] on icon at bounding box center [202, 621] width 14 height 14
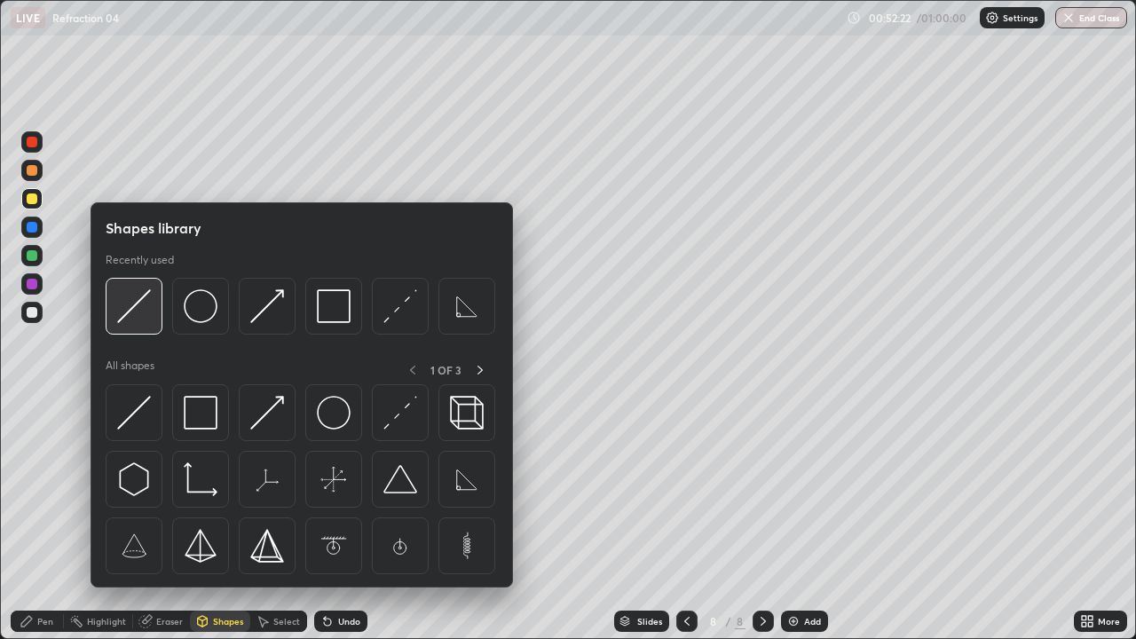
click at [116, 313] on div at bounding box center [134, 306] width 57 height 57
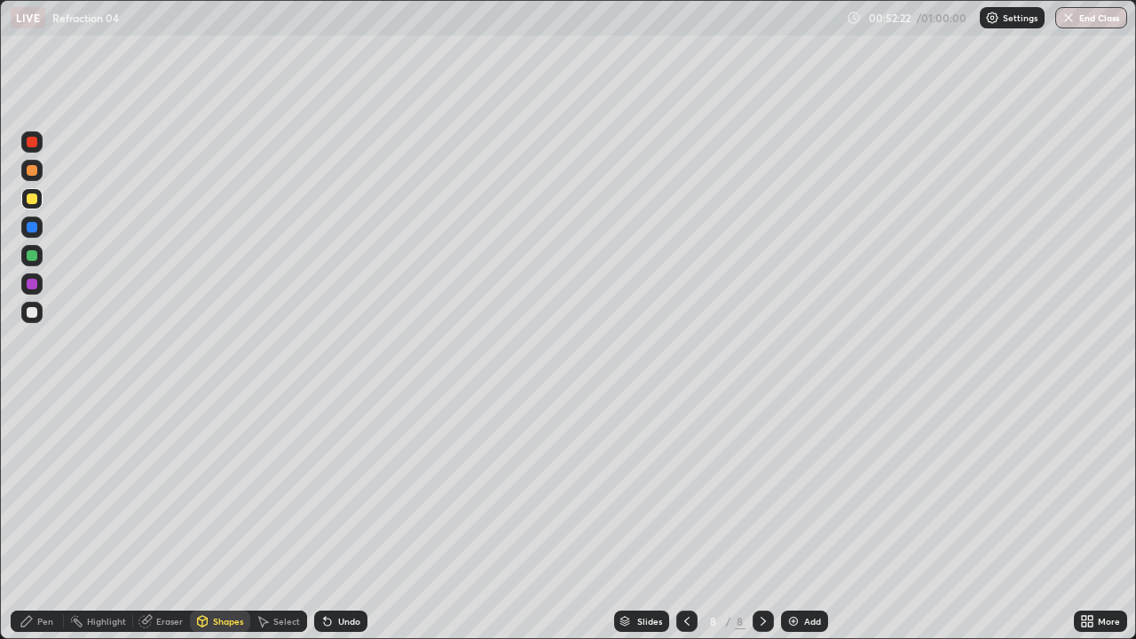
click at [29, 256] on div at bounding box center [32, 255] width 11 height 11
click at [219, 518] on div "Shapes" at bounding box center [228, 621] width 30 height 9
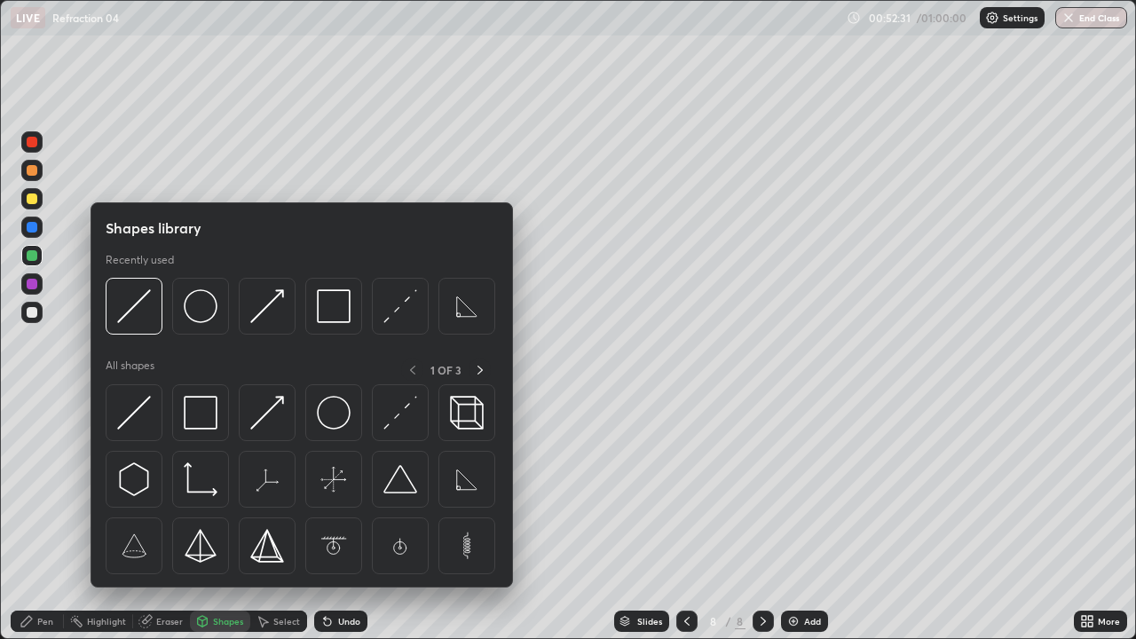
click at [28, 311] on div at bounding box center [32, 312] width 11 height 11
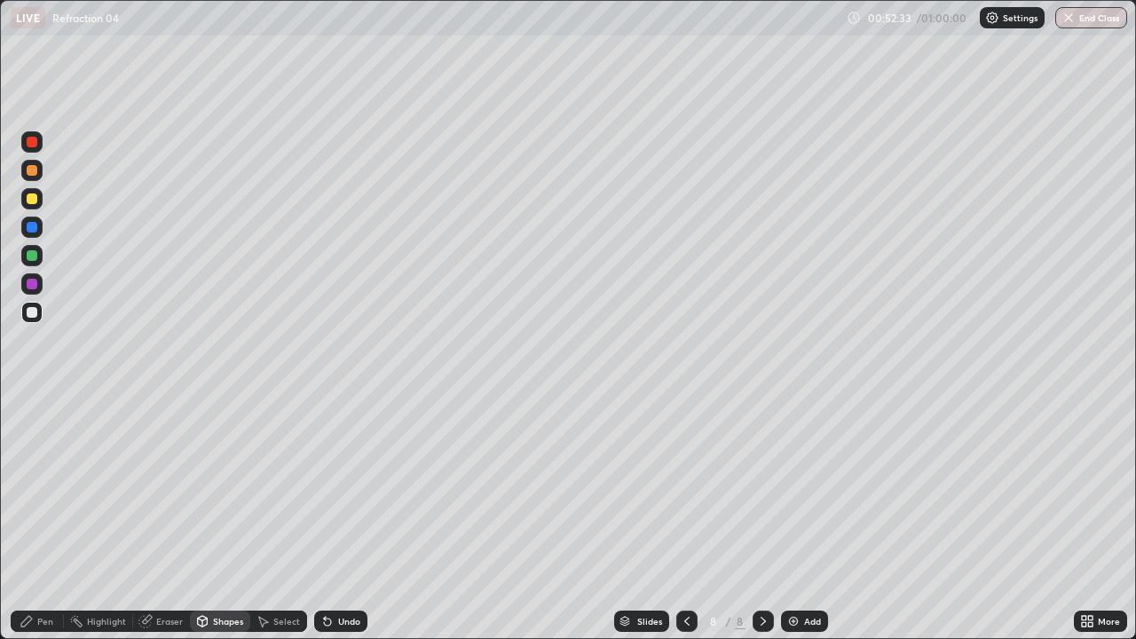
click at [335, 518] on div "Undo" at bounding box center [340, 621] width 53 height 21
click at [35, 518] on div "Pen" at bounding box center [37, 621] width 53 height 21
click at [28, 320] on div at bounding box center [31, 312] width 21 height 21
click at [231, 518] on div "Shapes" at bounding box center [220, 621] width 60 height 21
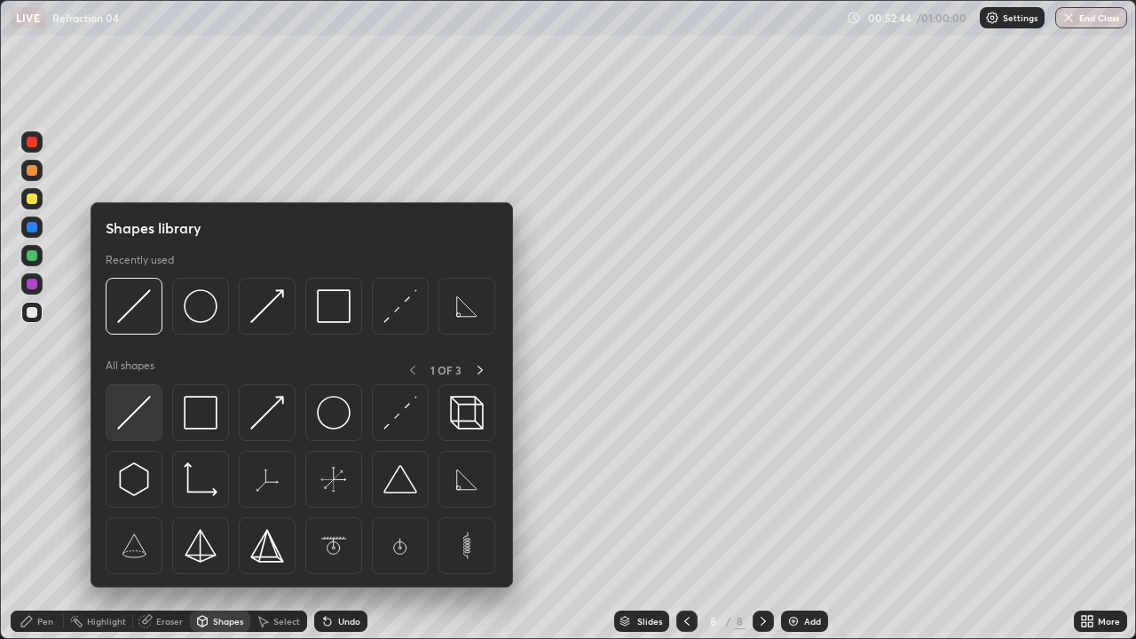
click at [130, 416] on img at bounding box center [134, 413] width 34 height 34
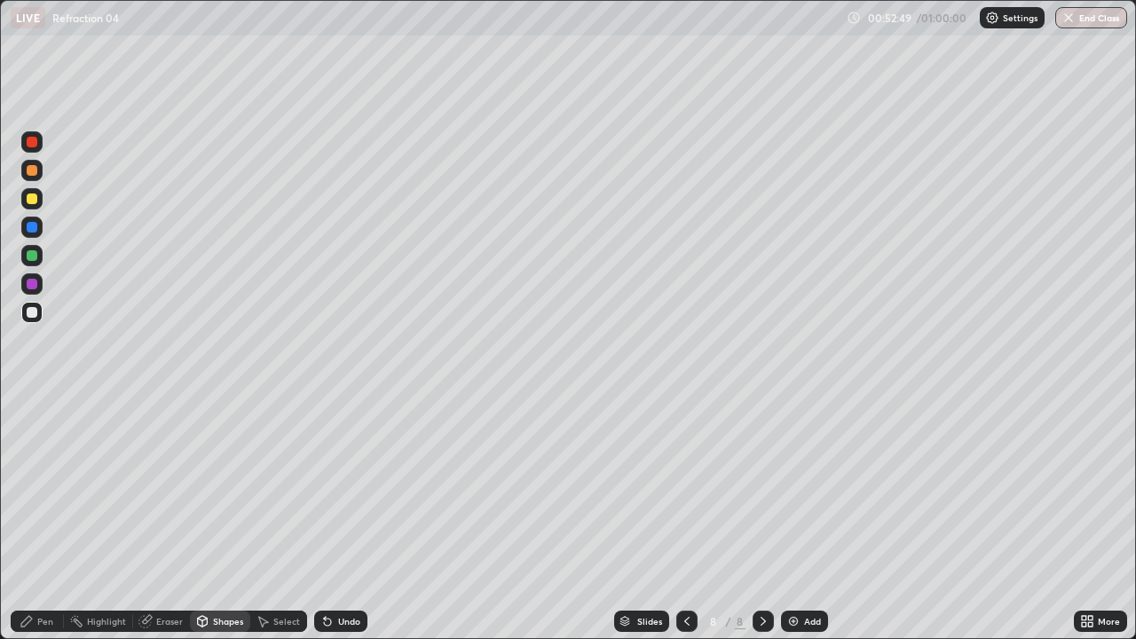
click at [324, 518] on icon at bounding box center [325, 618] width 2 height 2
click at [28, 174] on div at bounding box center [32, 170] width 11 height 11
click at [44, 518] on div "Pen" at bounding box center [37, 621] width 53 height 21
click at [1083, 26] on button "End Class" at bounding box center [1091, 17] width 72 height 21
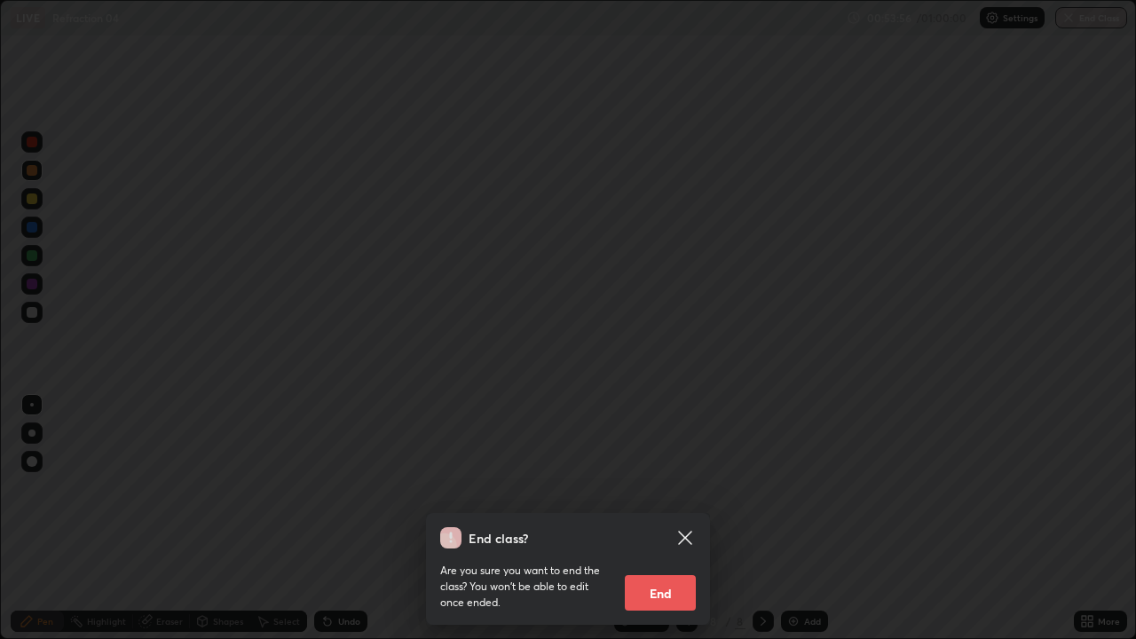
click at [673, 518] on button "End" at bounding box center [660, 593] width 71 height 36
